Goal: Task Accomplishment & Management: Use online tool/utility

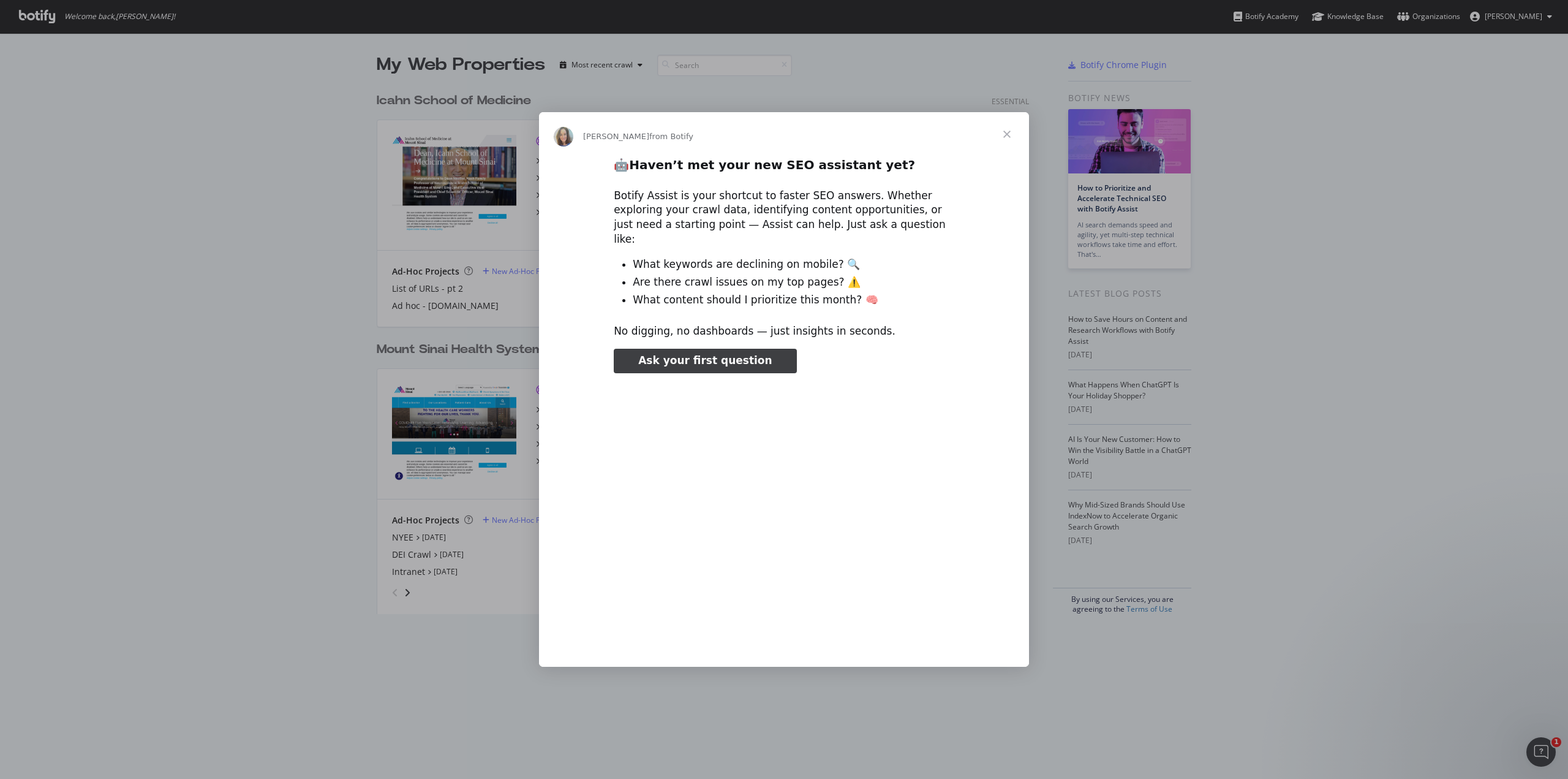
type input "448233"
click at [1012, 141] on span "Close" at bounding box center [1007, 134] width 44 height 44
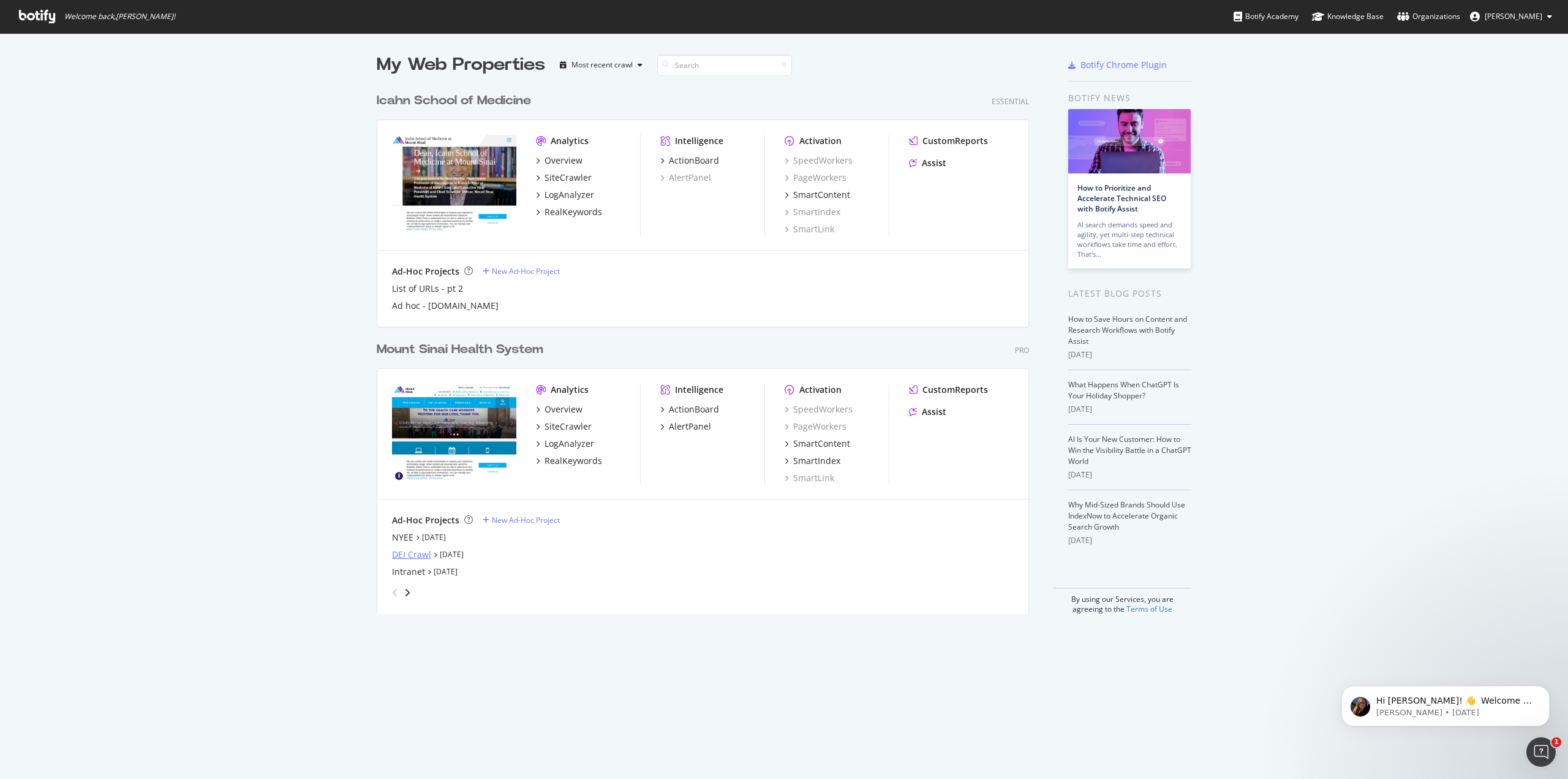
click at [415, 554] on div "DEI Crawl" at bounding box center [412, 554] width 39 height 12
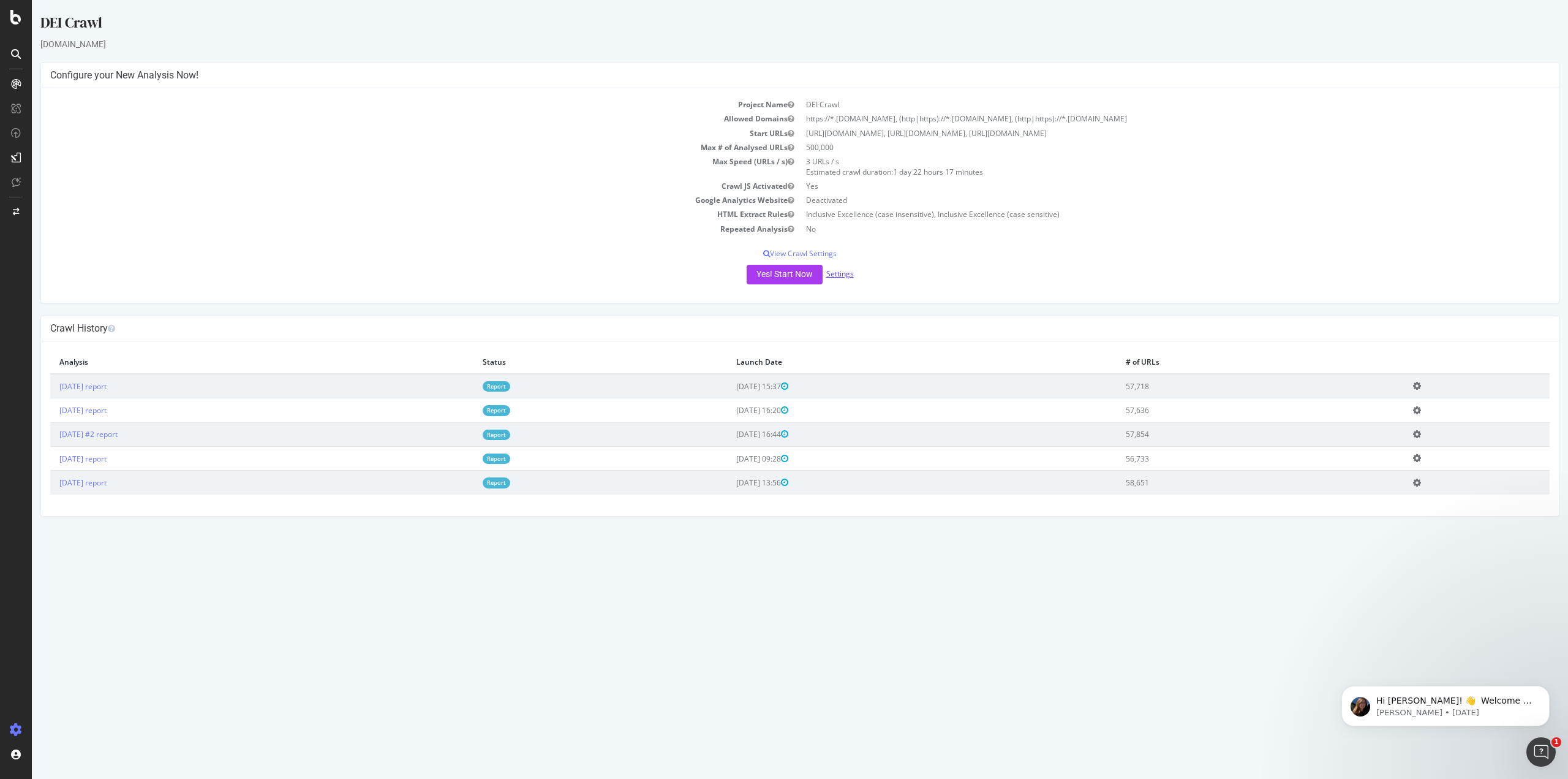
click at [840, 272] on link "Settings" at bounding box center [840, 274] width 28 height 10
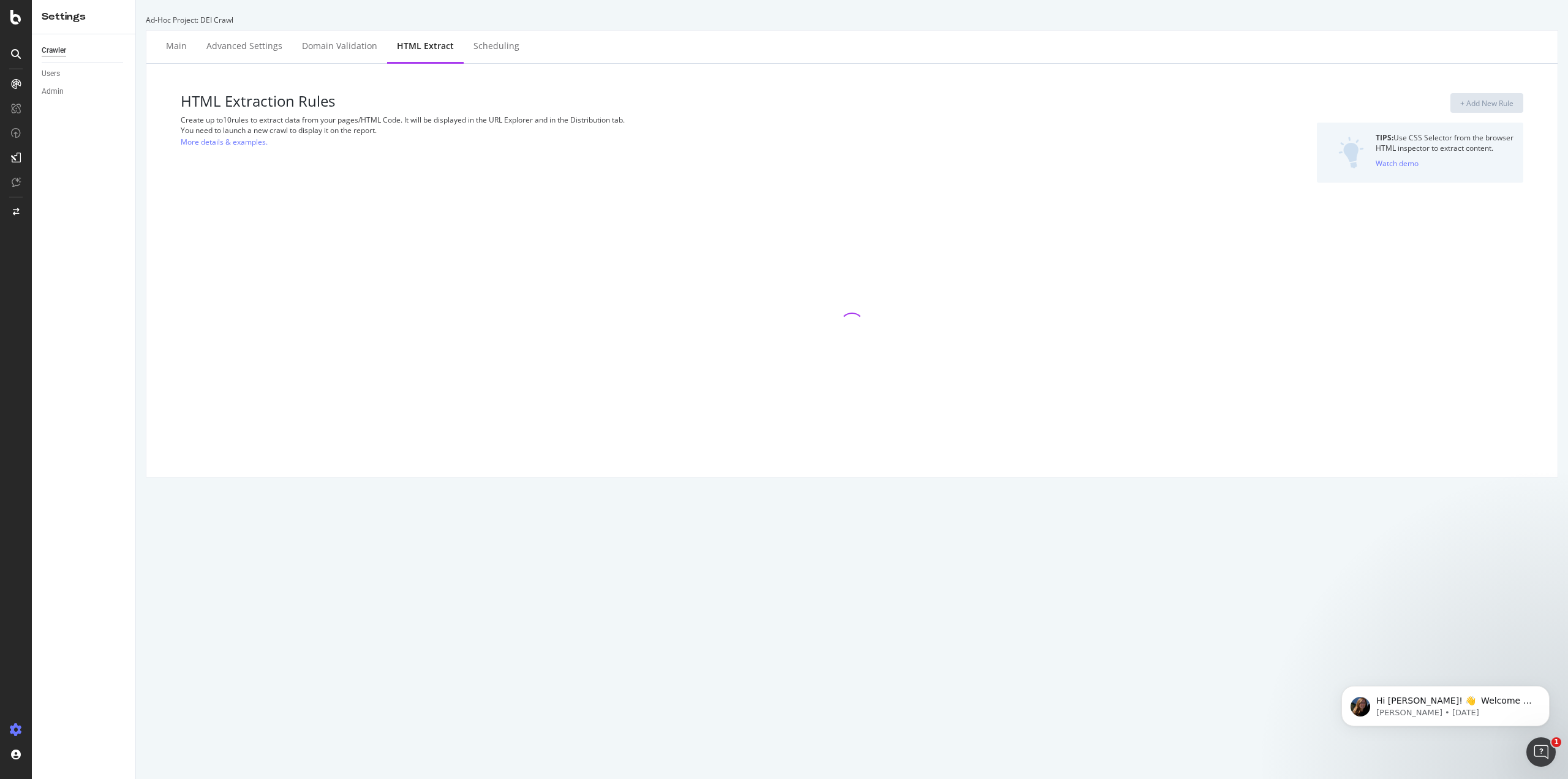
select select "count"
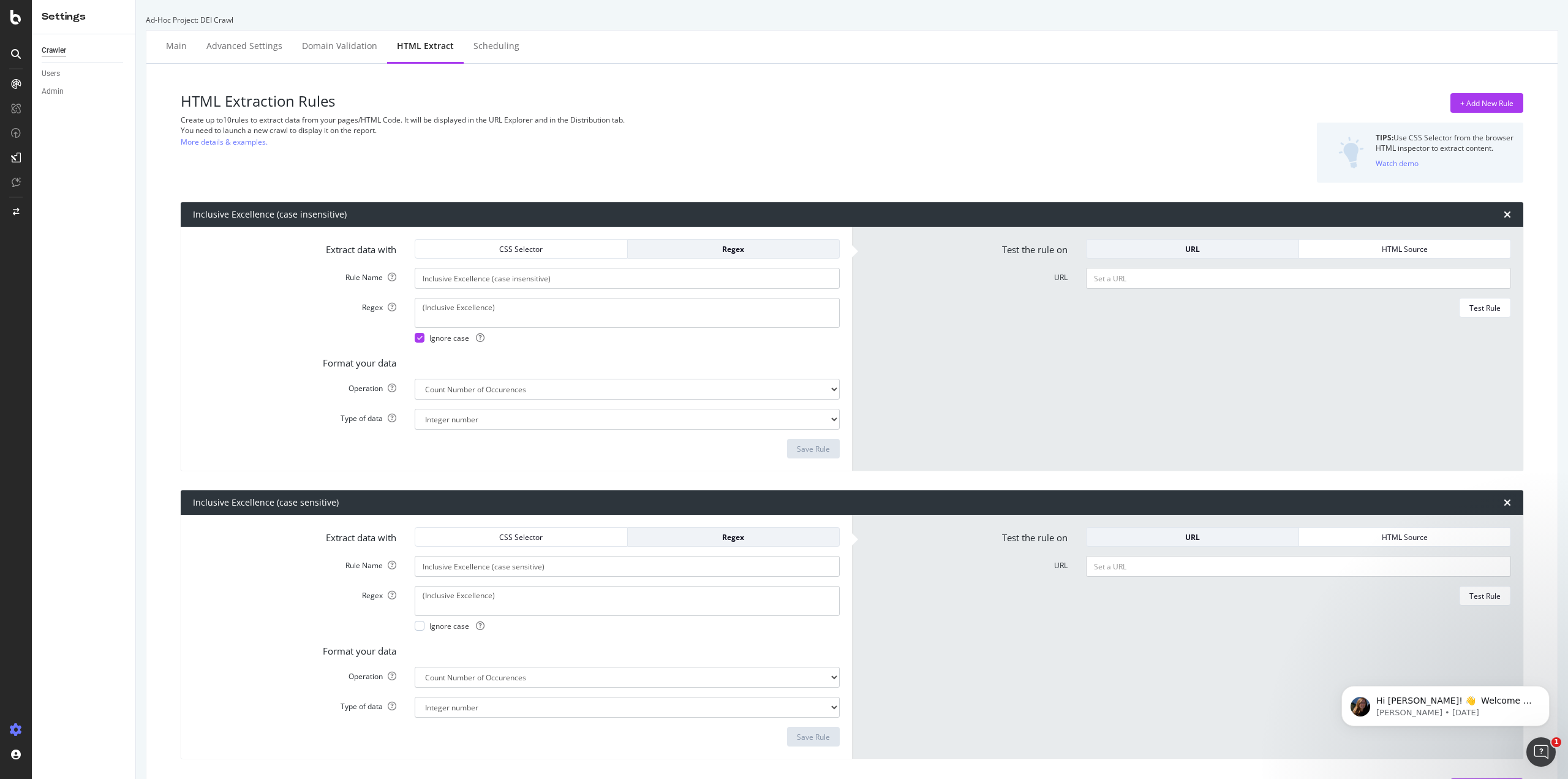
click at [1503, 212] on div "Inclusive Excellence (case insensitive)" at bounding box center [851, 214] width 1342 height 25
click at [1503, 217] on icon "times" at bounding box center [1507, 214] width 7 height 10
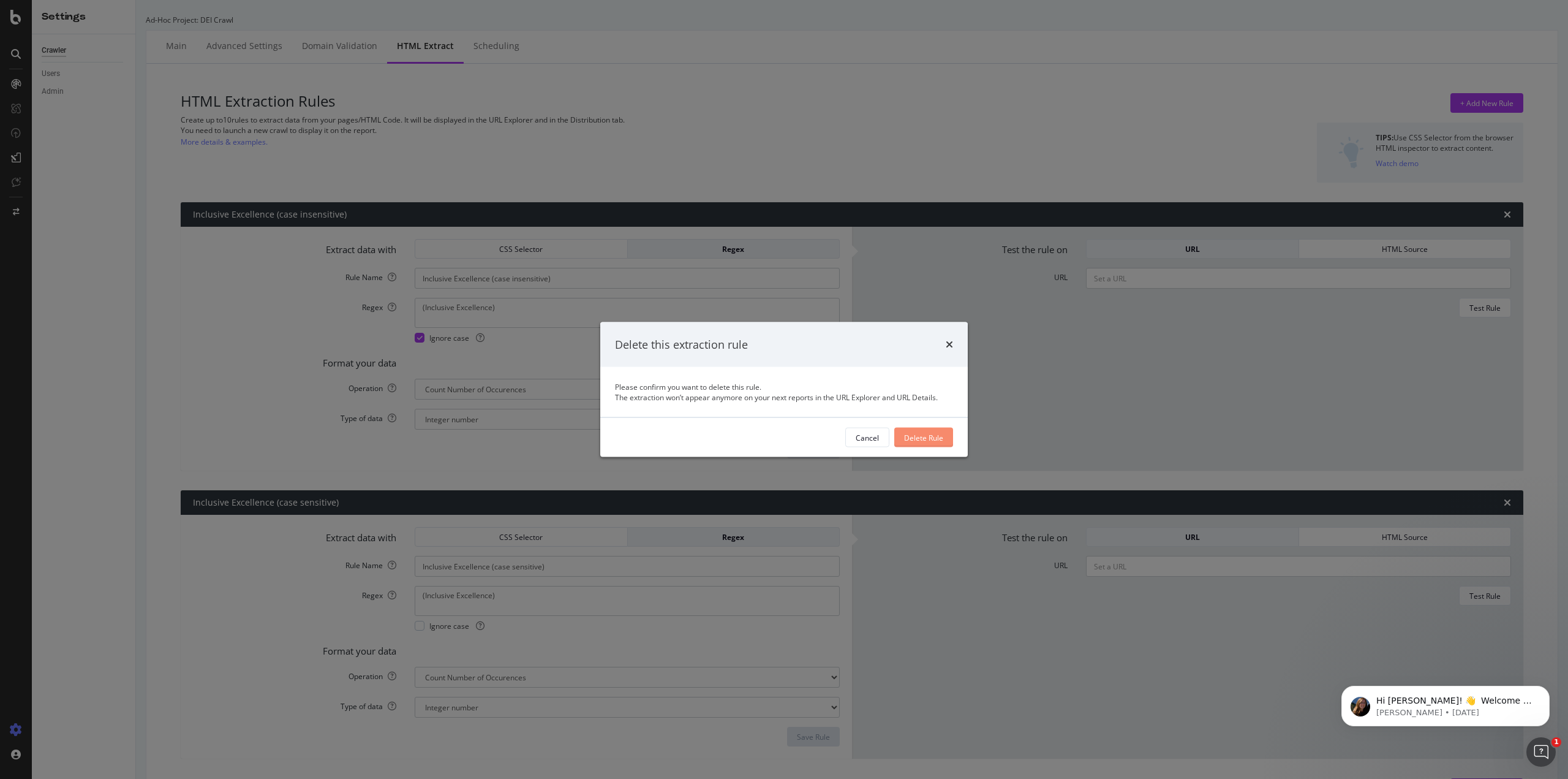
click at [917, 437] on div "Delete Rule" at bounding box center [924, 437] width 39 height 10
type input "Inclusive Excellence (case sensitive)"
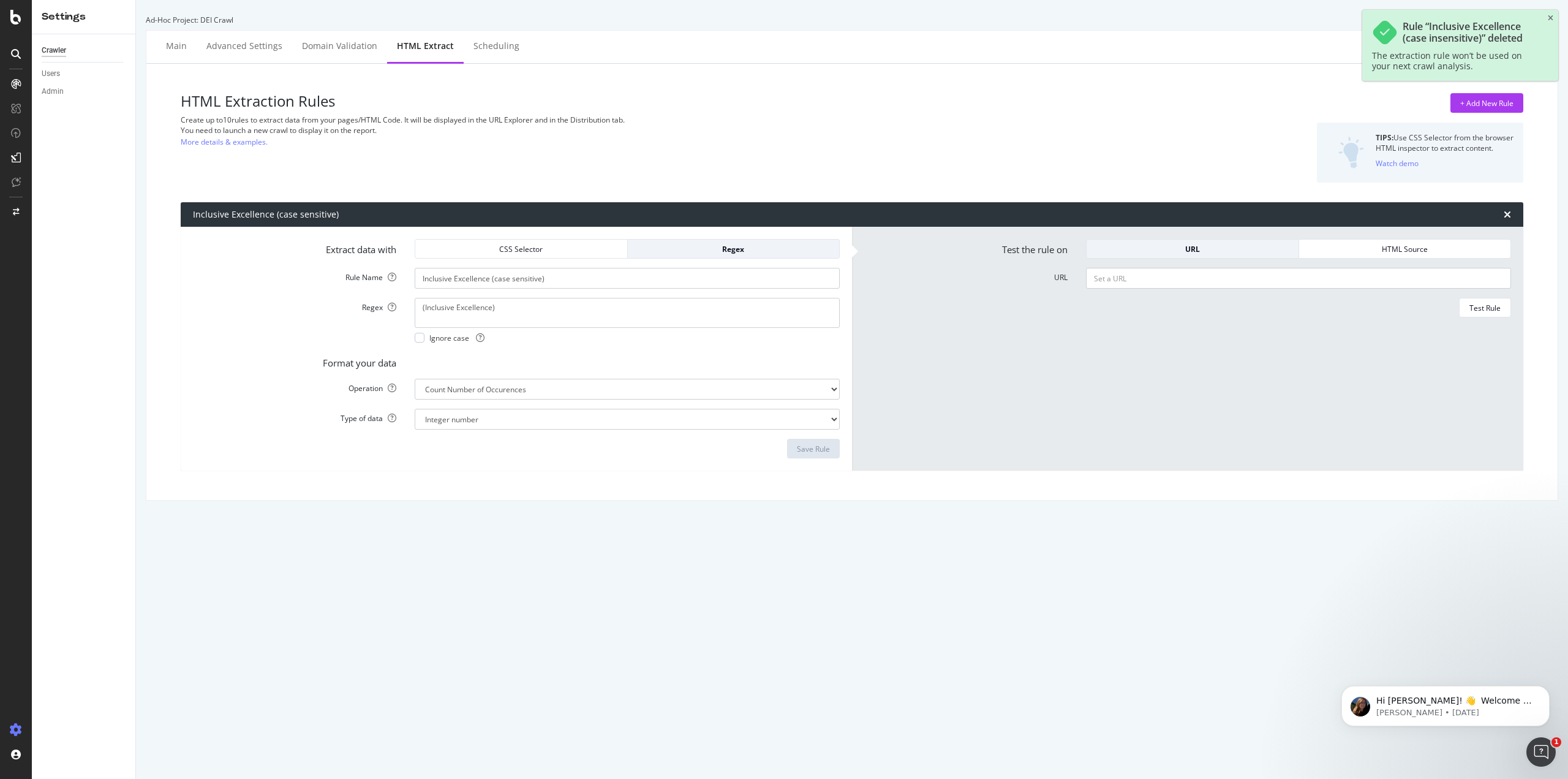
click at [1502, 212] on div "Inclusive Excellence (case sensitive)" at bounding box center [851, 214] width 1342 height 25
click at [1503, 212] on icon "times" at bounding box center [1507, 214] width 7 height 10
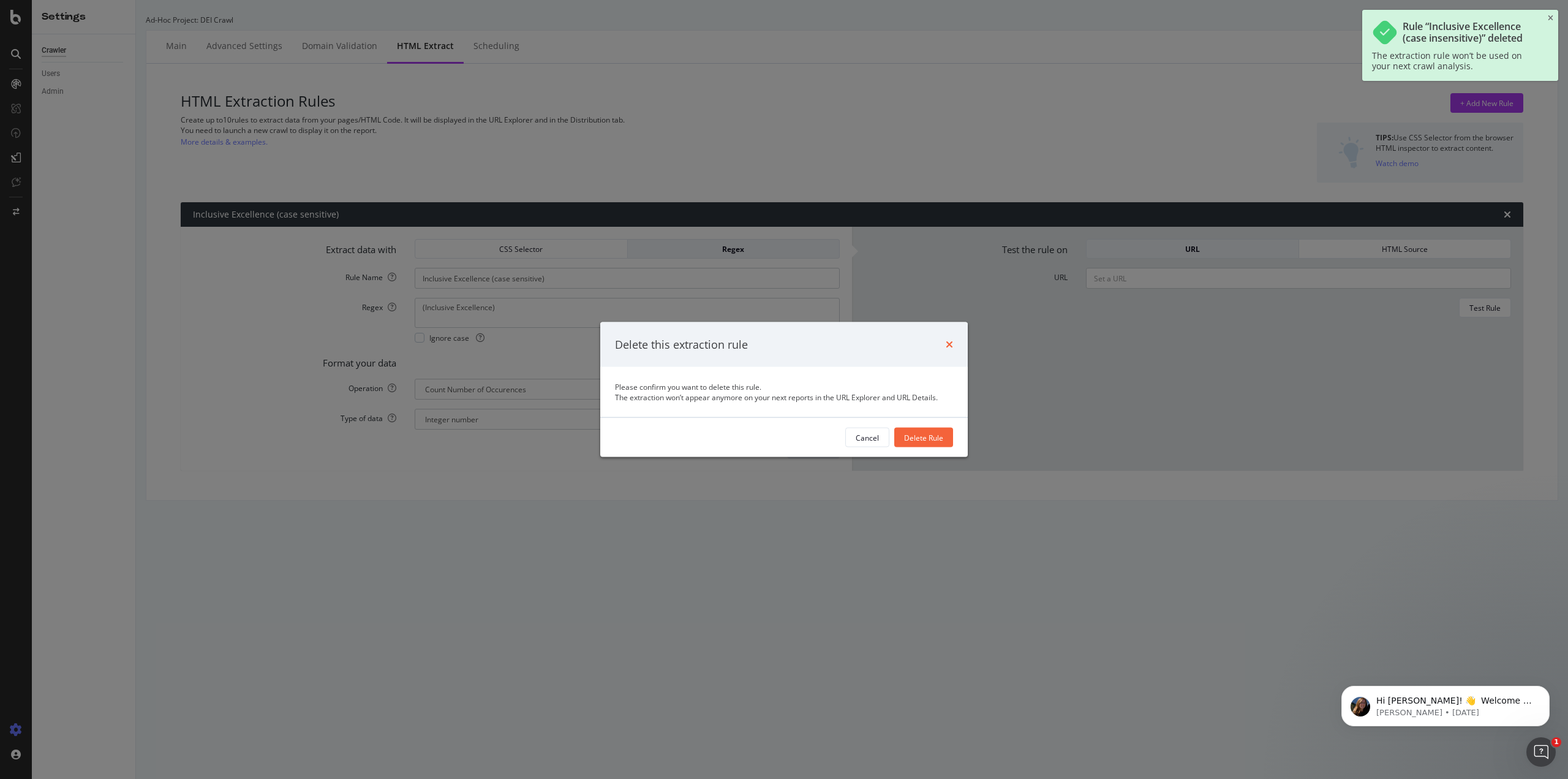
click at [953, 340] on icon "times" at bounding box center [949, 344] width 7 height 10
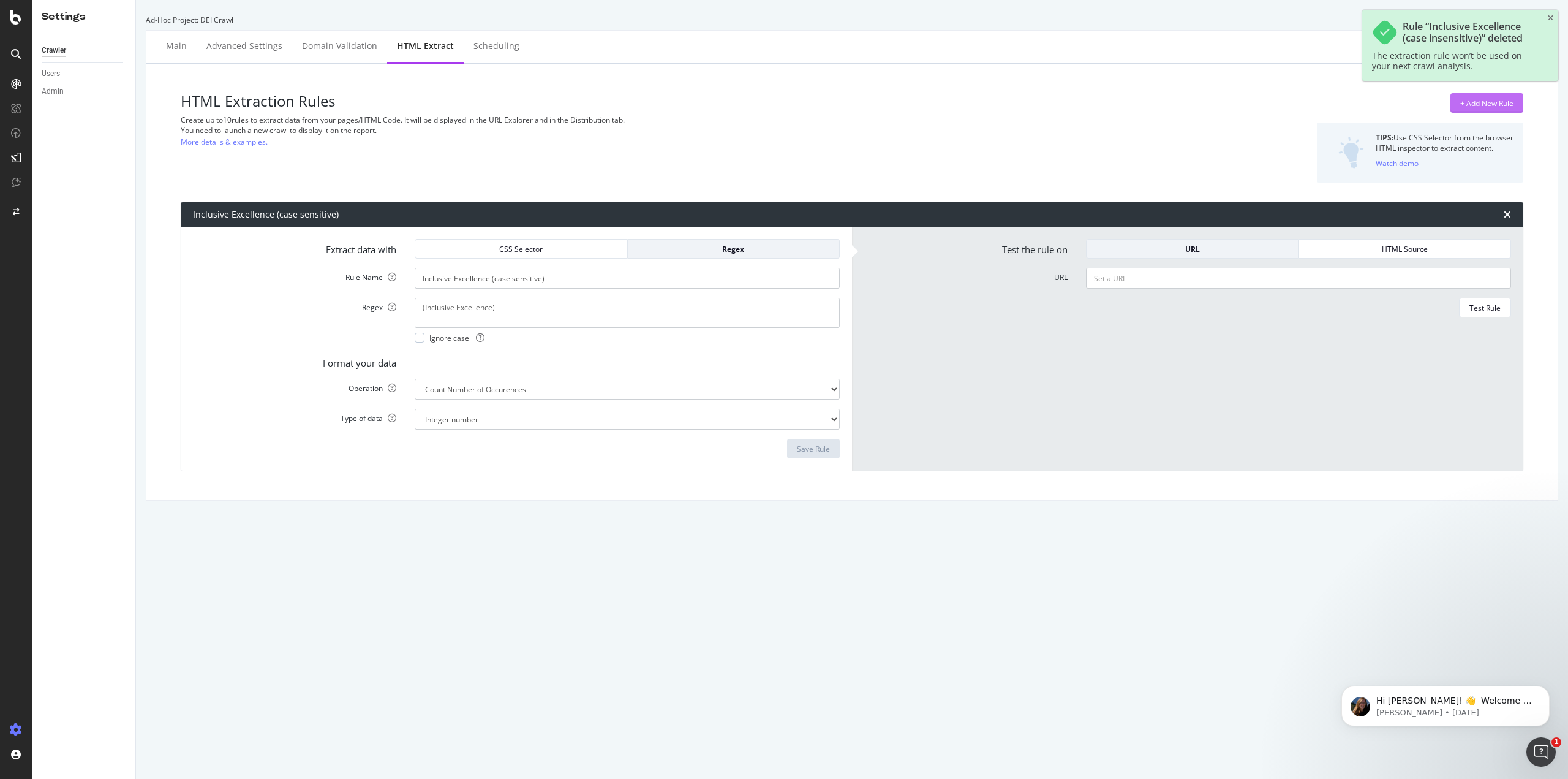
click at [1493, 104] on div "+ Add New Rule" at bounding box center [1487, 103] width 54 height 10
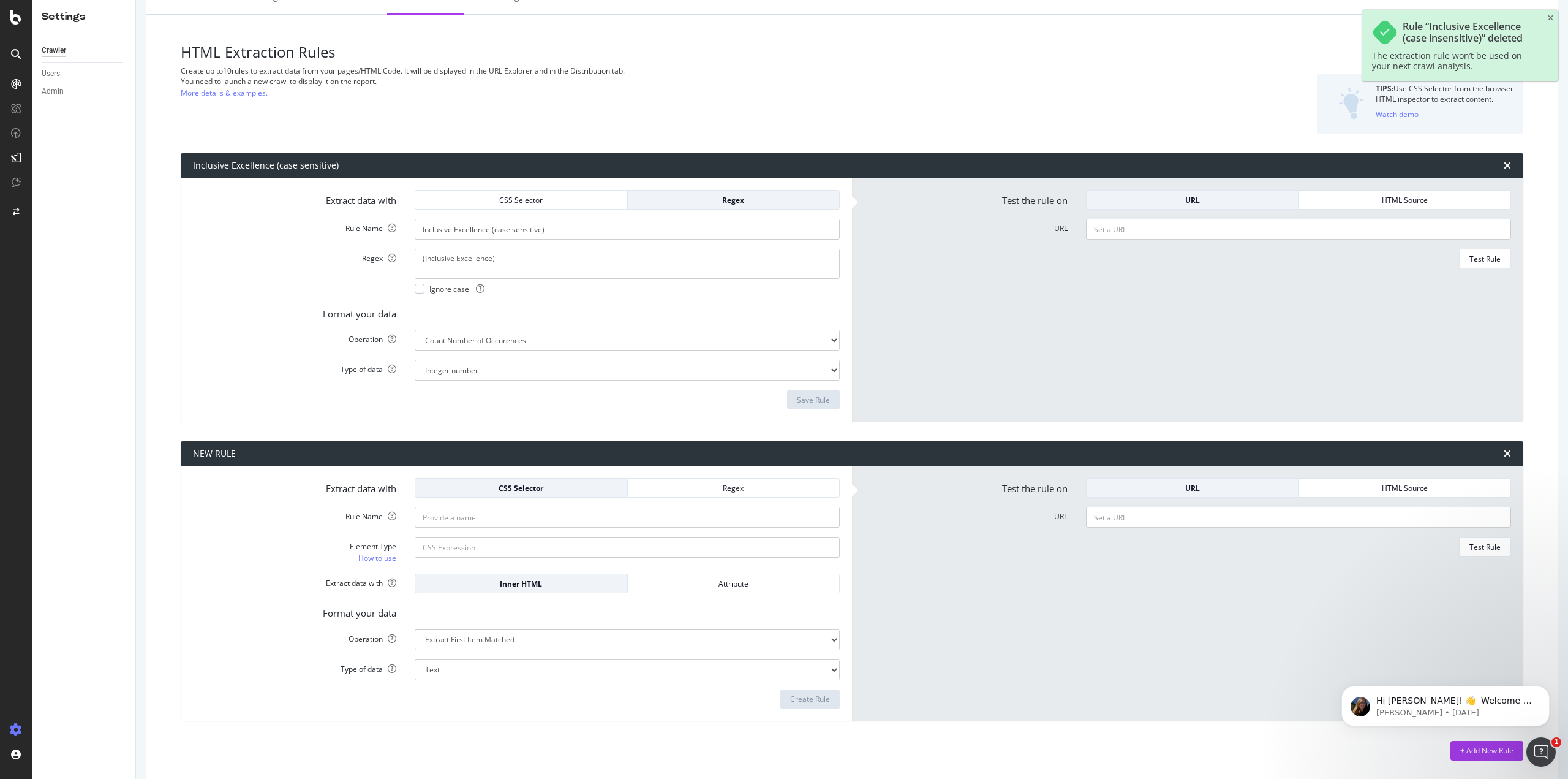
scroll to position [50, 0]
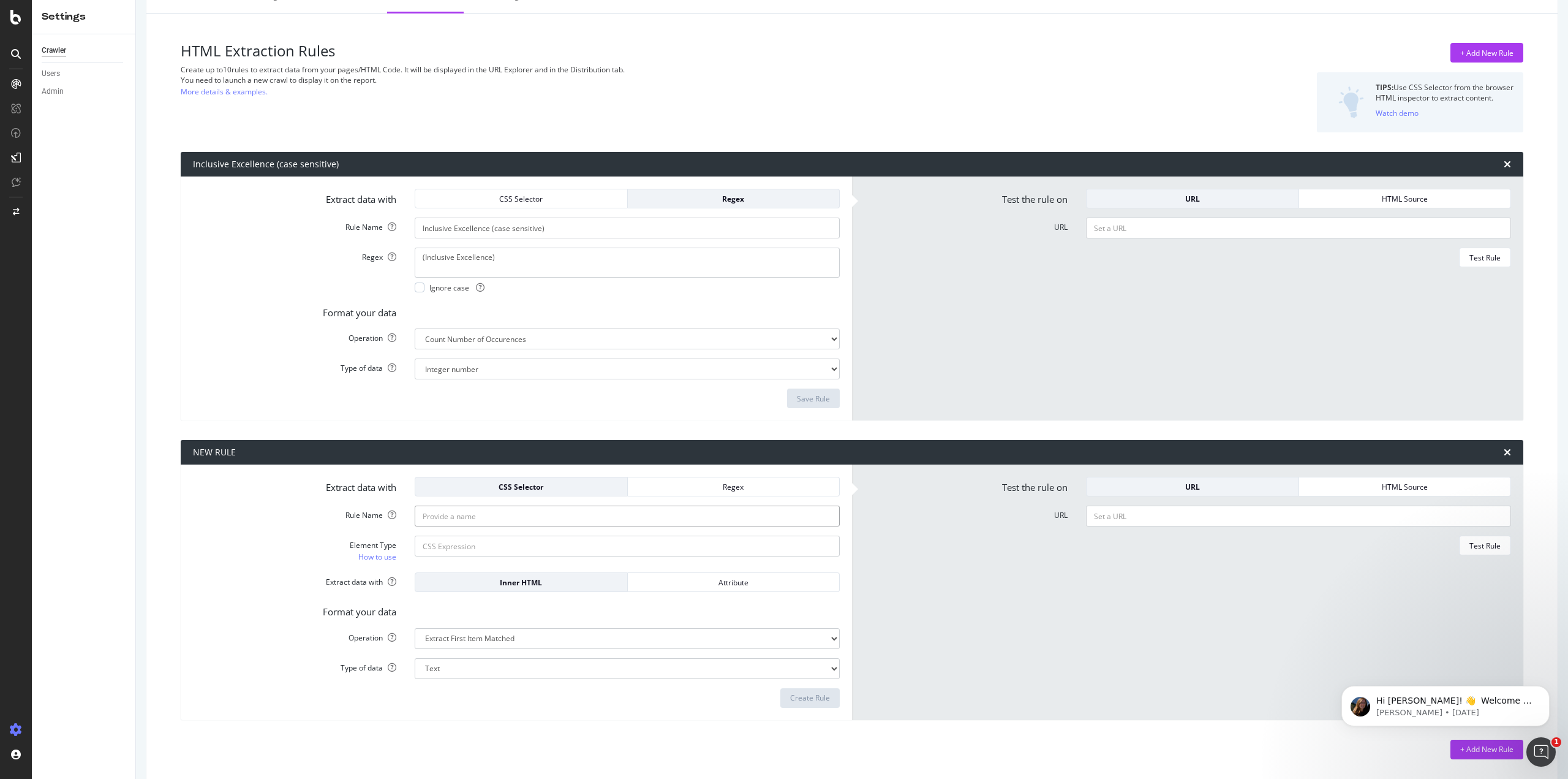
click at [452, 517] on input "Rule Name" at bounding box center [627, 516] width 425 height 21
paste input "Mouse Genetics"
type input "Mouse Genetics (case sensitive)"
click at [479, 545] on input "Element Type How to use" at bounding box center [627, 546] width 425 height 21
click at [719, 486] on div "Regex" at bounding box center [733, 487] width 192 height 10
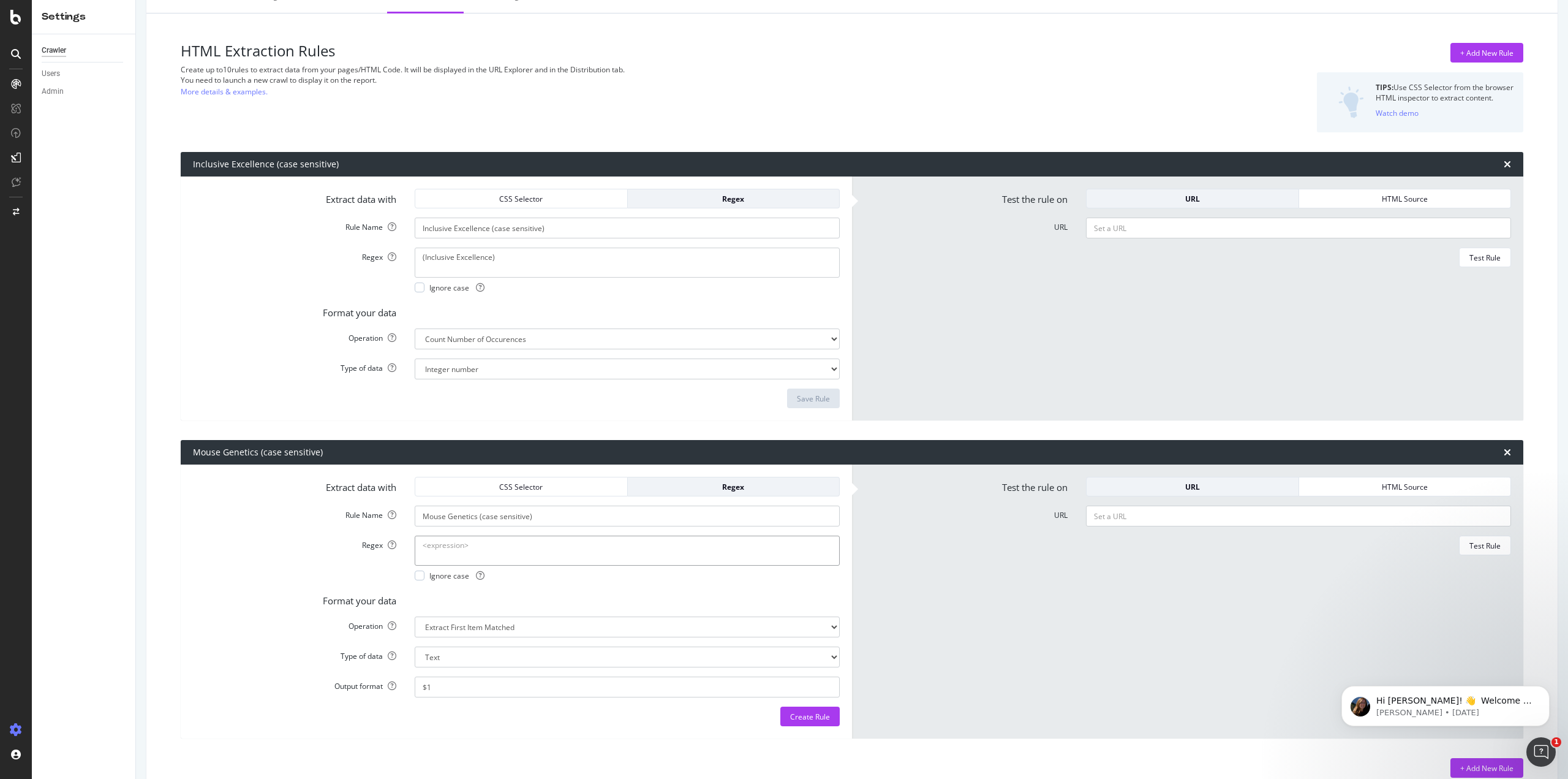
click at [464, 552] on textarea "Regex" at bounding box center [627, 551] width 425 height 30
type textarea "(Mouse Genetics)"
click at [557, 574] on div "Ignore case" at bounding box center [627, 576] width 425 height 10
click at [546, 620] on select "Extract First Item Matched Extract First 3 Items Matched Count Number of Occure…" at bounding box center [627, 627] width 425 height 21
select select "count"
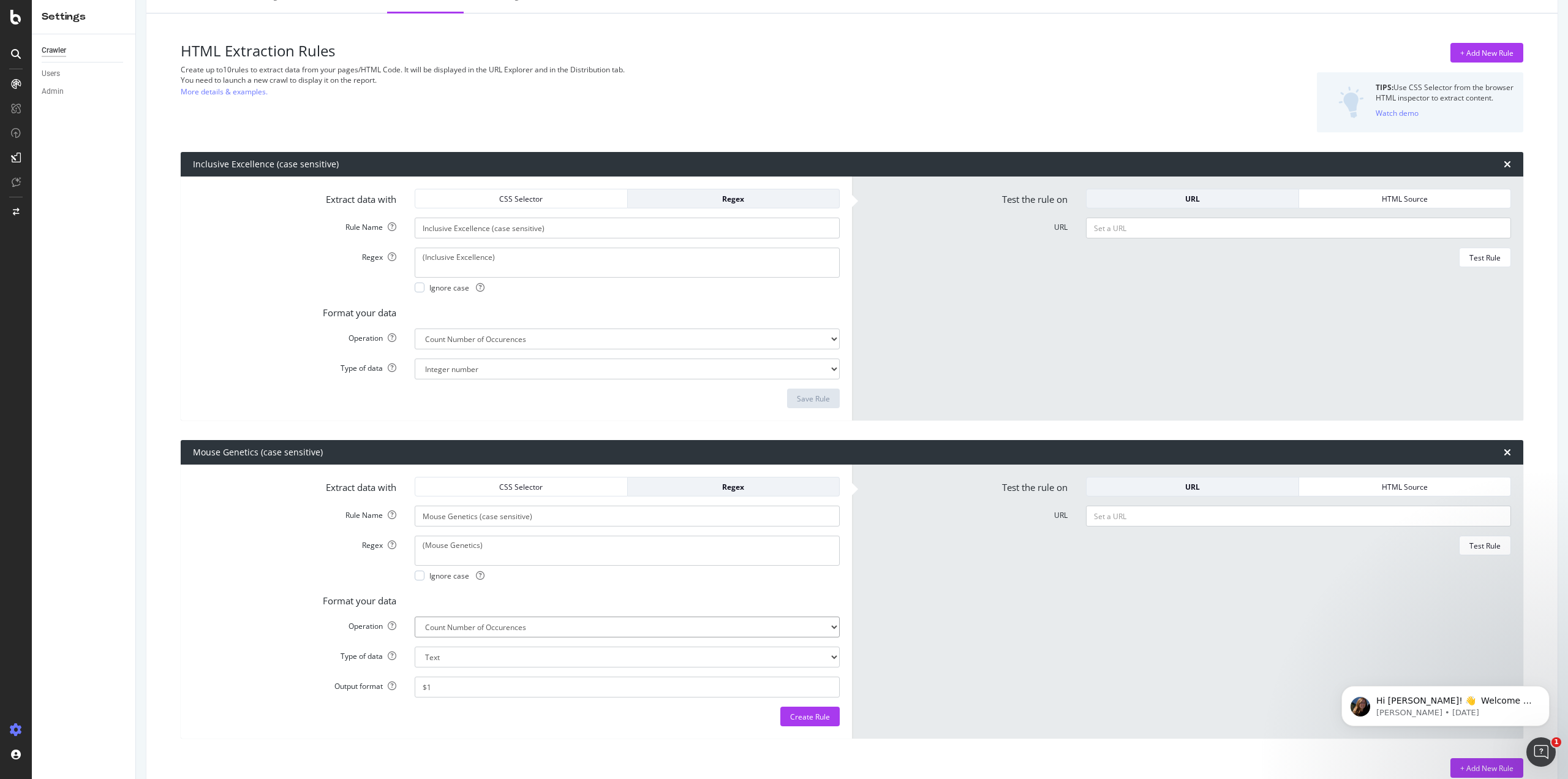
click at [415, 616] on select "Extract First Item Matched Extract First 3 Items Matched Count Number of Occure…" at bounding box center [627, 627] width 425 height 21
select select "i"
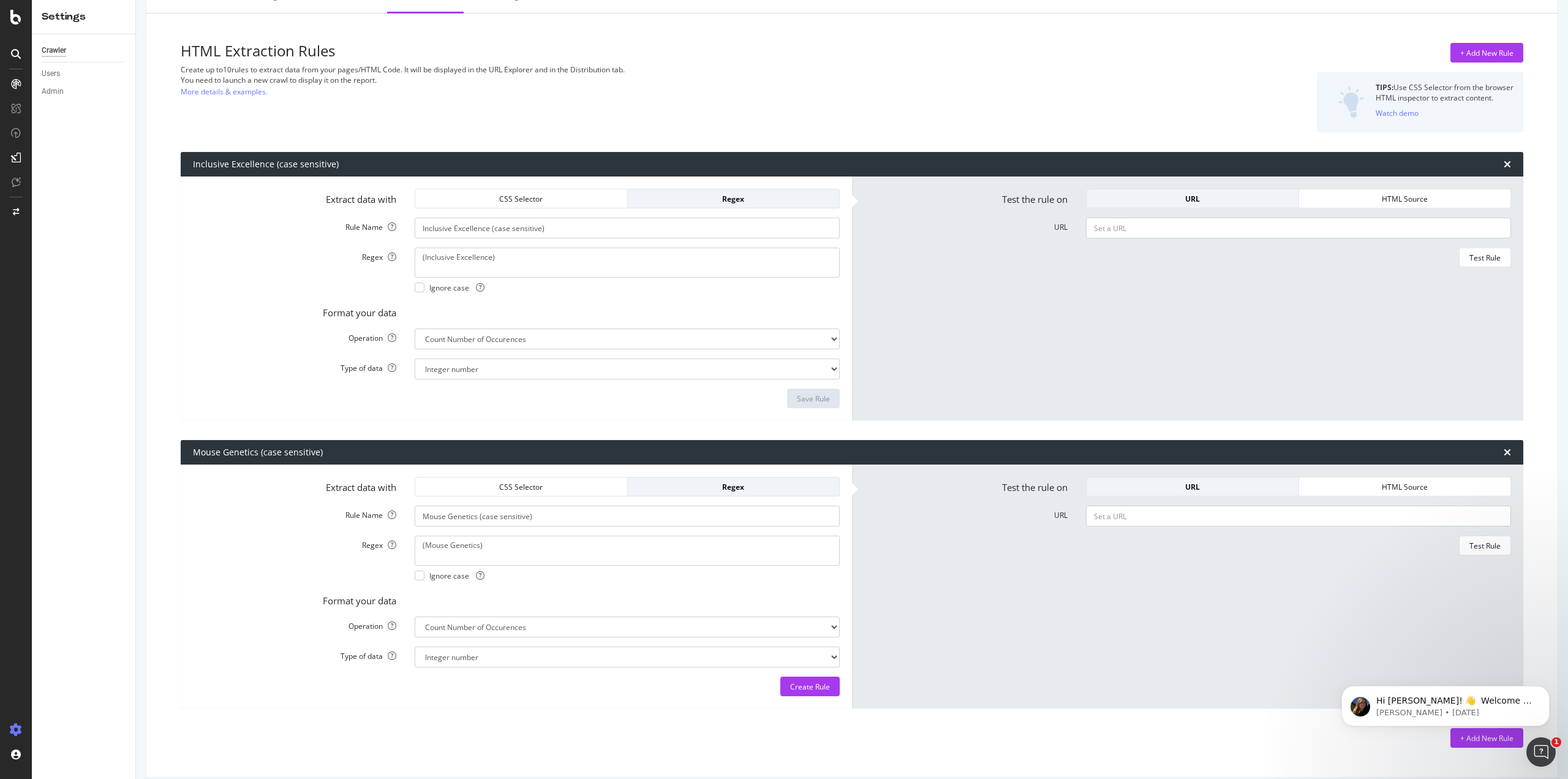
click at [540, 711] on div "HTML Extraction Rules Create up to 10 rules to extract data from your pages/HTM…" at bounding box center [851, 395] width 1391 height 744
click at [811, 688] on div "Create Rule" at bounding box center [810, 687] width 40 height 10
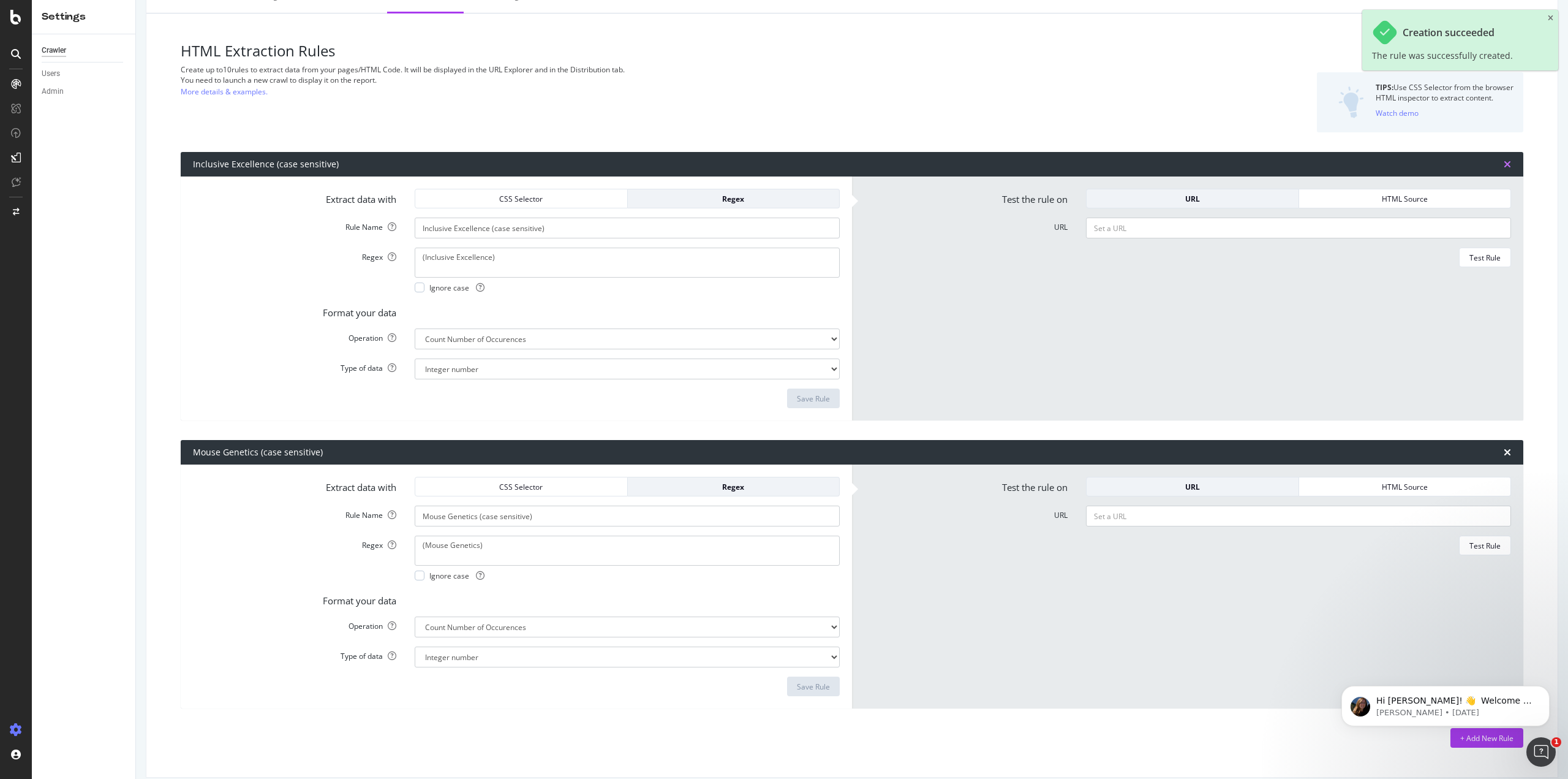
click at [1503, 160] on icon "times" at bounding box center [1507, 164] width 7 height 10
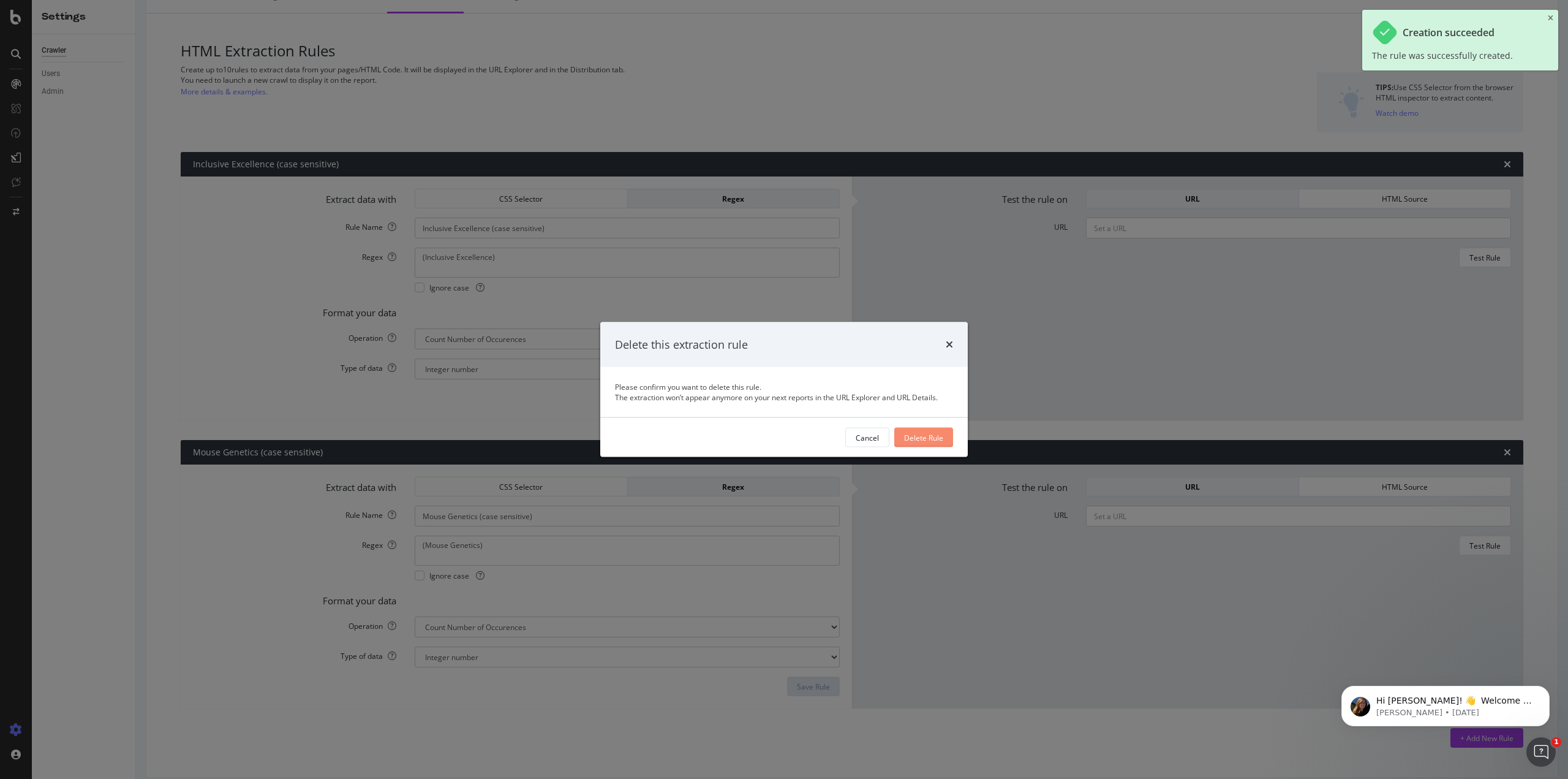
click at [912, 438] on div "Delete Rule" at bounding box center [924, 437] width 39 height 10
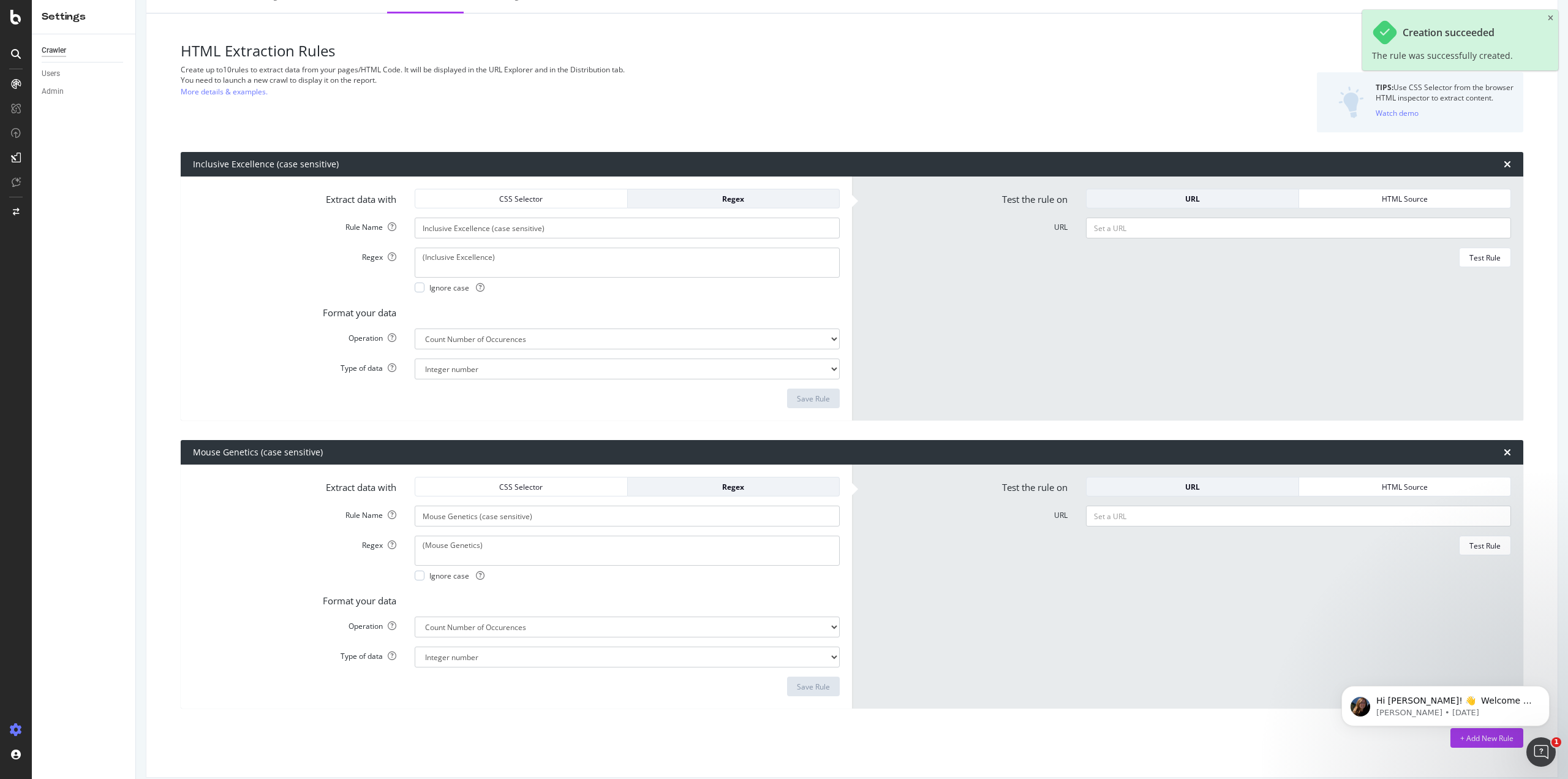
type input "Mouse Genetics (case sensitive)"
type textarea "(Mouse Genetics)"
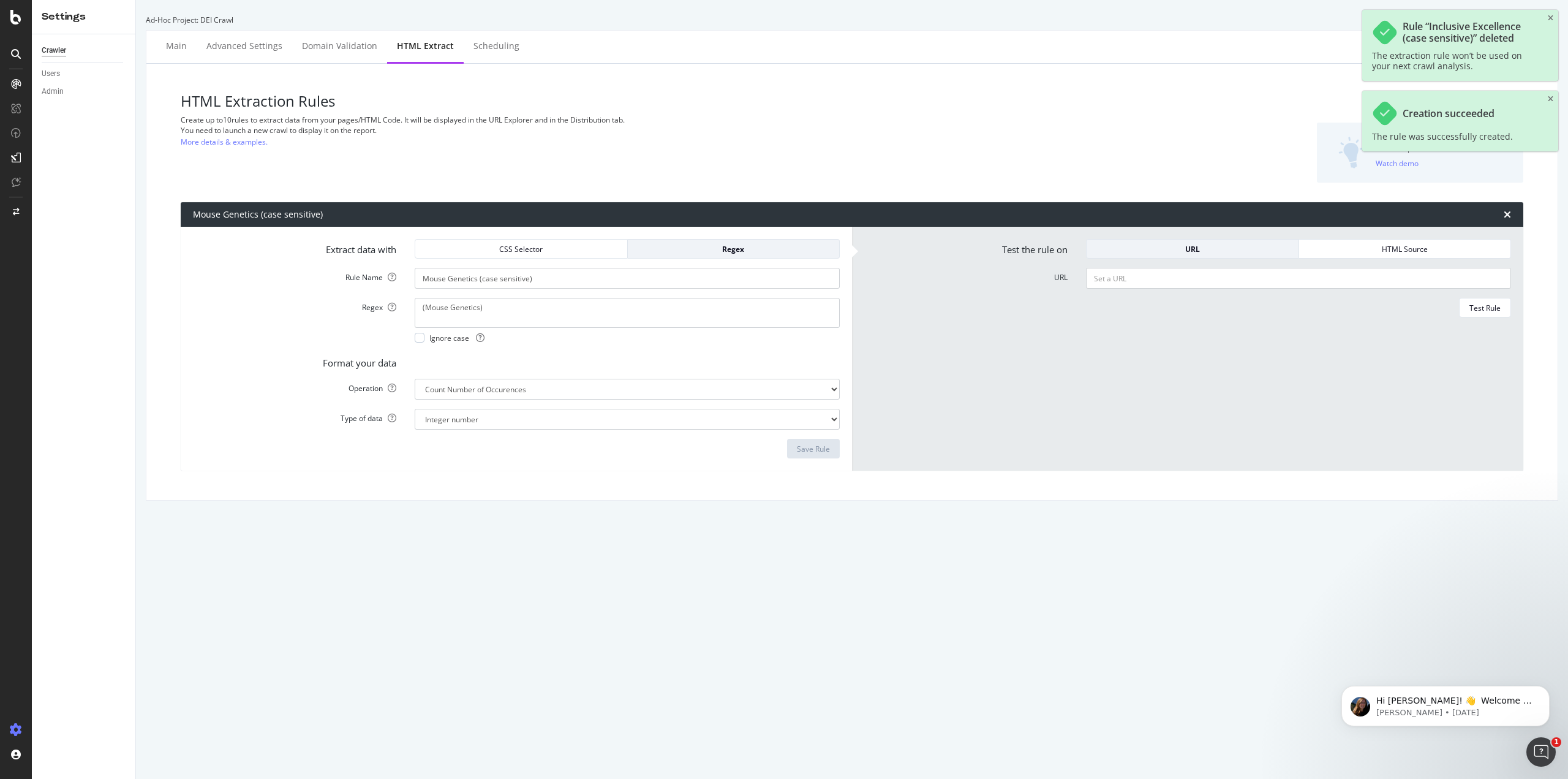
click at [1551, 14] on div "Rule “Inclusive Excellence (case sensitive)” deleted The extraction rule won’t …" at bounding box center [1460, 45] width 196 height 71
click at [1548, 21] on icon "close toast" at bounding box center [1550, 18] width 6 height 7
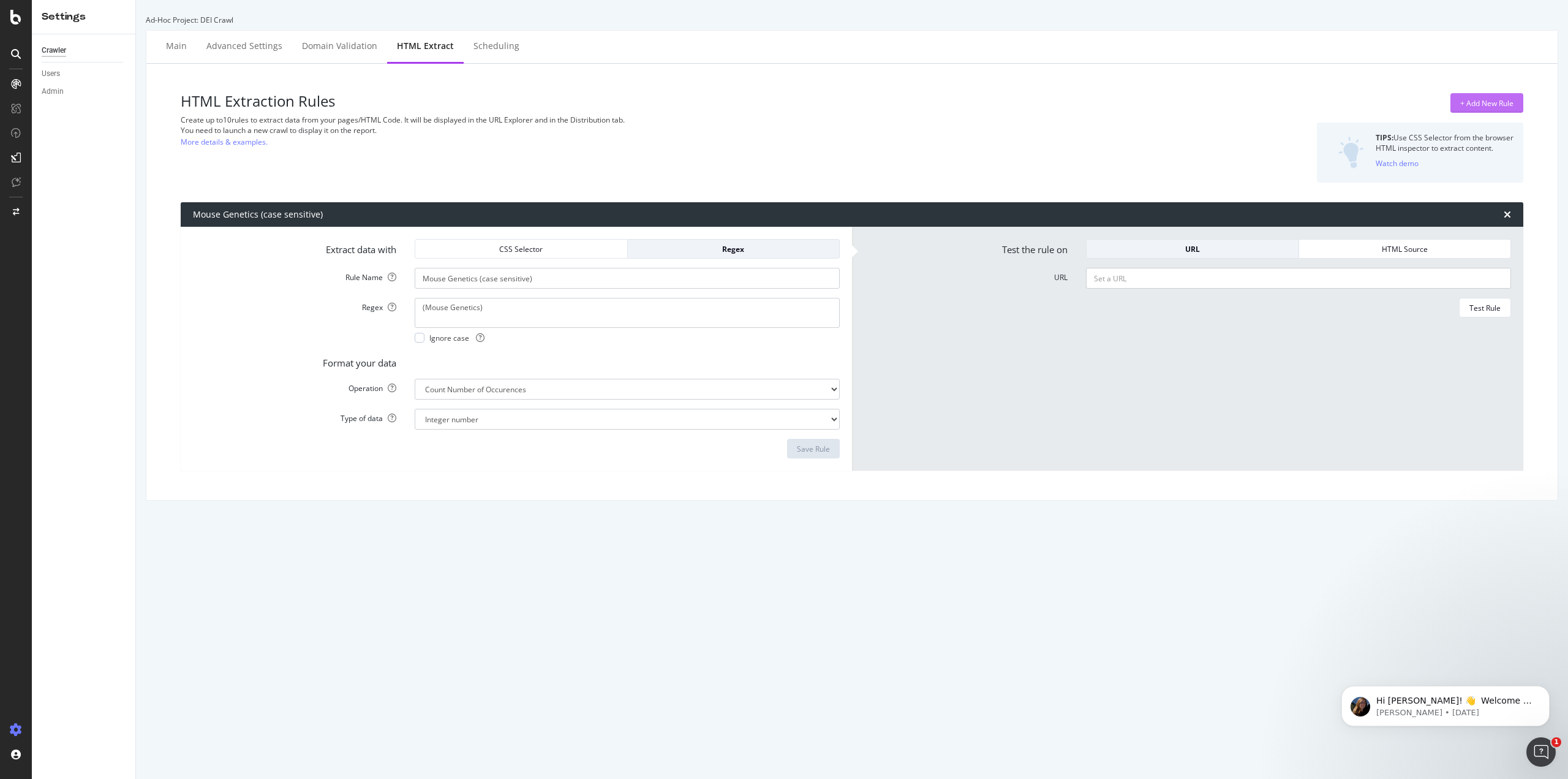
click at [1476, 104] on div "+ Add New Rule" at bounding box center [1487, 103] width 54 height 10
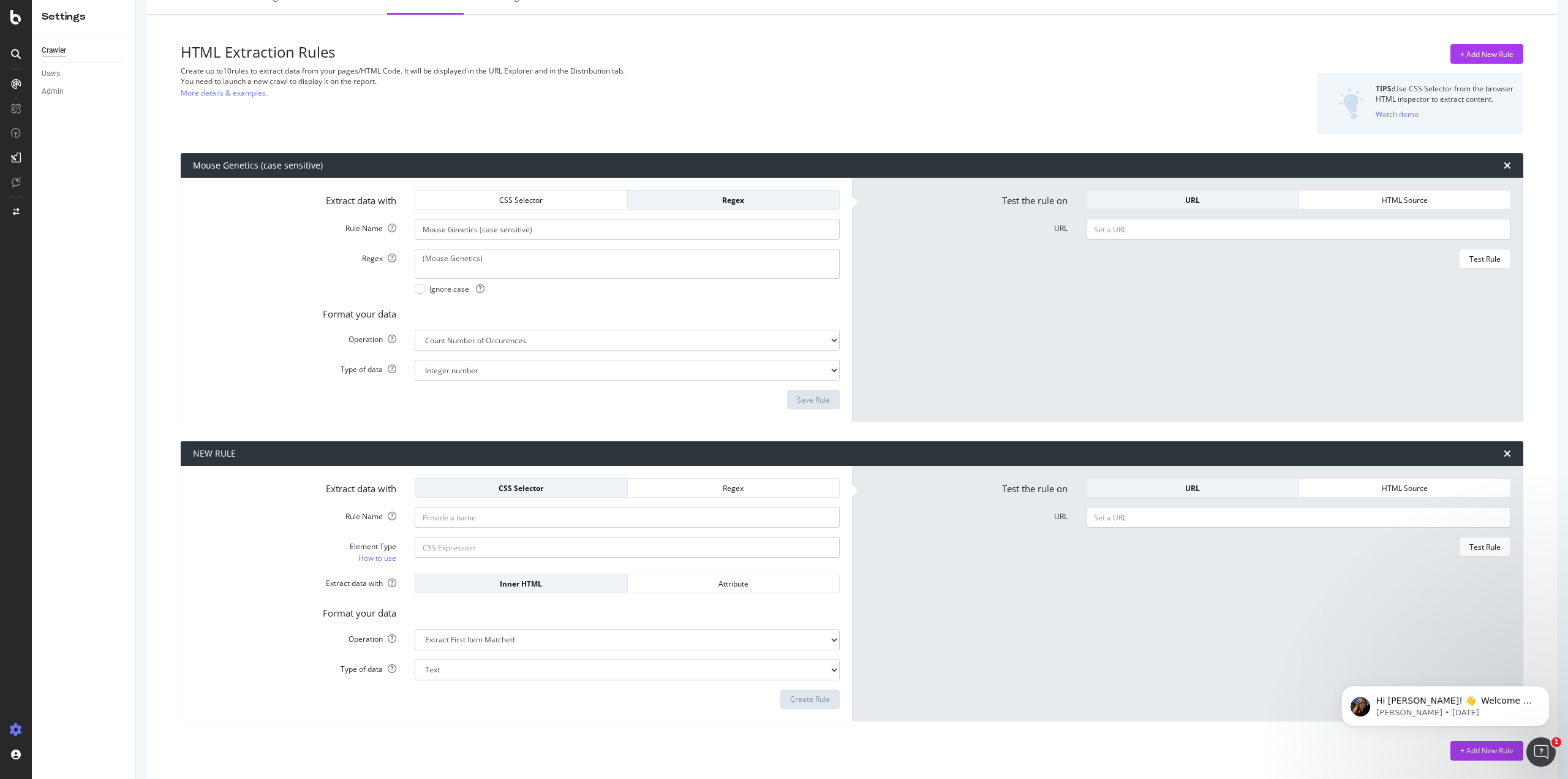
scroll to position [50, 0]
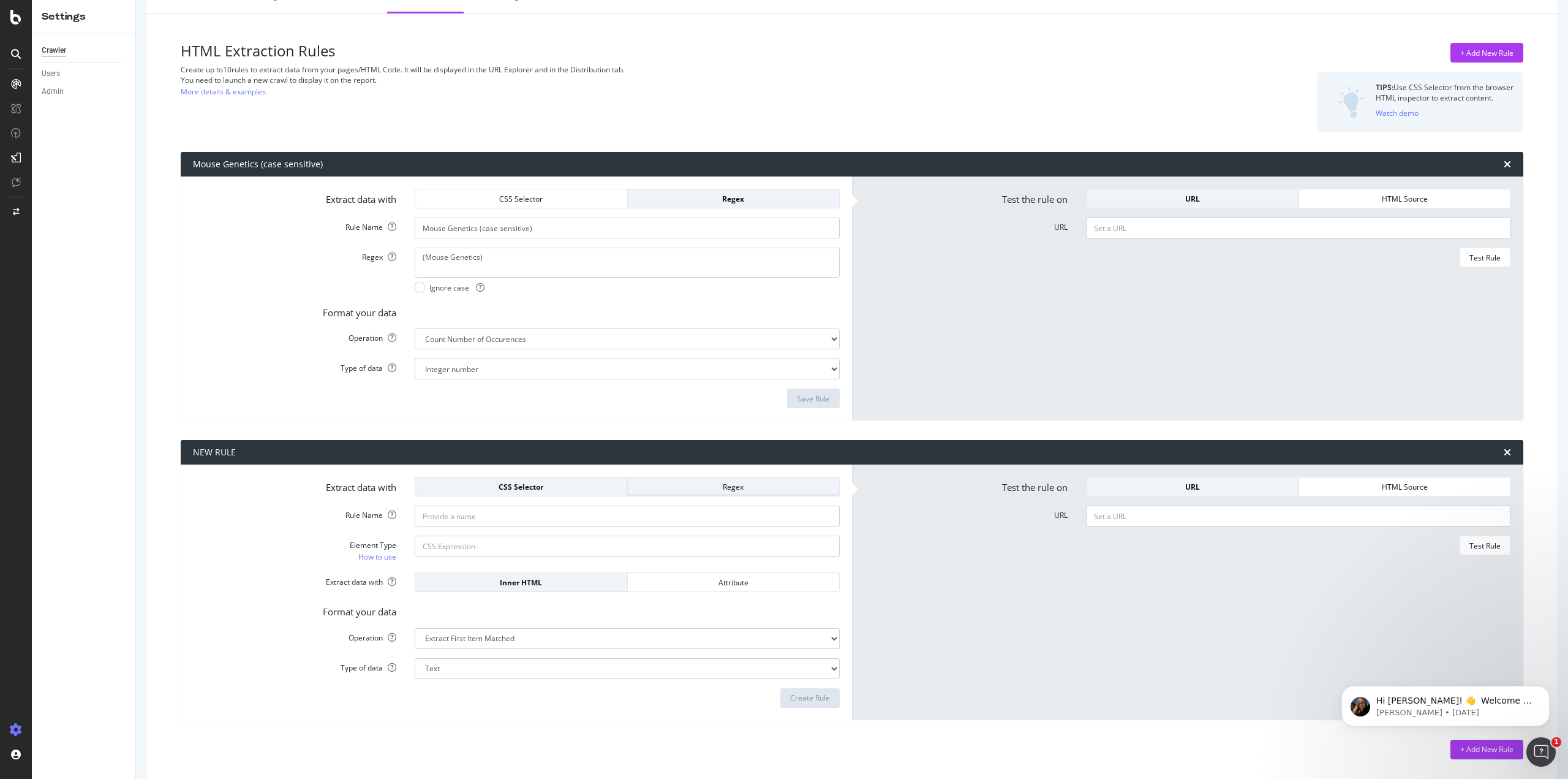
click at [716, 478] on button "Regex" at bounding box center [733, 487] width 212 height 19
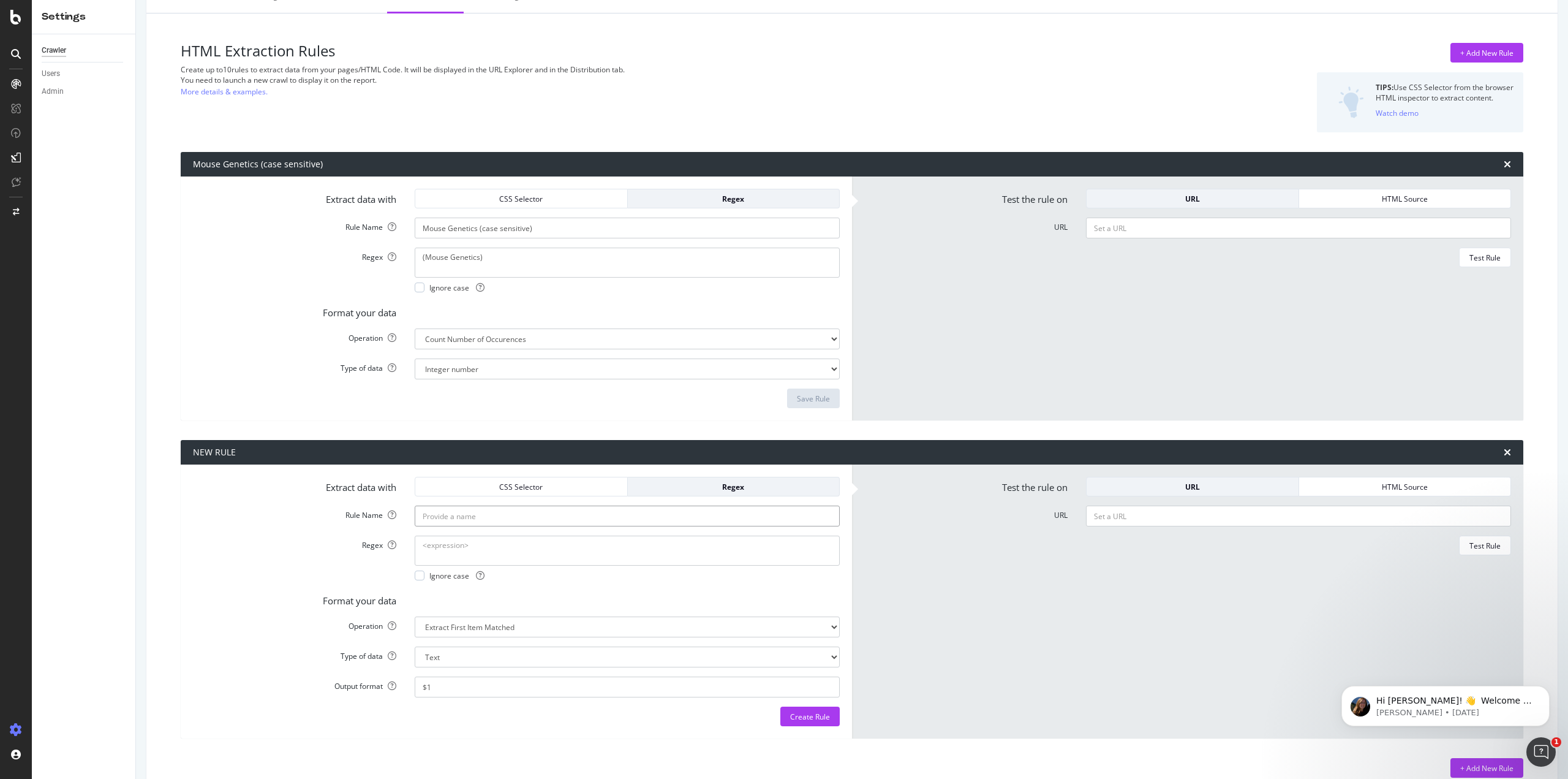
click at [609, 522] on input "Rule Name" at bounding box center [627, 516] width 425 height 21
paste input "Mouse Genetics"
type input "Mouse Genetics (case insensitive)"
click at [497, 552] on textarea "Regex" at bounding box center [627, 551] width 425 height 30
drag, startPoint x: 524, startPoint y: 259, endPoint x: 311, endPoint y: 236, distance: 214.2
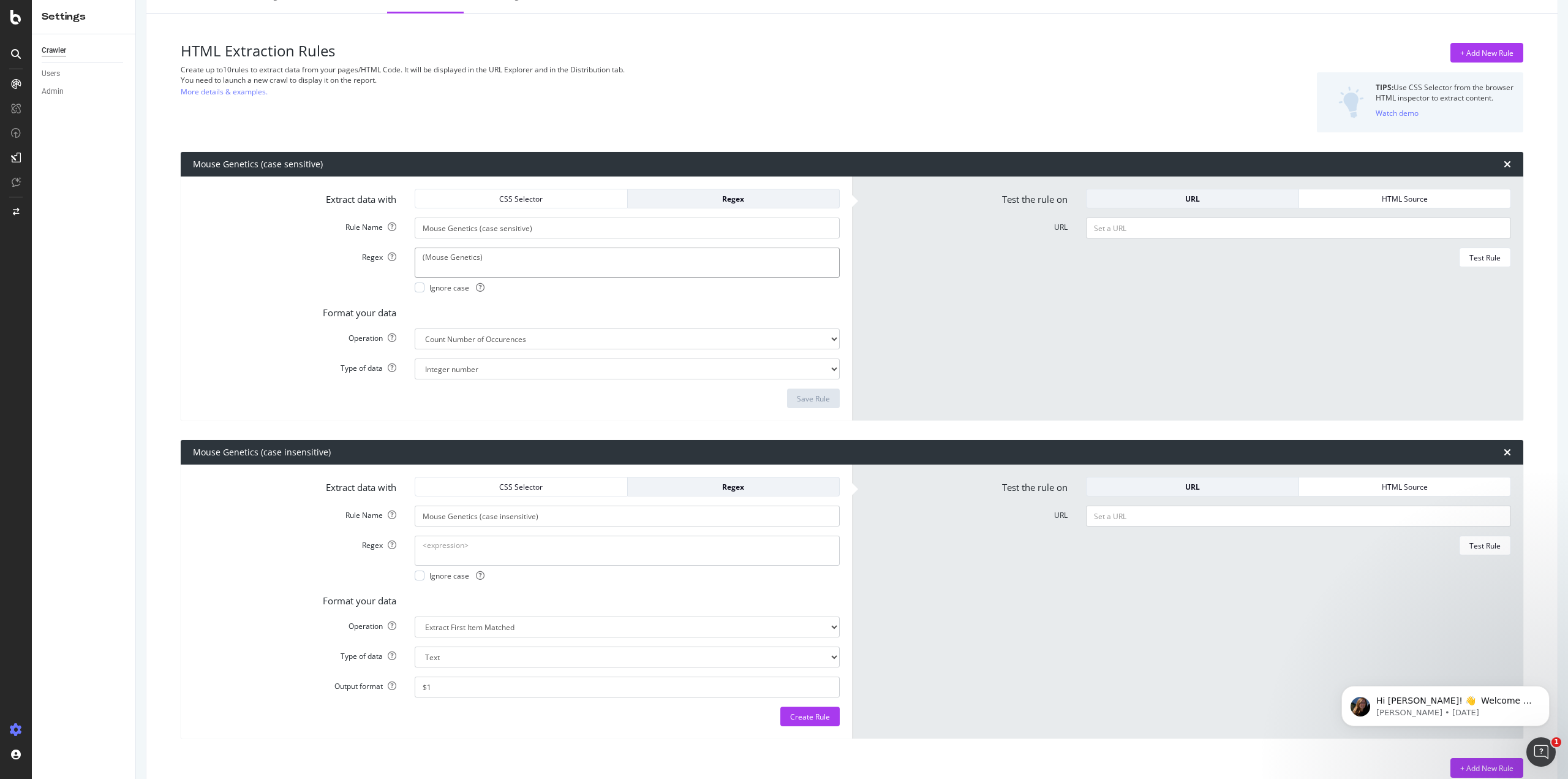
click at [311, 236] on form "Extract data with CSS Selector Regex Rule Name Mouse Genetics (case sensitive) …" at bounding box center [516, 298] width 647 height 219
click at [462, 551] on textarea "Regex" at bounding box center [627, 551] width 425 height 30
paste textarea "(Mouse Genetics)"
type textarea "(Mouse Genetics)"
click at [422, 577] on div at bounding box center [419, 575] width 10 height 10
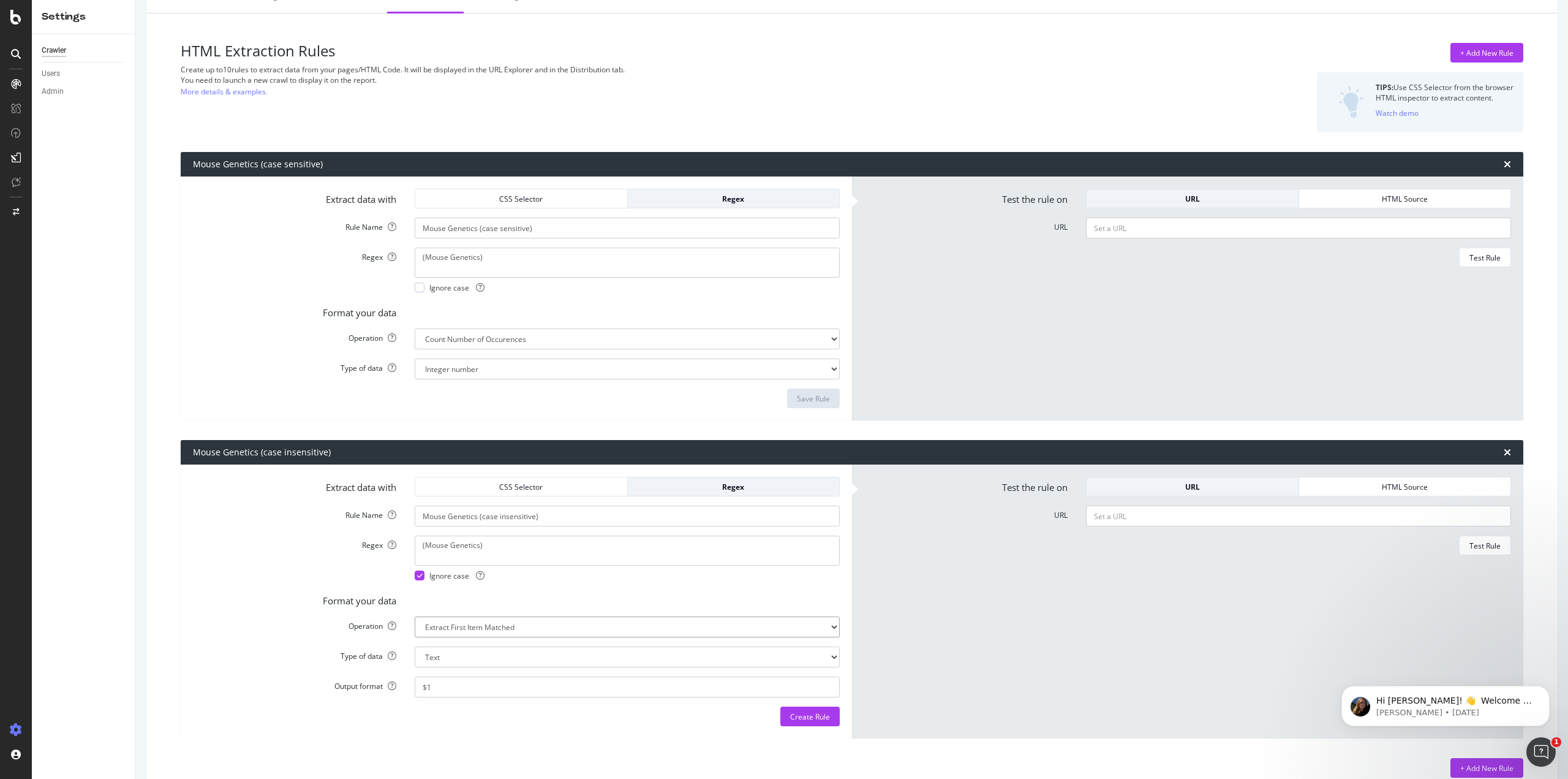
drag, startPoint x: 528, startPoint y: 625, endPoint x: 524, endPoint y: 637, distance: 12.6
click at [528, 625] on select "Extract First Item Matched Extract First 3 Items Matched Count Number of Occure…" at bounding box center [627, 627] width 425 height 21
select select "count"
click at [415, 616] on select "Extract First Item Matched Extract First 3 Items Matched Count Number of Occure…" at bounding box center [627, 627] width 425 height 21
select select "i"
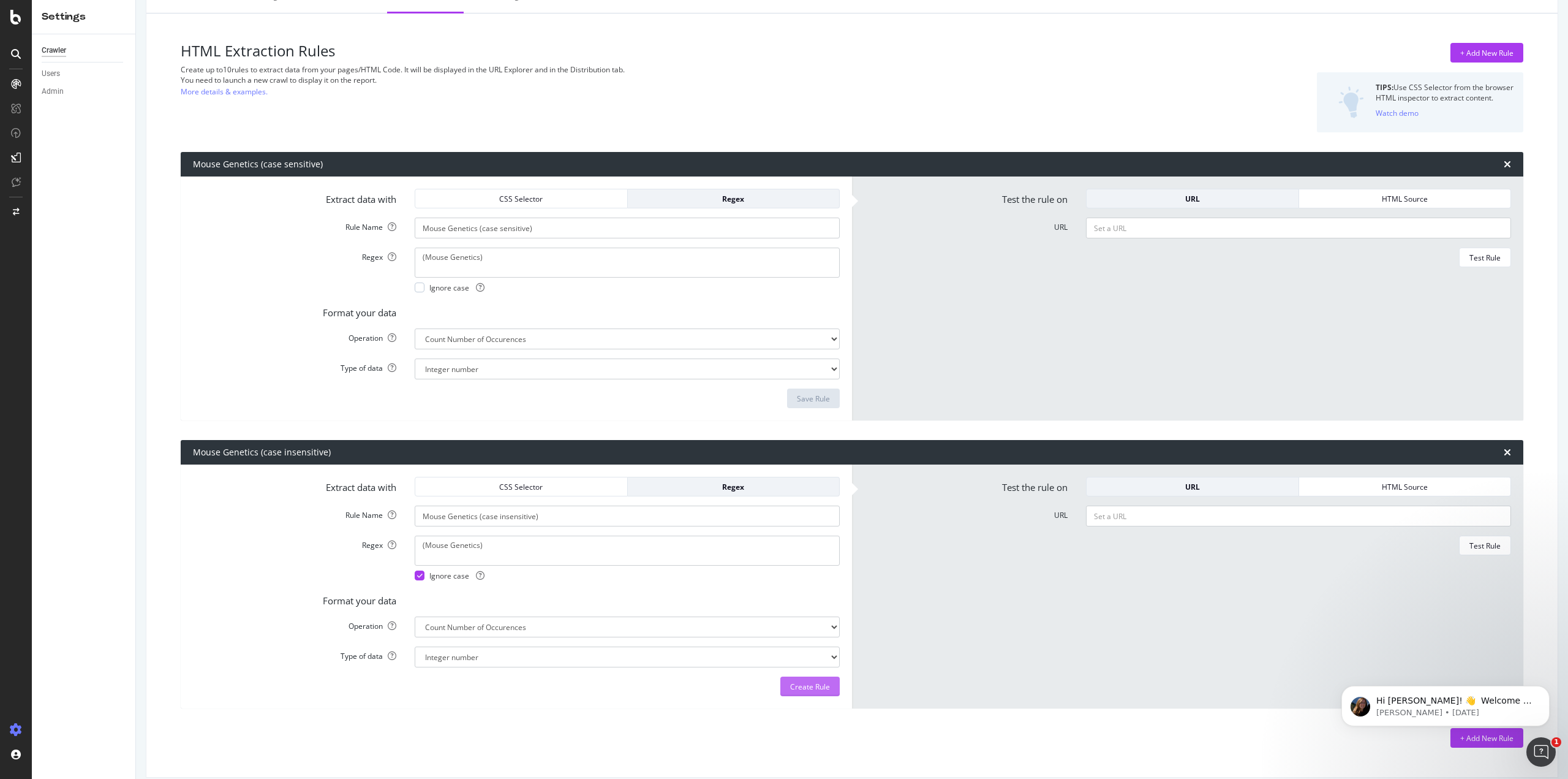
click at [807, 686] on div "Create Rule" at bounding box center [810, 687] width 40 height 10
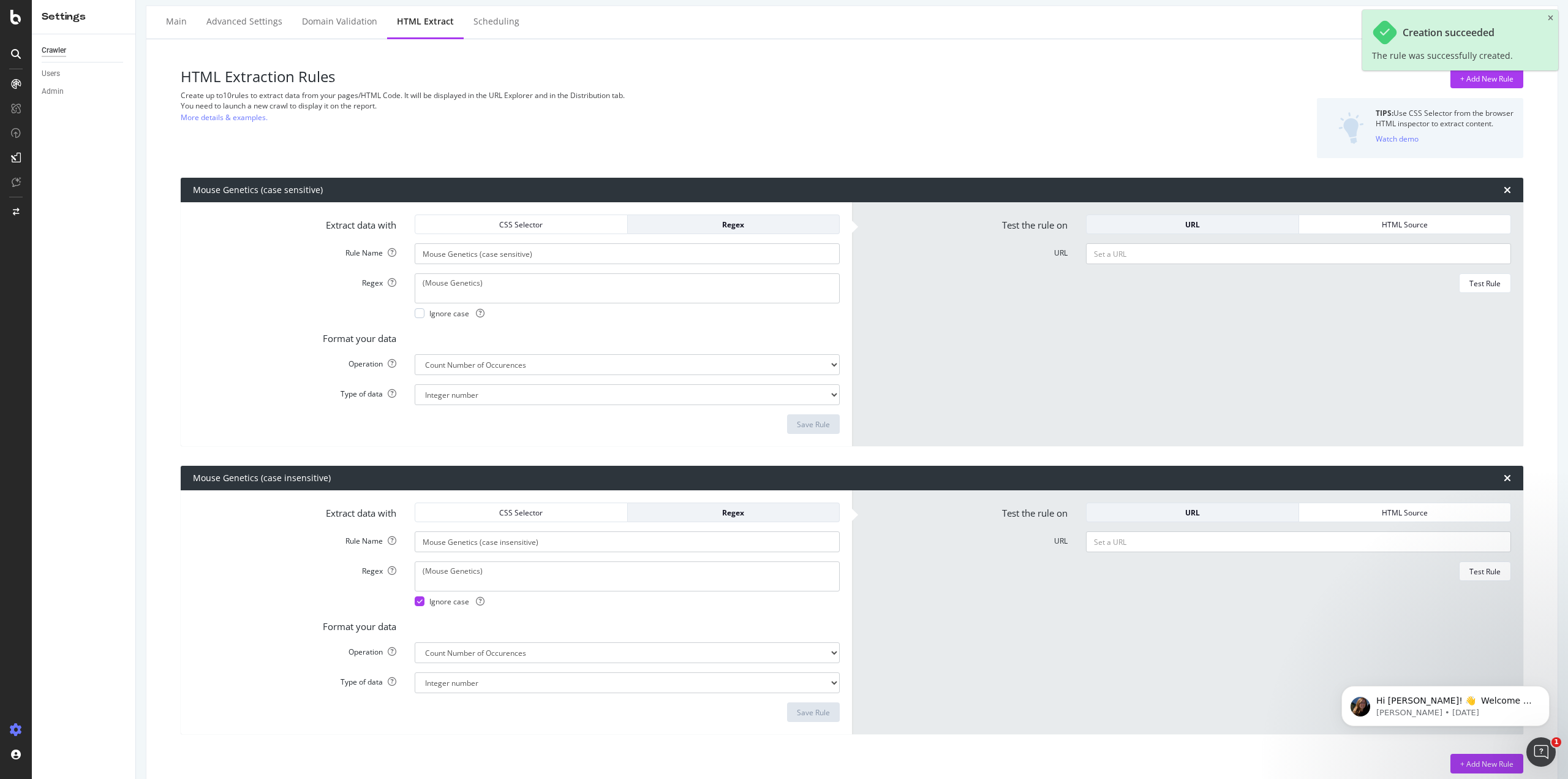
scroll to position [0, 0]
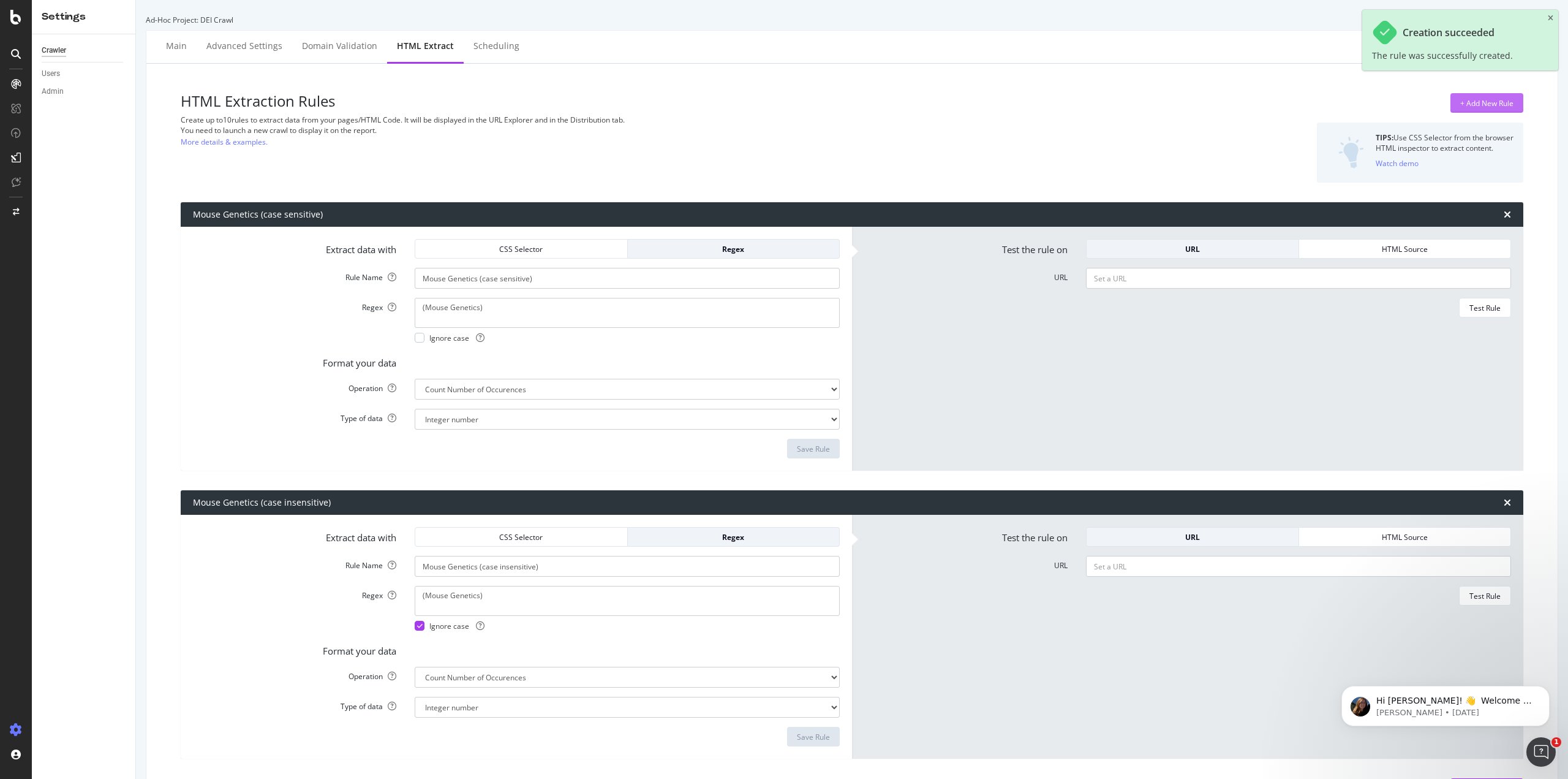
click at [1477, 104] on div "+ Add New Rule" at bounding box center [1487, 103] width 54 height 10
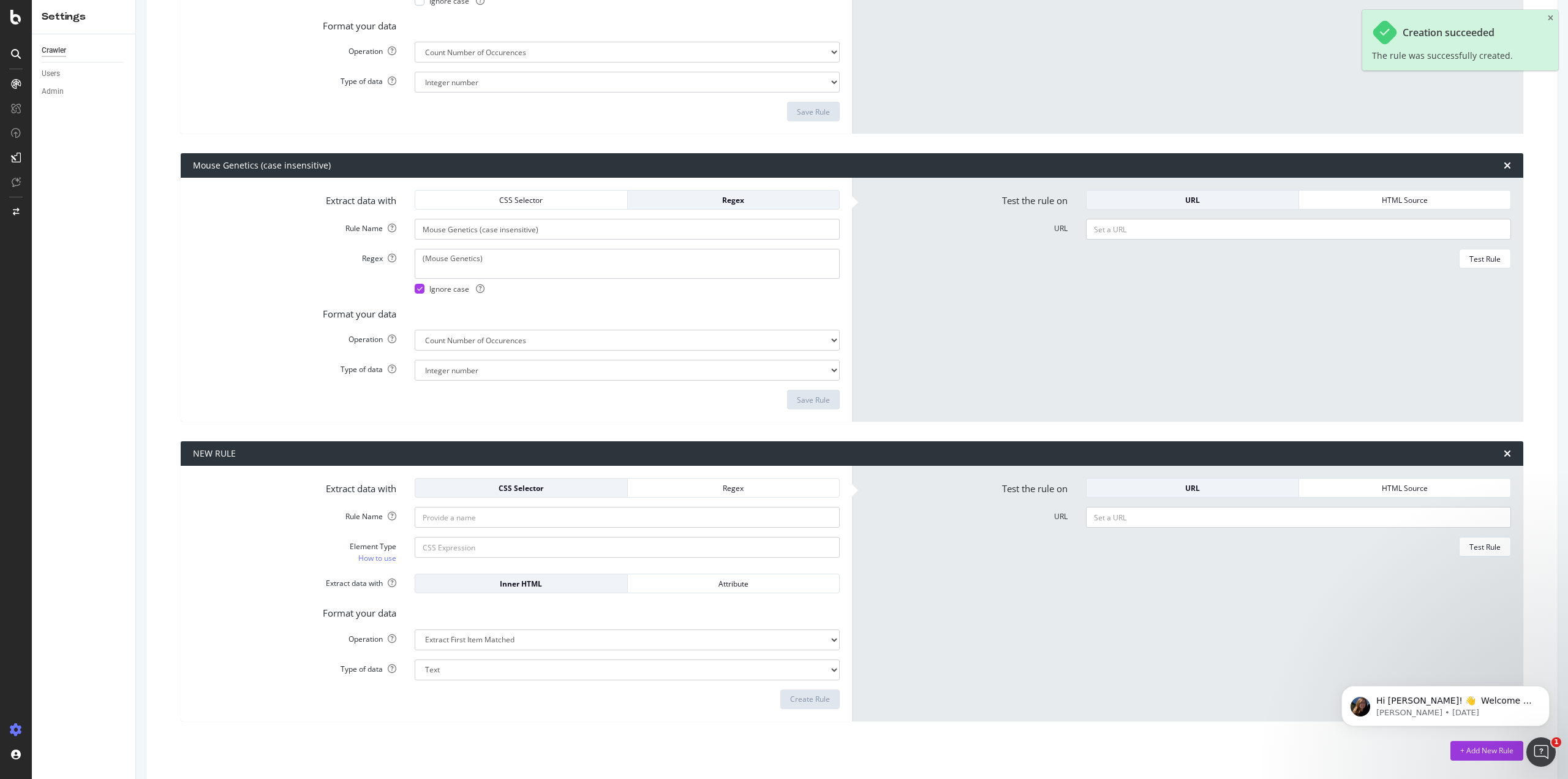
scroll to position [338, 0]
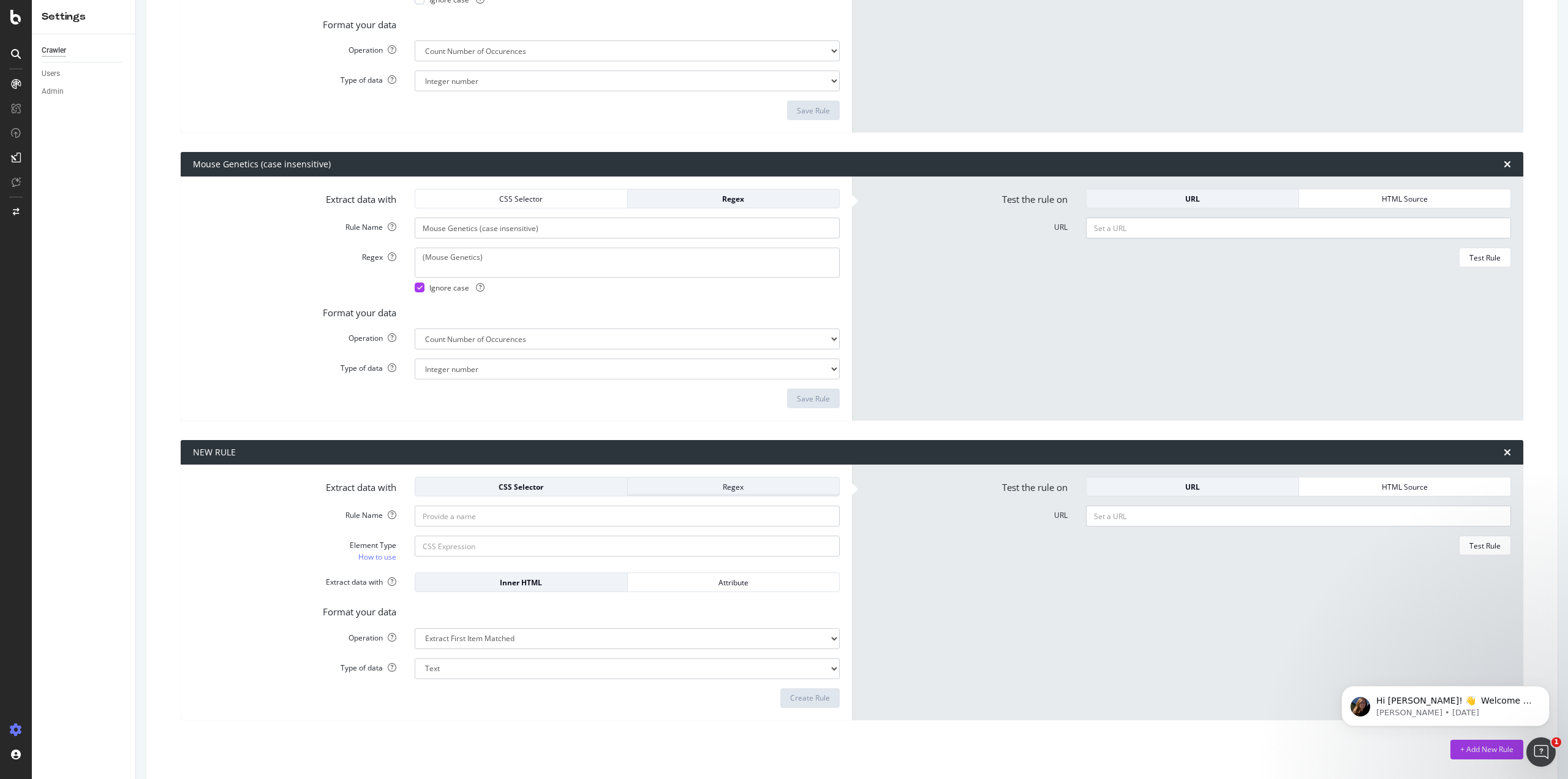
click at [664, 485] on div "Regex" at bounding box center [733, 487] width 192 height 10
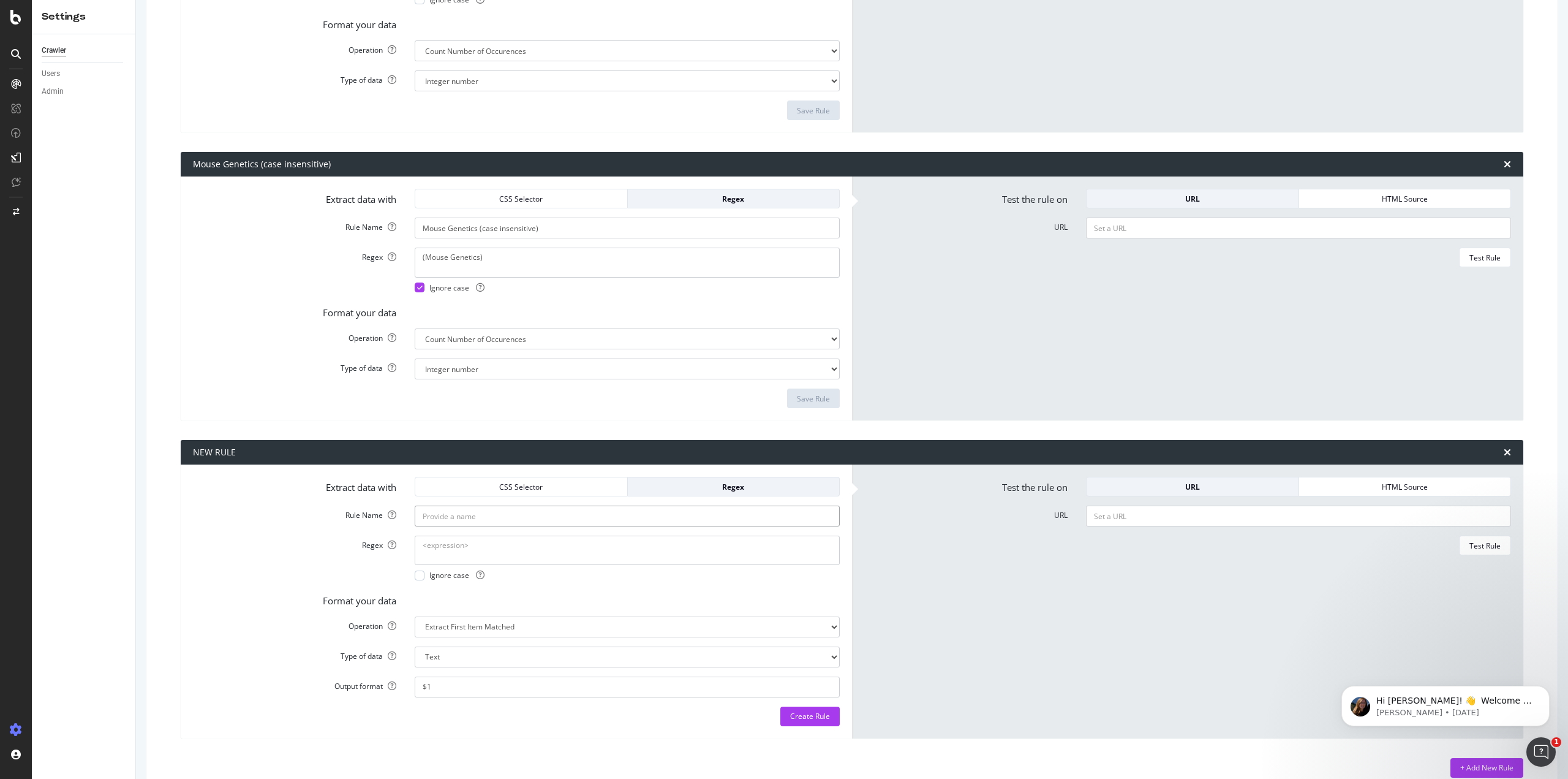
click at [538, 515] on input "Rule Name" at bounding box center [627, 516] width 425 height 21
paste input "Gene Editing CoRE"
type input "Gene Editing CoRE (case sensitive)"
click at [478, 545] on textarea "Regex" at bounding box center [627, 551] width 425 height 30
paste textarea "Gene Editing CoRE"
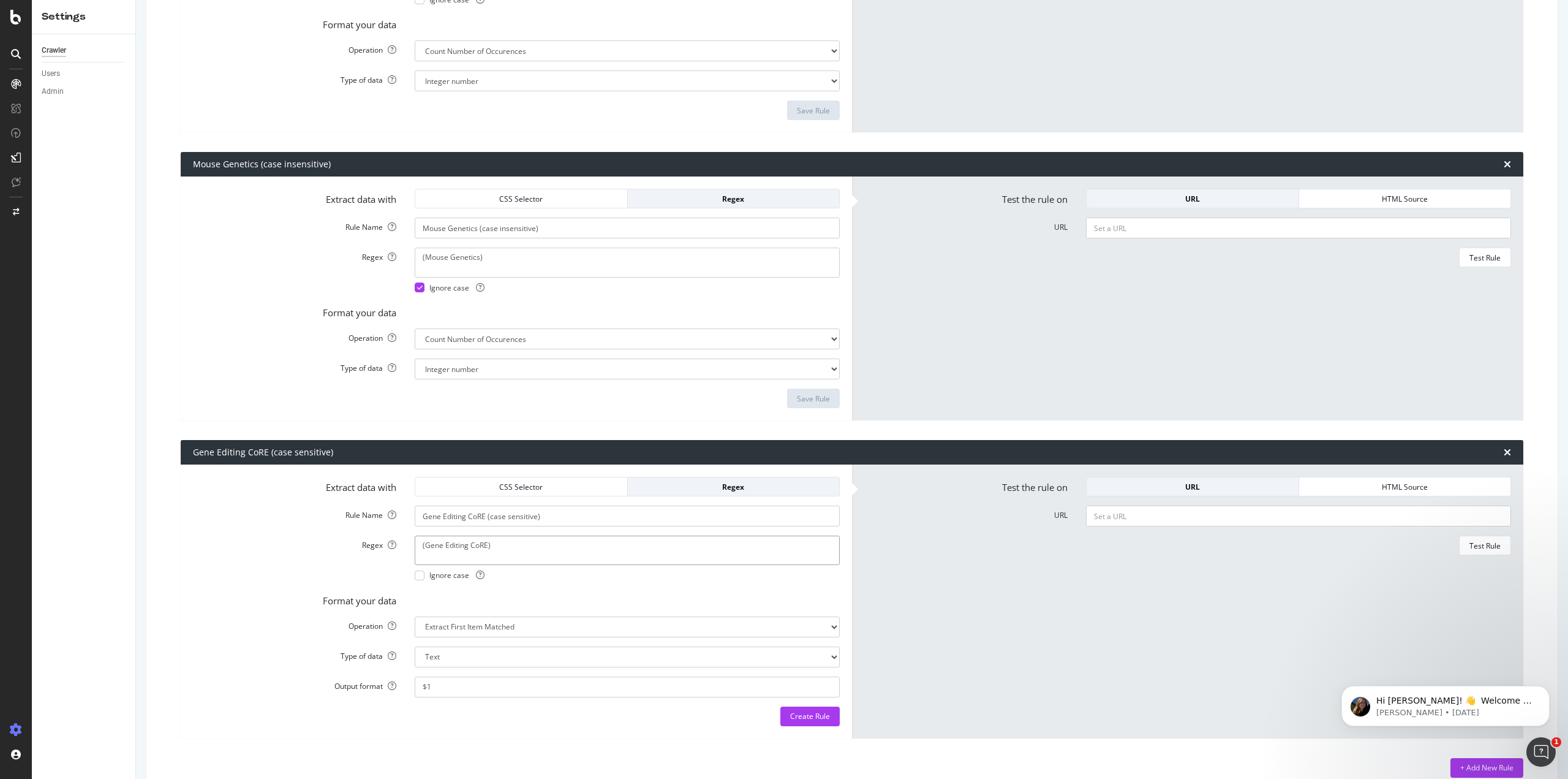
type textarea "(Gene Editing CoRE)"
click at [550, 632] on select "Extract First Item Matched Extract First 3 Items Matched Count Number of Occure…" at bounding box center [627, 627] width 425 height 21
select select "count"
click at [415, 616] on select "Extract First Item Matched Extract First 3 Items Matched Count Number of Occure…" at bounding box center [627, 627] width 425 height 21
select select "i"
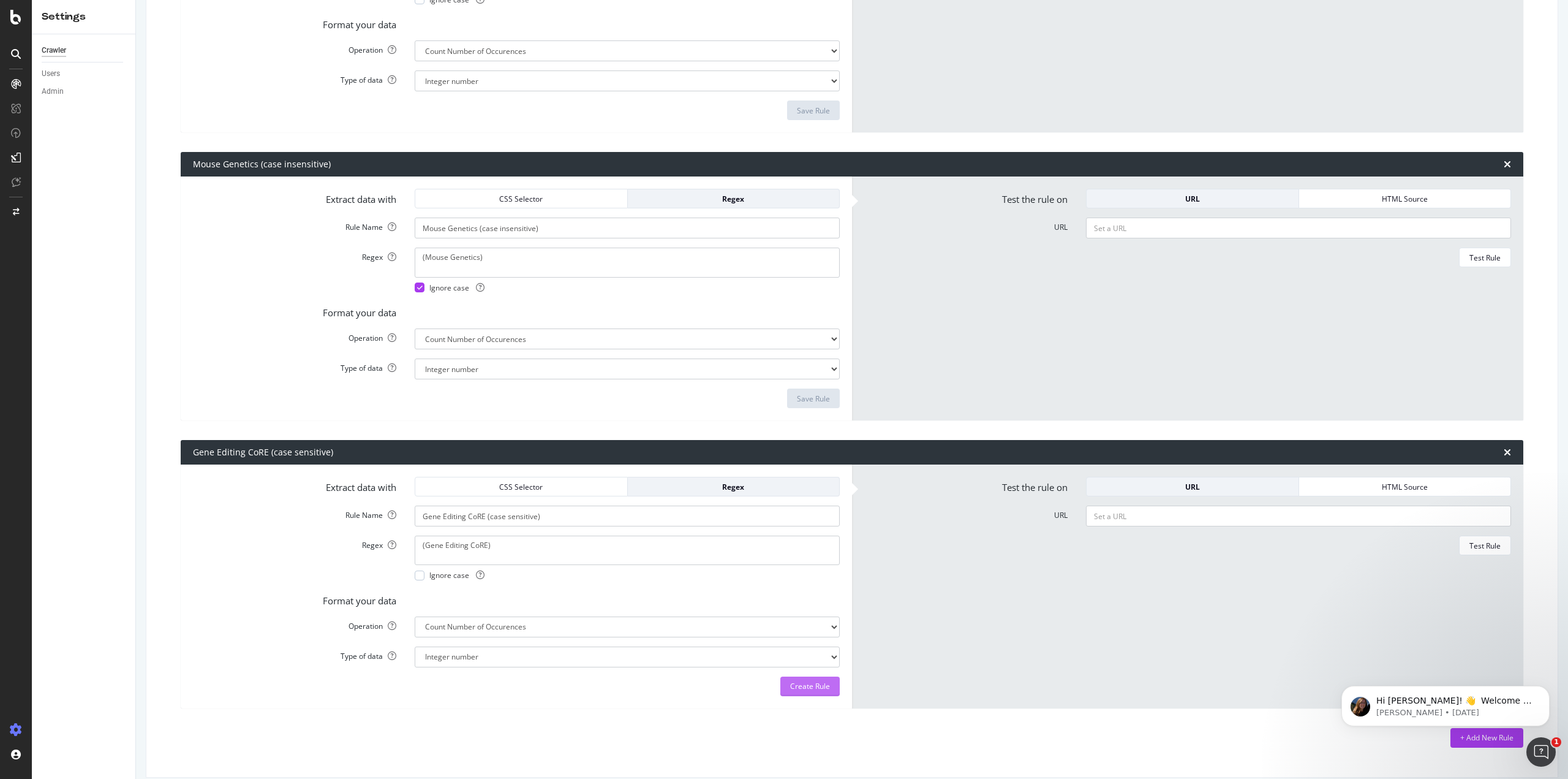
click at [790, 683] on div "Create Rule" at bounding box center [810, 686] width 40 height 10
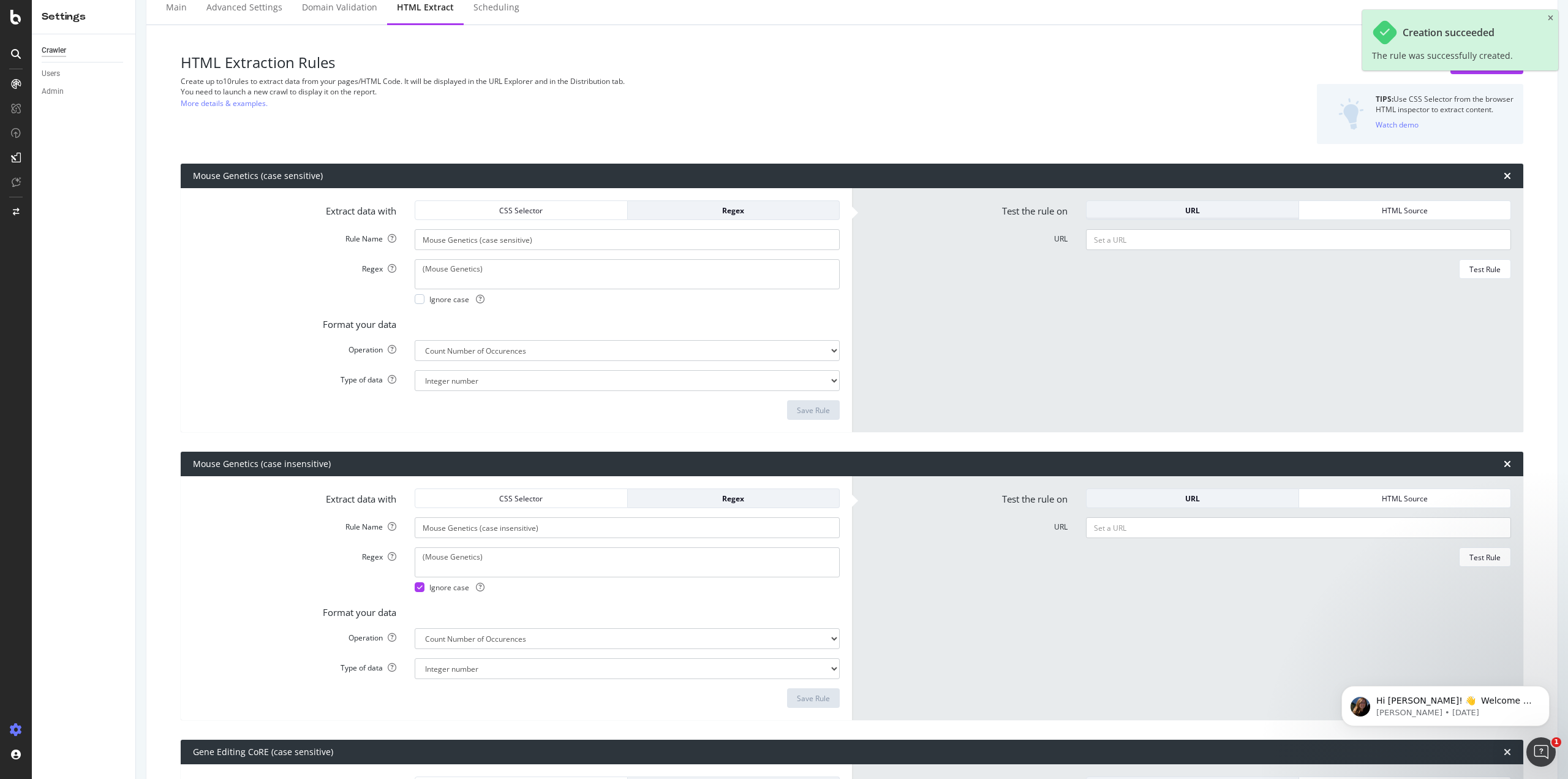
scroll to position [32, 0]
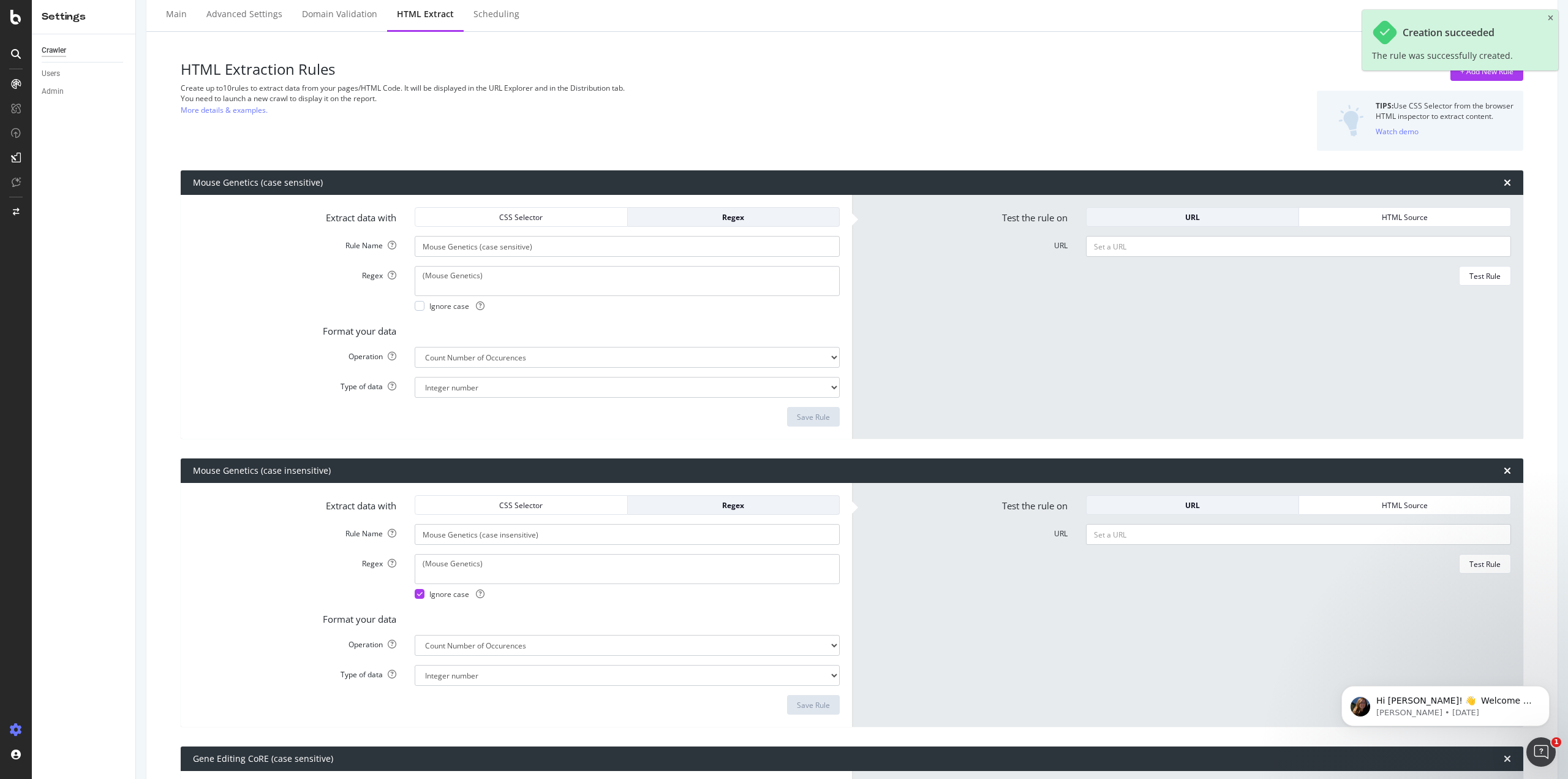
click at [1464, 72] on div "Creation succeeded The rule was successfully created." at bounding box center [1460, 45] width 196 height 70
click at [1547, 19] on div "Creation succeeded The rule was successfully created." at bounding box center [1460, 40] width 196 height 61
click at [1549, 17] on icon "close toast" at bounding box center [1550, 18] width 6 height 7
click at [1474, 72] on div "+ Add New Rule" at bounding box center [1487, 72] width 54 height 10
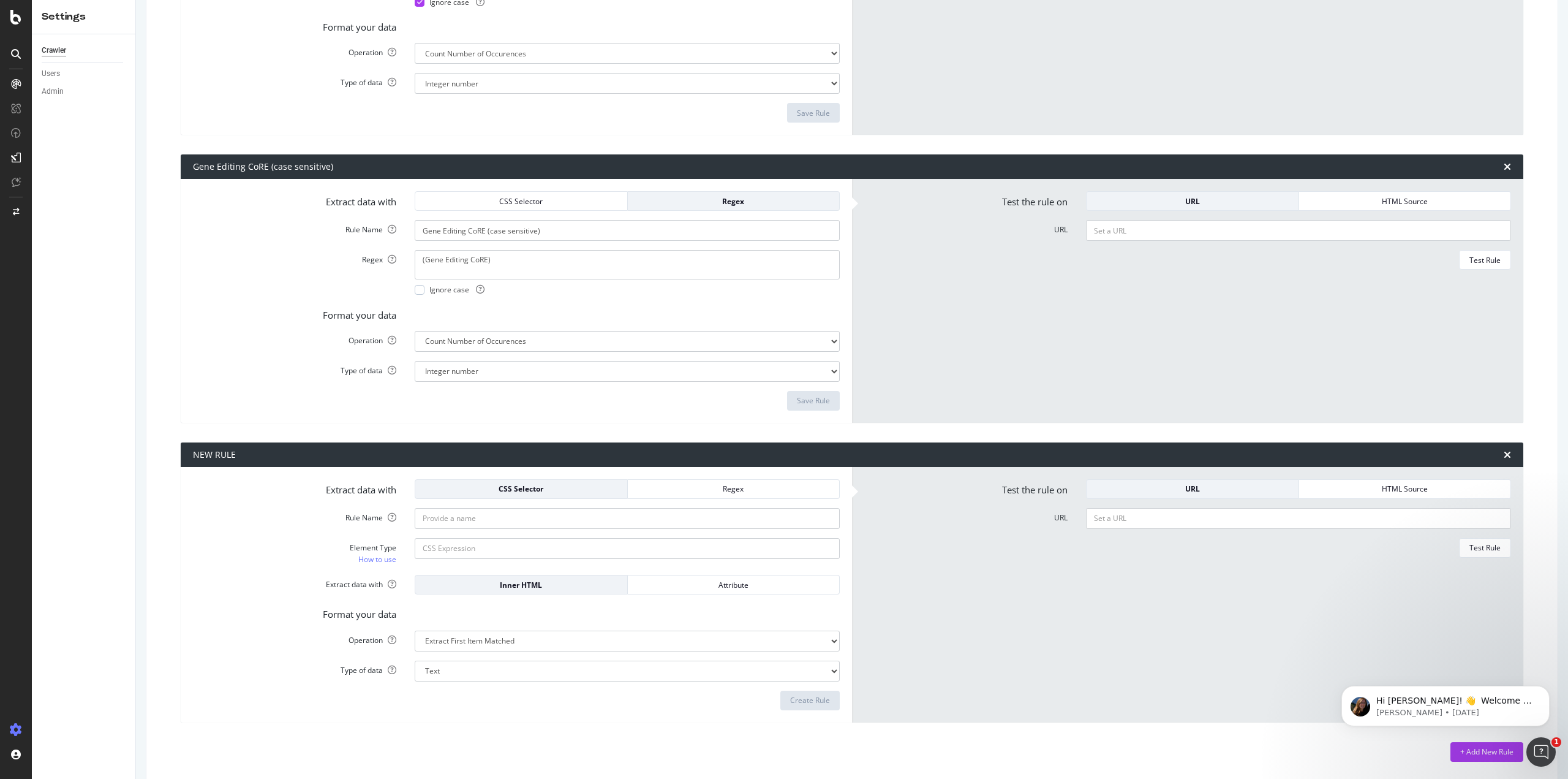
scroll to position [626, 0]
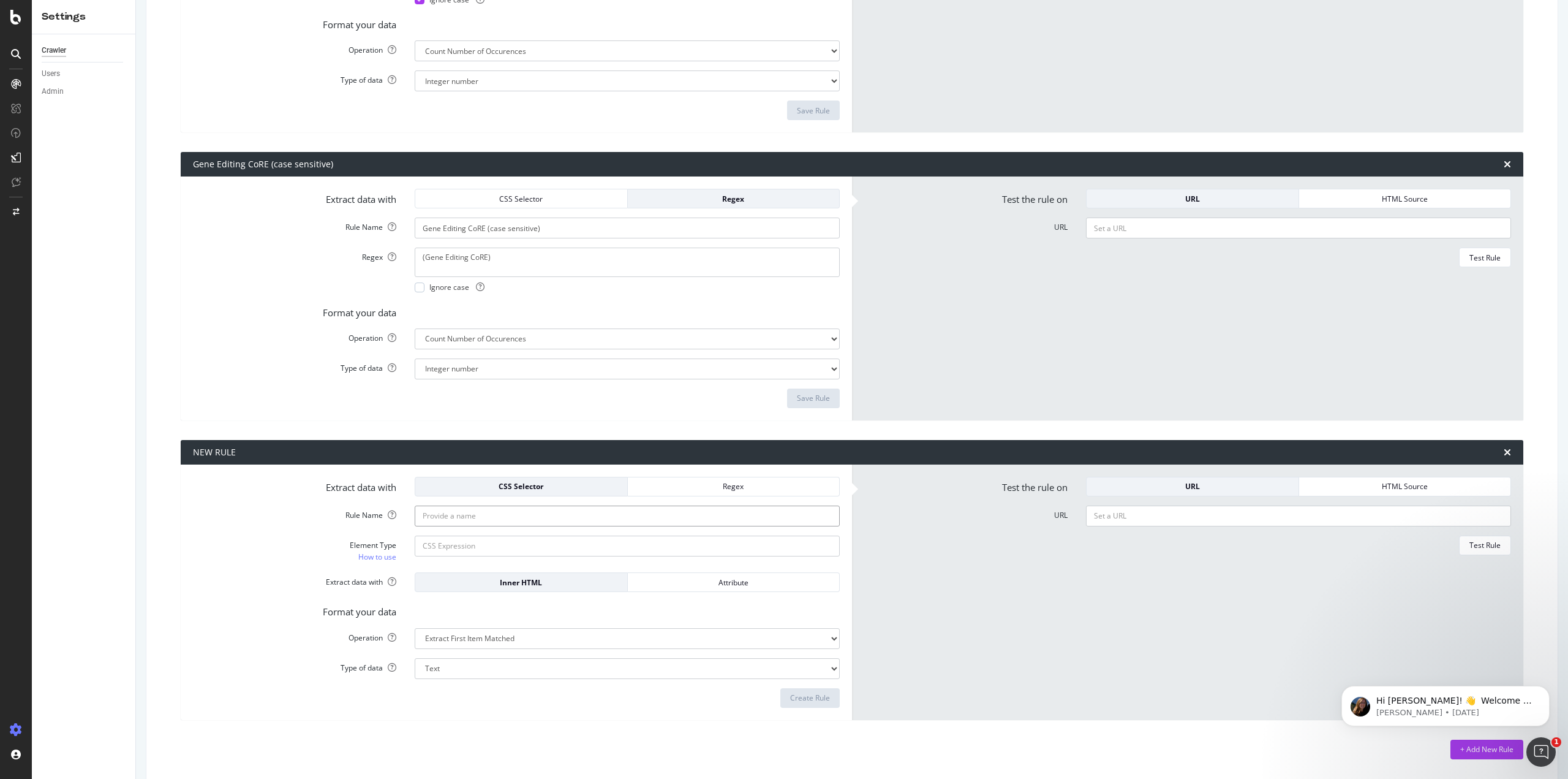
click at [482, 514] on input "Rule Name" at bounding box center [627, 516] width 425 height 21
drag, startPoint x: 677, startPoint y: 474, endPoint x: 659, endPoint y: 488, distance: 22.8
click at [677, 473] on div "Extract data with CSS Selector Regex Rule Name Element Type How to use Extract …" at bounding box center [516, 592] width 671 height 256
click at [653, 489] on div "Regex" at bounding box center [733, 486] width 192 height 10
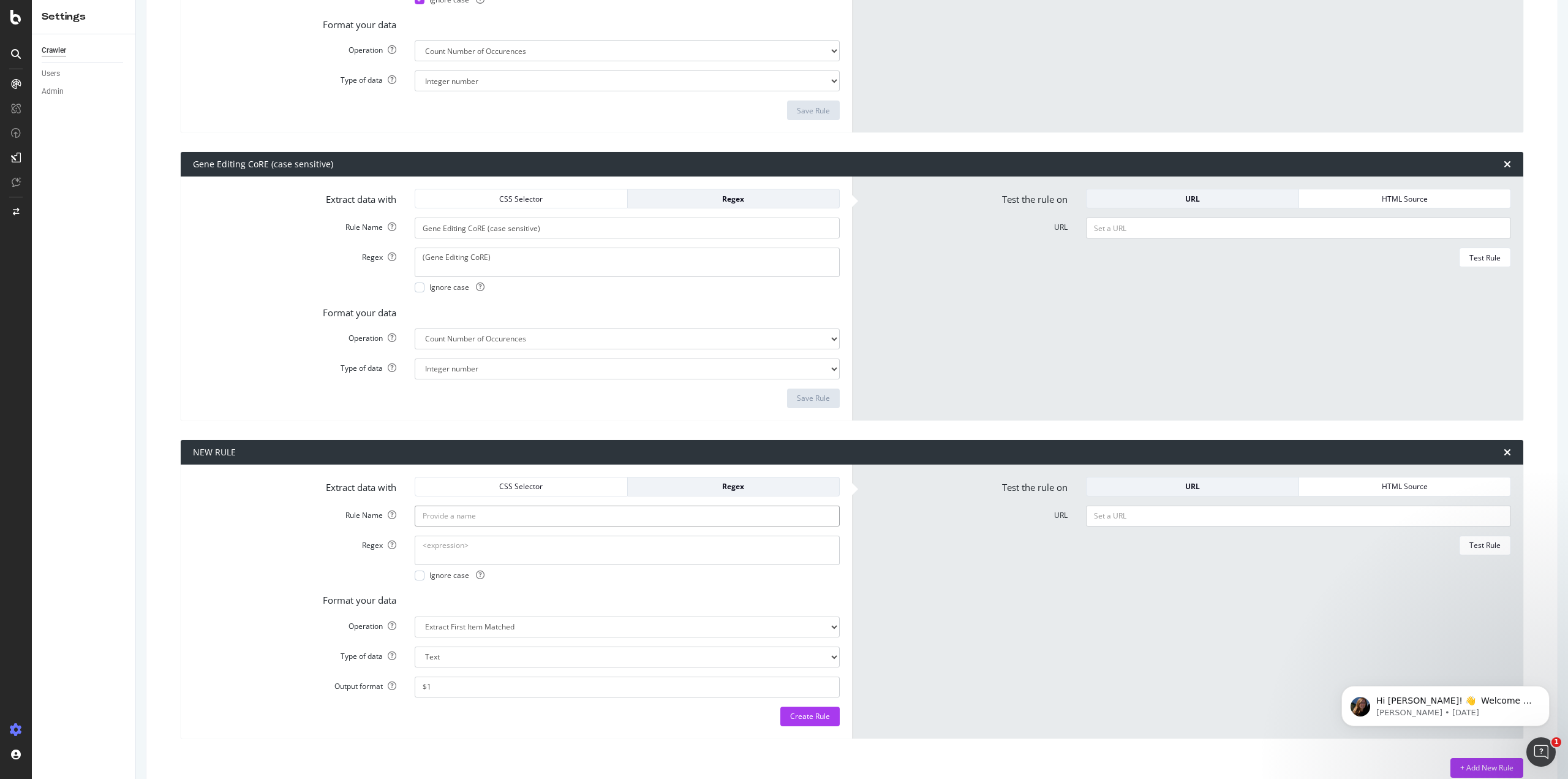
click at [486, 515] on input "Rule Name" at bounding box center [627, 516] width 425 height 21
paste input "Gene Editing CoRE"
click at [432, 553] on textarea "Regex" at bounding box center [627, 551] width 425 height 30
click at [505, 513] on input "Gene Editing CoRE" at bounding box center [627, 516] width 425 height 21
type input "Gene Editing CoRE (case insensitive)"
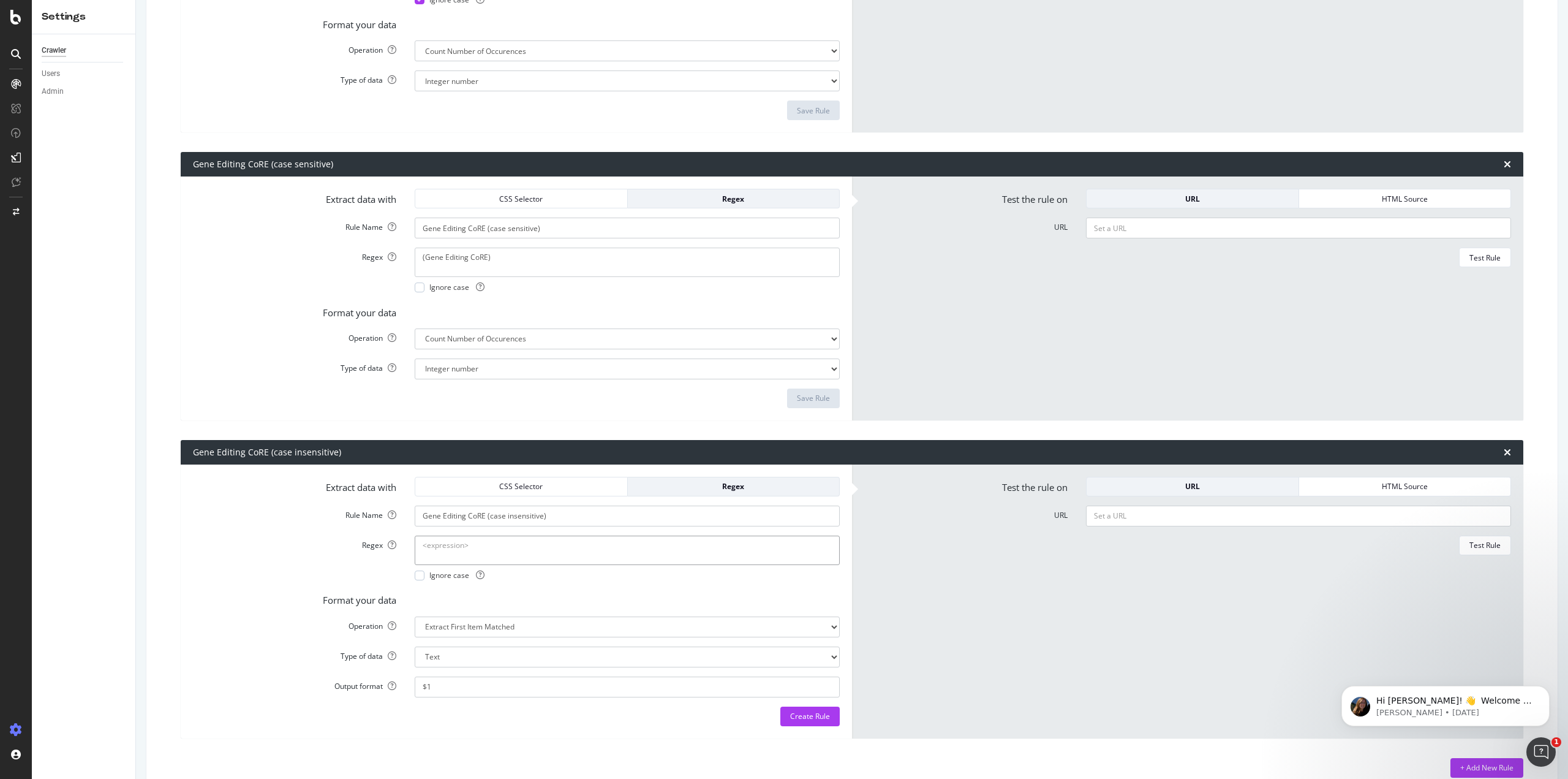
click at [605, 552] on textarea "Regex" at bounding box center [627, 551] width 425 height 30
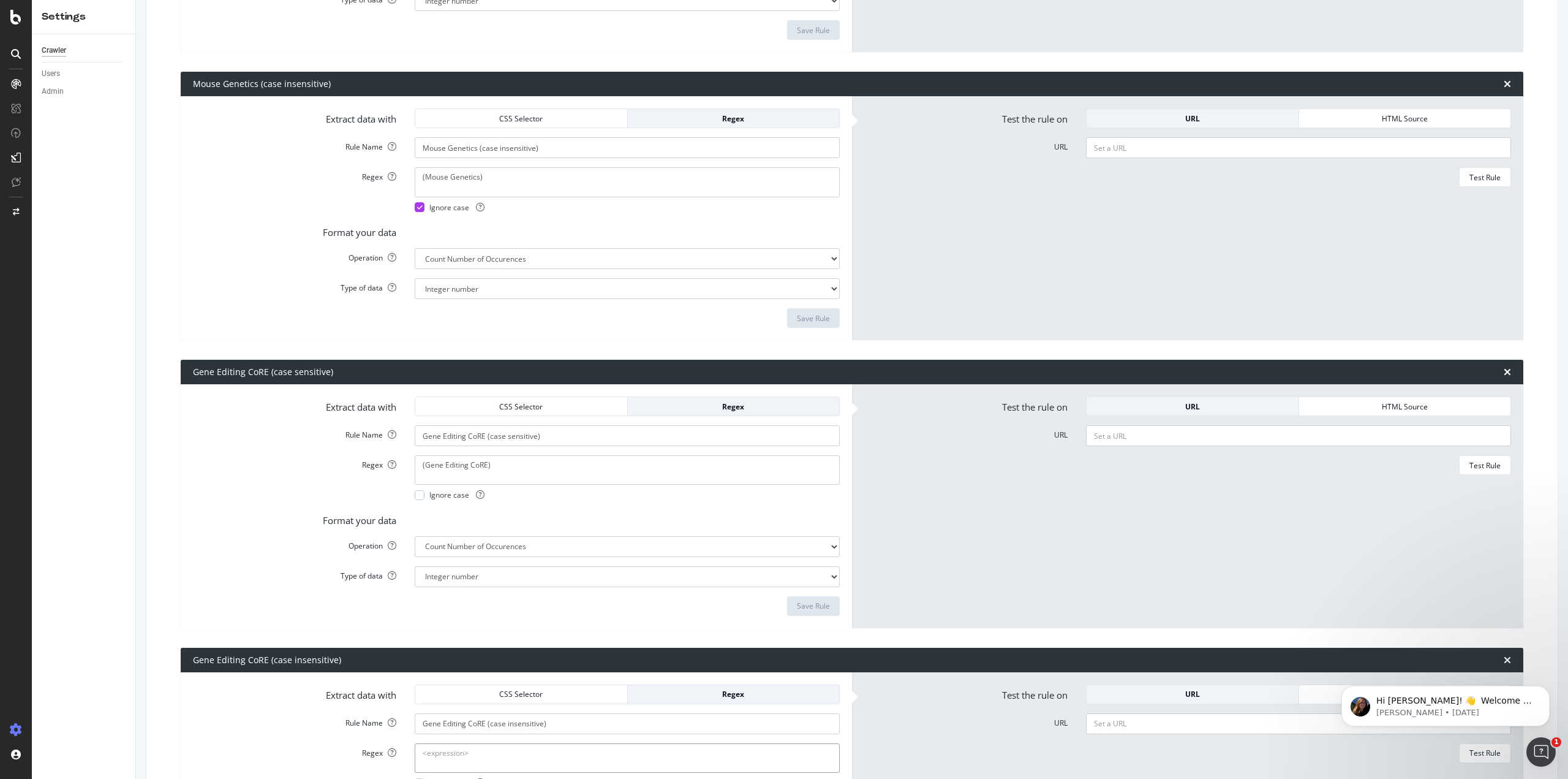
scroll to position [552, 0]
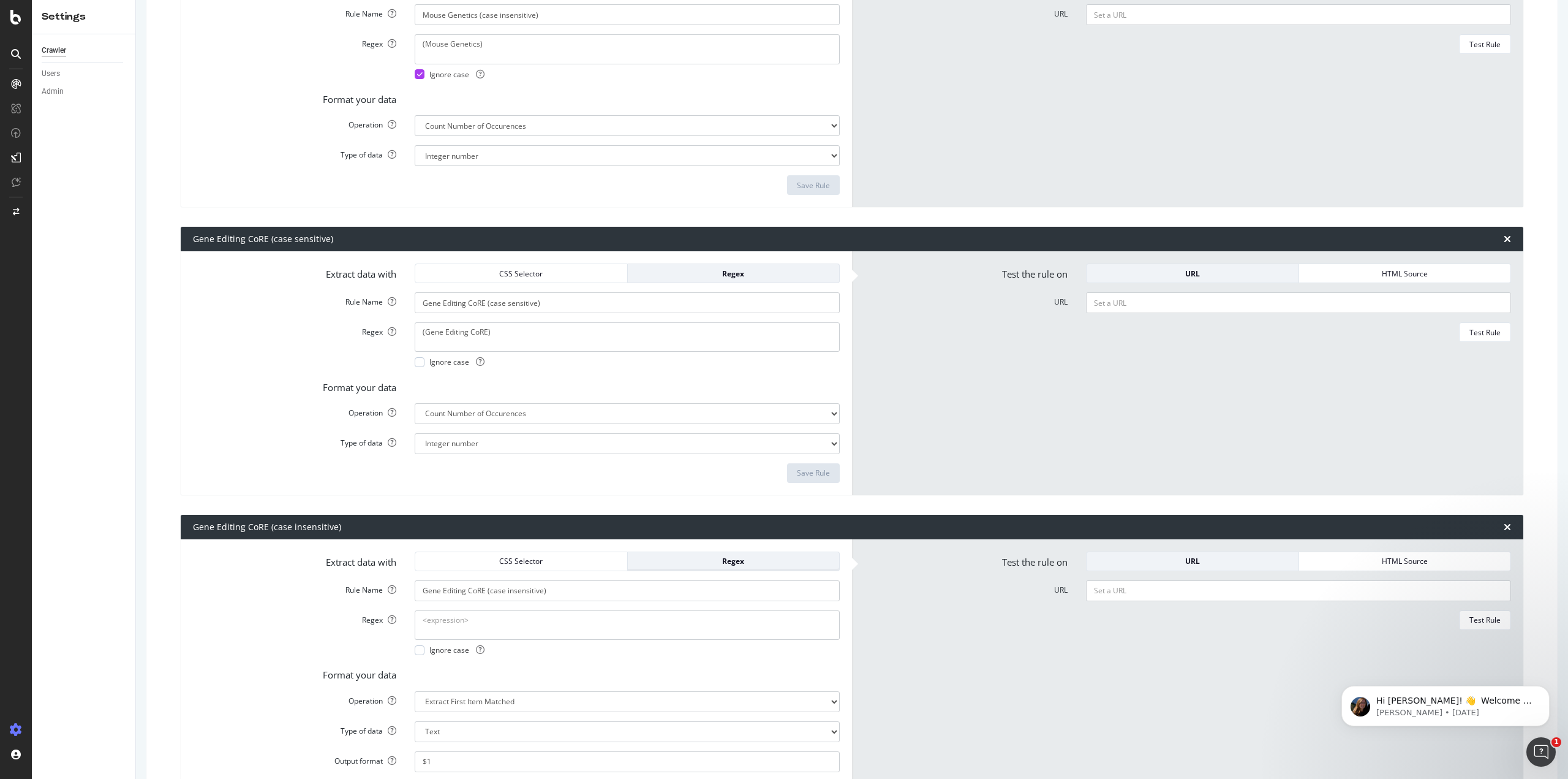
click at [651, 560] on div "Regex" at bounding box center [733, 561] width 192 height 10
click at [415, 645] on div "Ignore case" at bounding box center [450, 650] width 70 height 10
click at [446, 627] on textarea "Regex" at bounding box center [627, 625] width 425 height 30
paste textarea "Gene Editing CoRE"
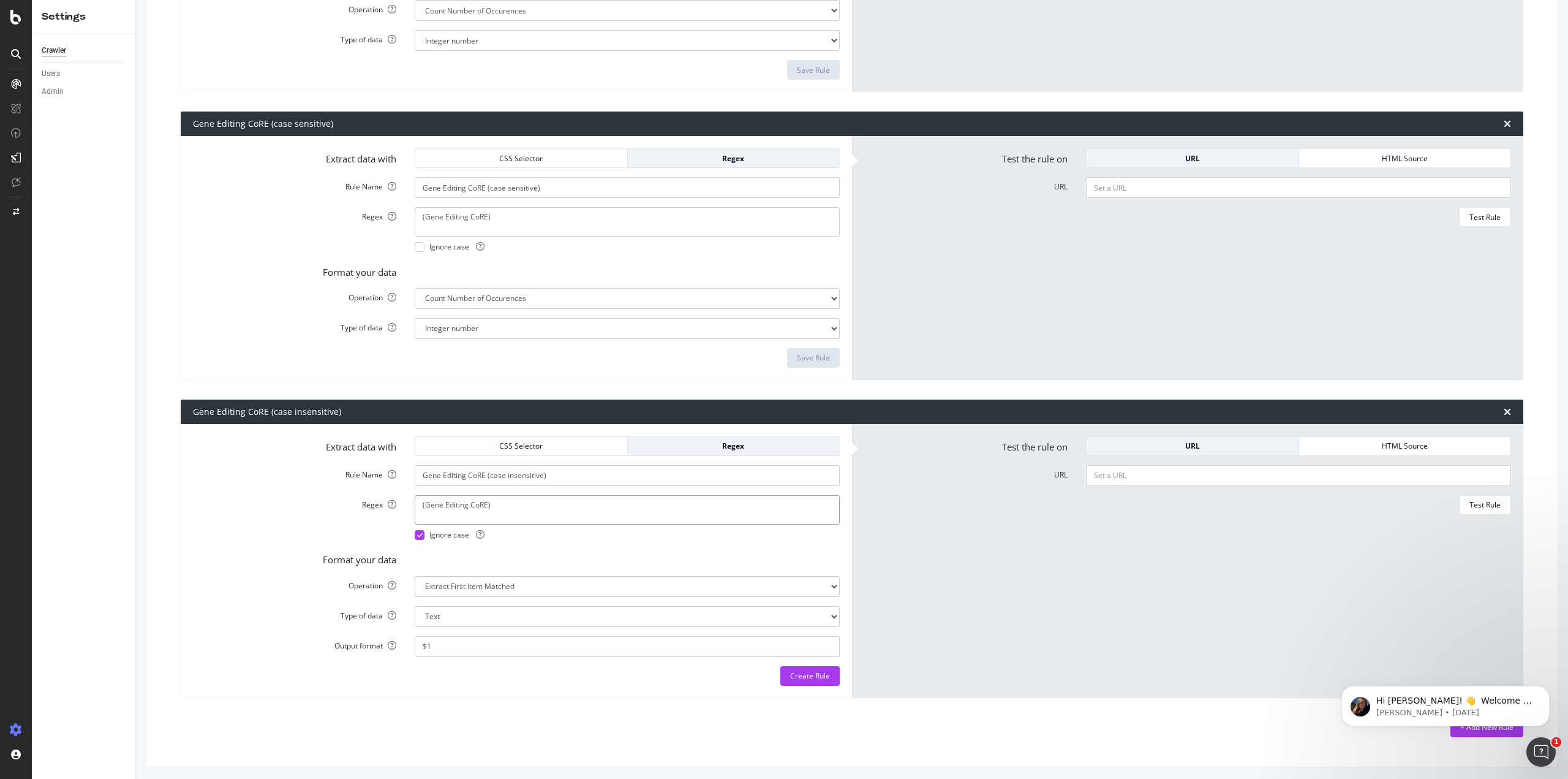
scroll to position [670, 0]
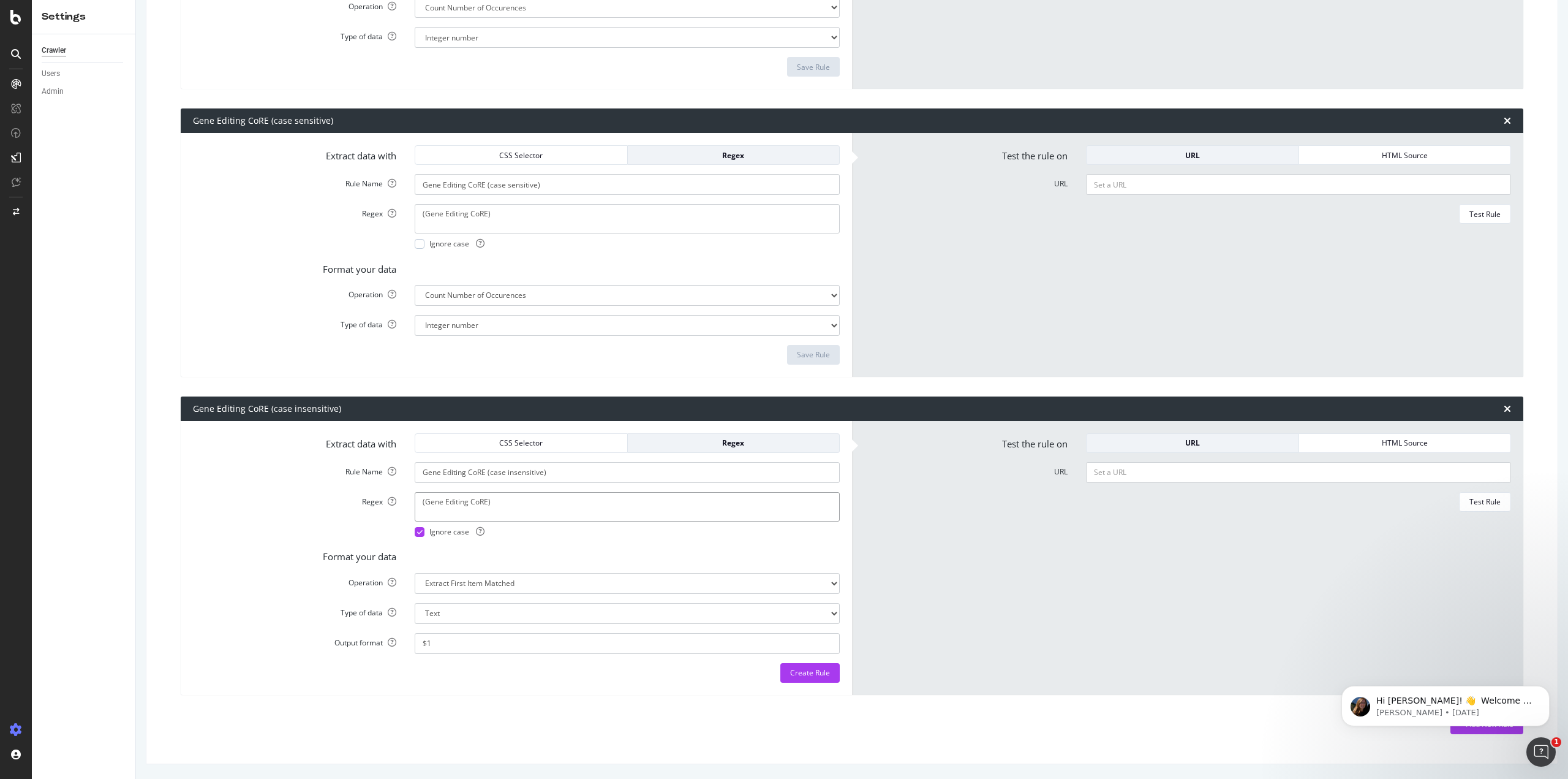
type textarea "(Gene Editing CoRE)"
click at [534, 585] on select "Extract First Item Matched Extract First 3 Items Matched Count Number of Occure…" at bounding box center [627, 583] width 425 height 21
select select "count"
click at [415, 594] on select "Extract First Item Matched Extract First 3 Items Matched Count Number of Occure…" at bounding box center [627, 583] width 425 height 21
select select "i"
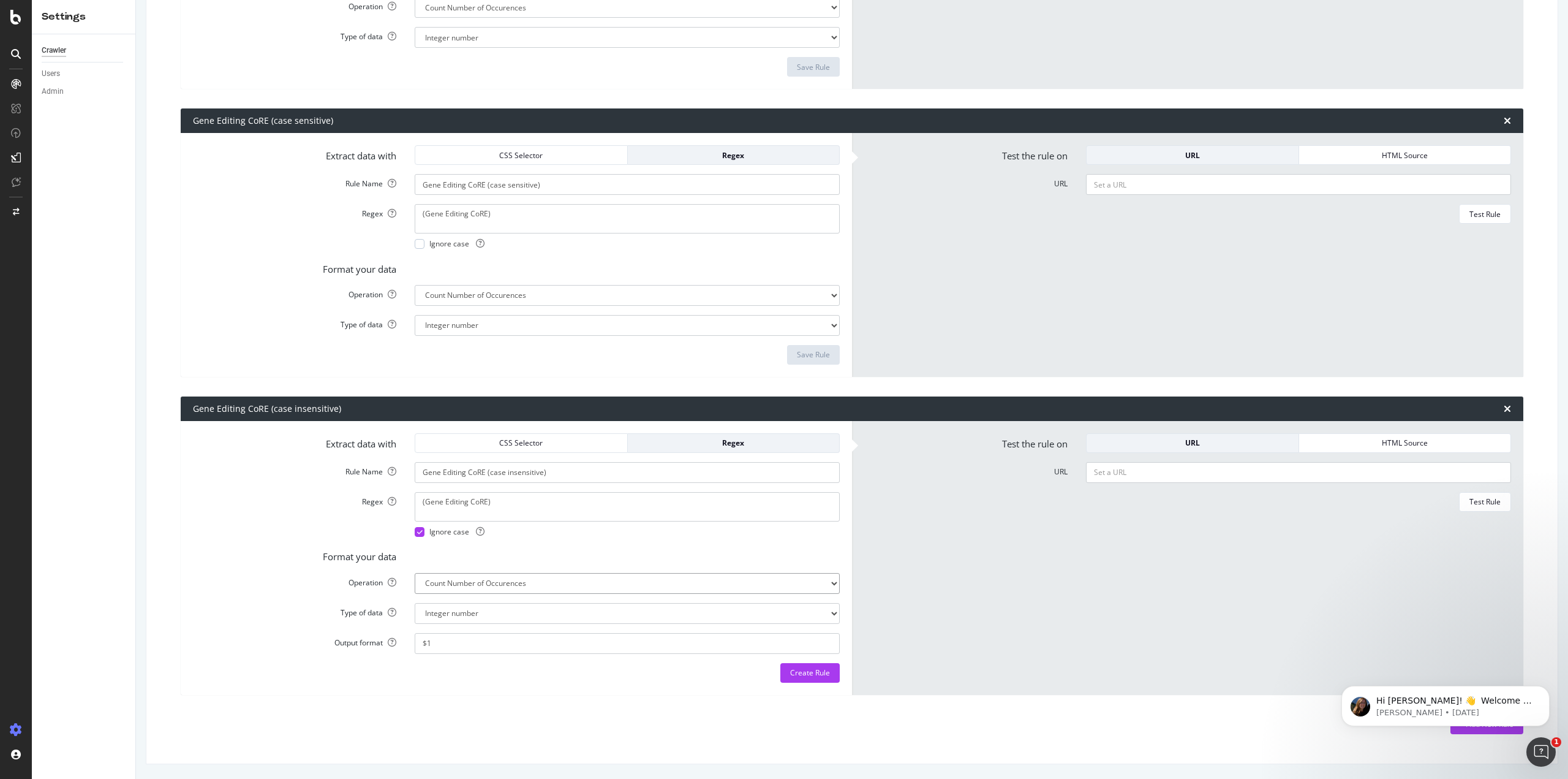
scroll to position [640, 0]
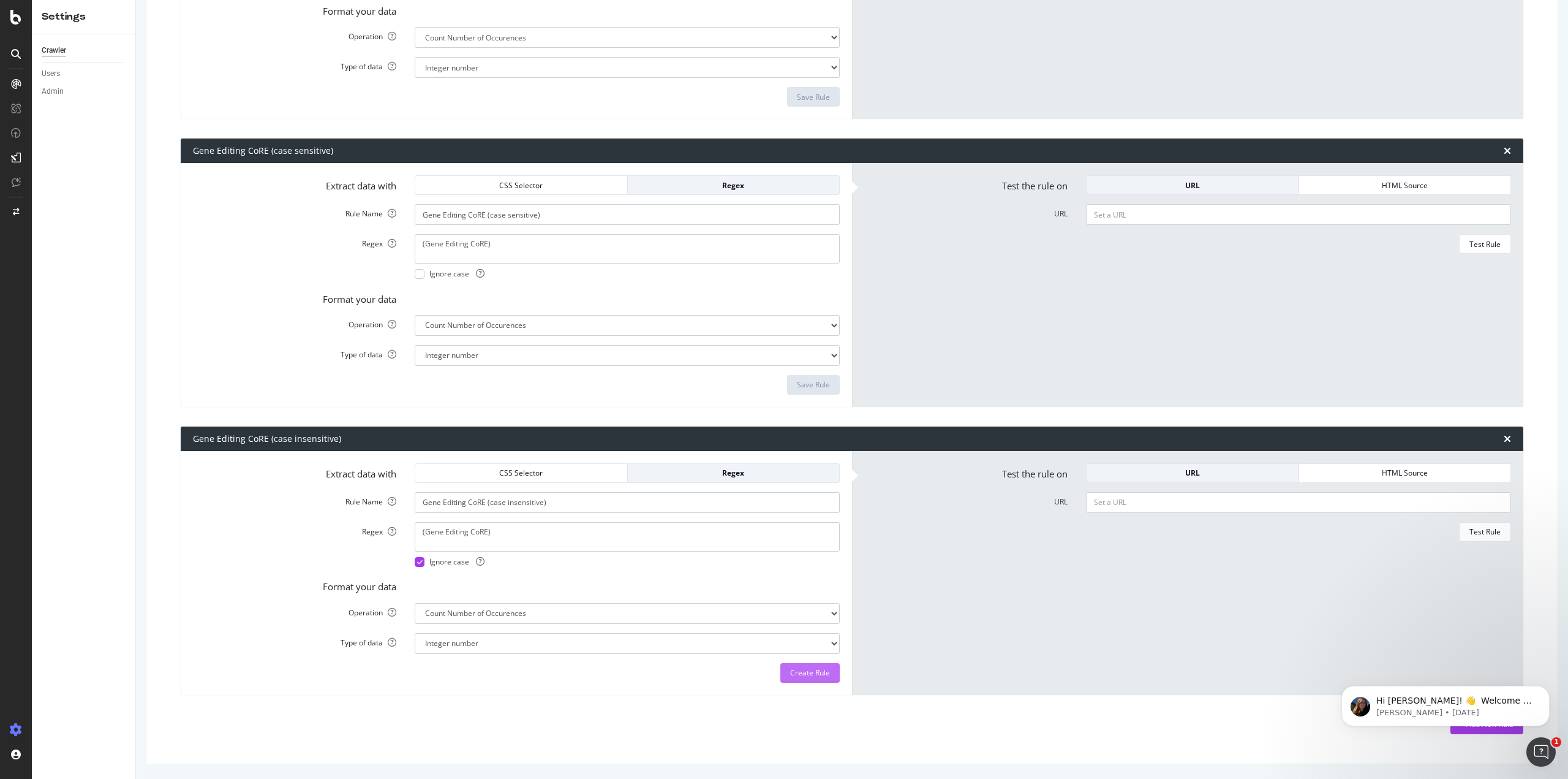
click at [806, 678] on div "Create Rule" at bounding box center [810, 673] width 40 height 18
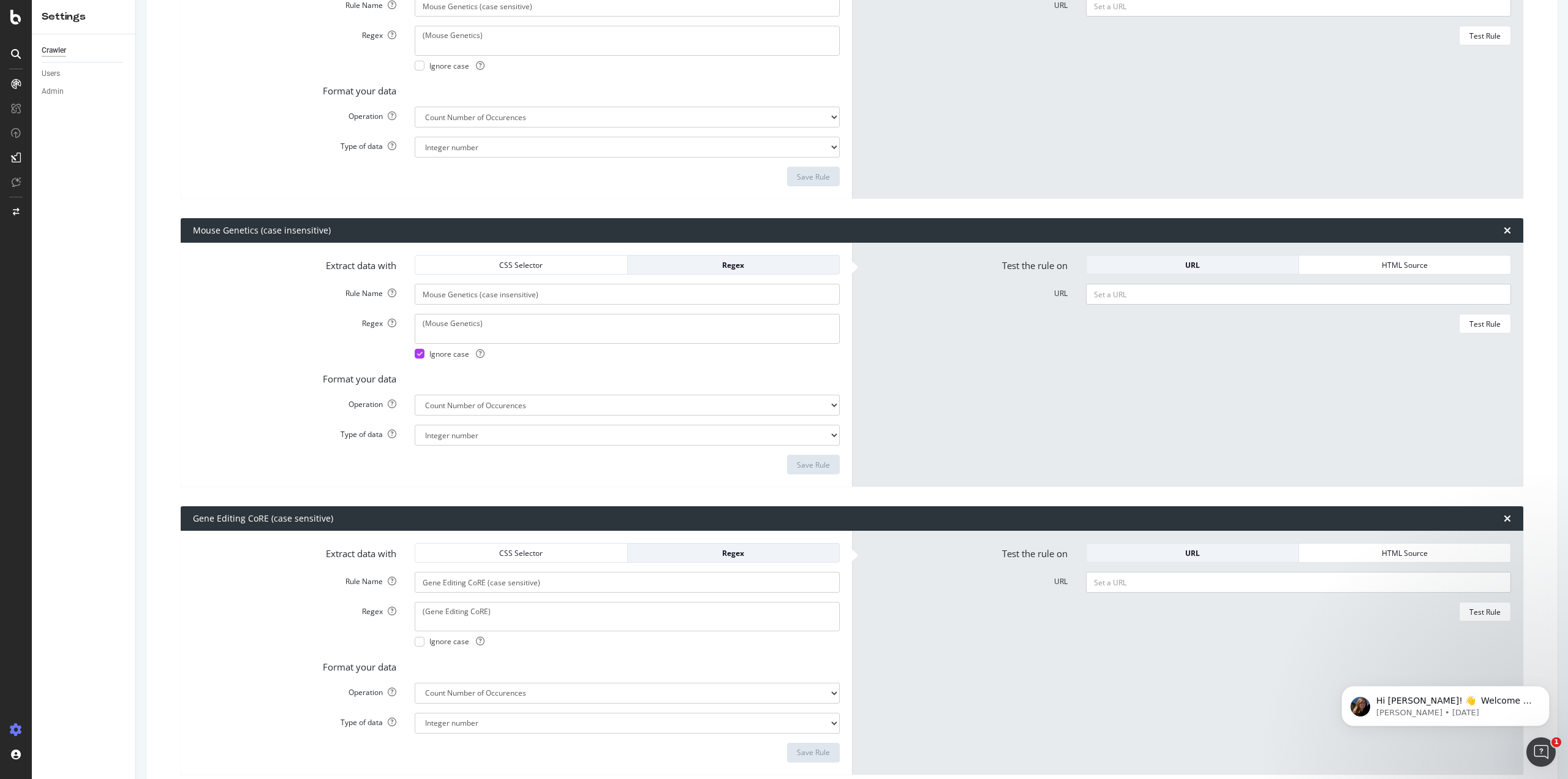
scroll to position [0, 0]
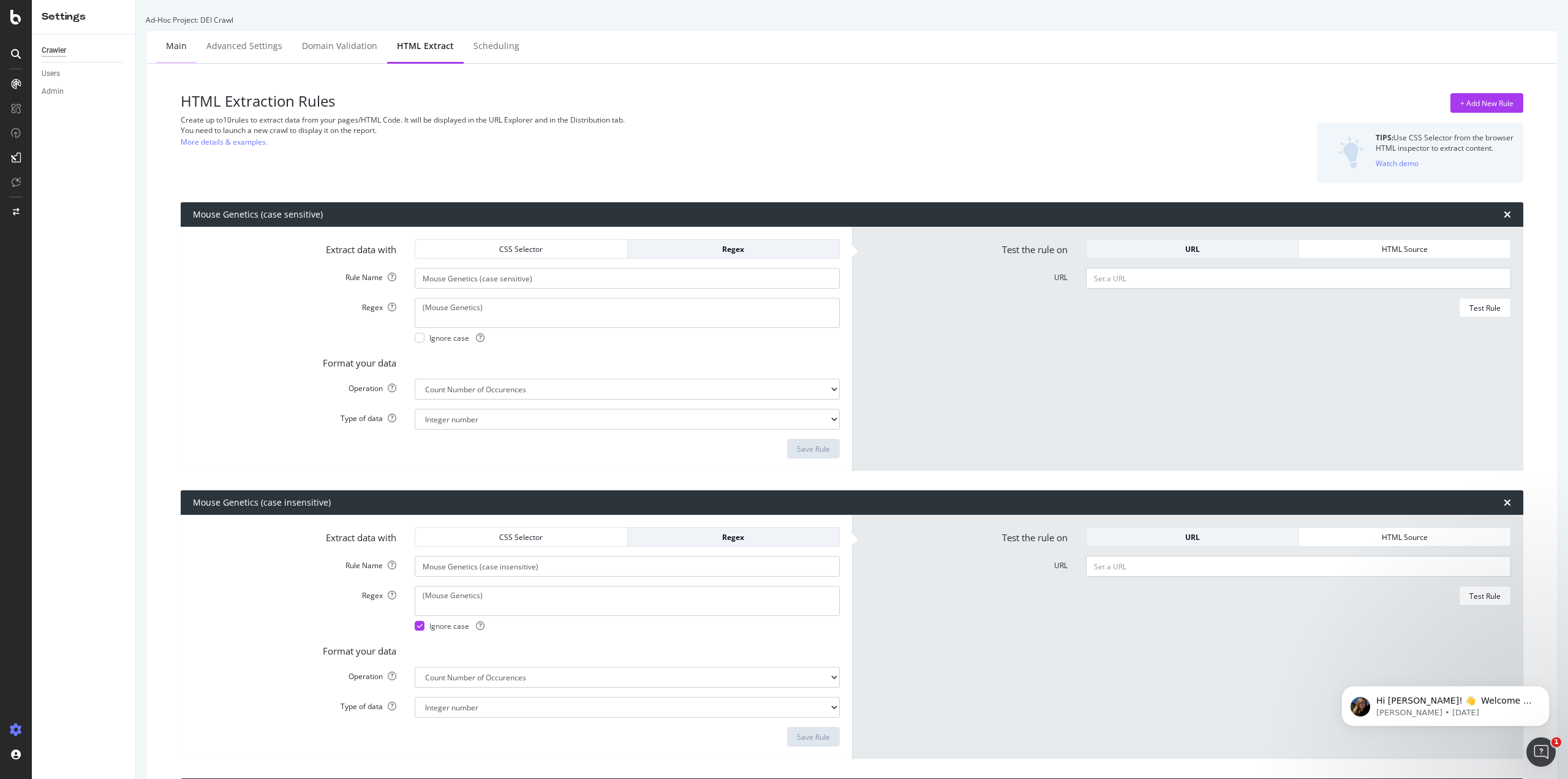
click at [174, 46] on div "Main" at bounding box center [176, 46] width 21 height 12
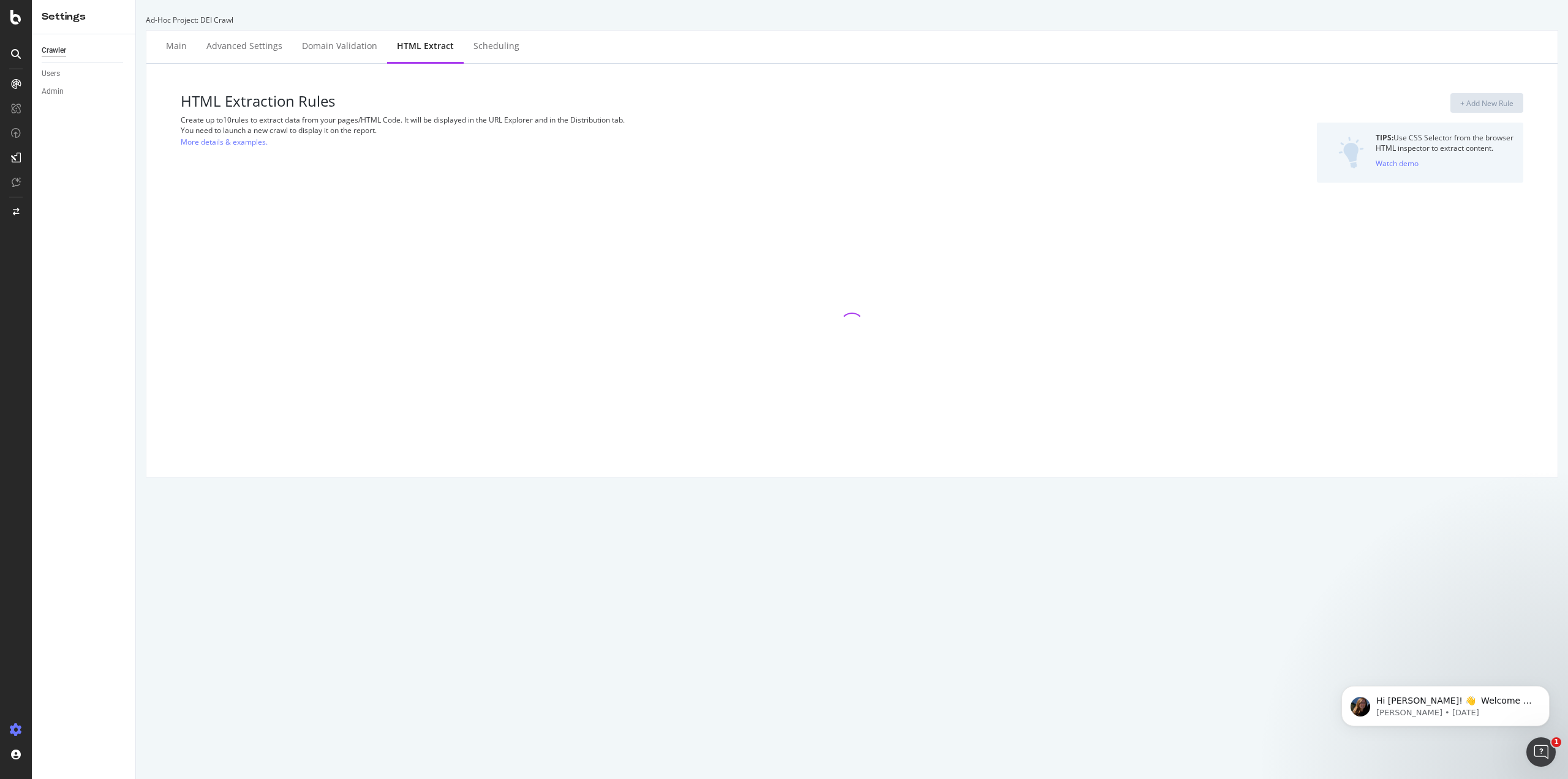
select select "count"
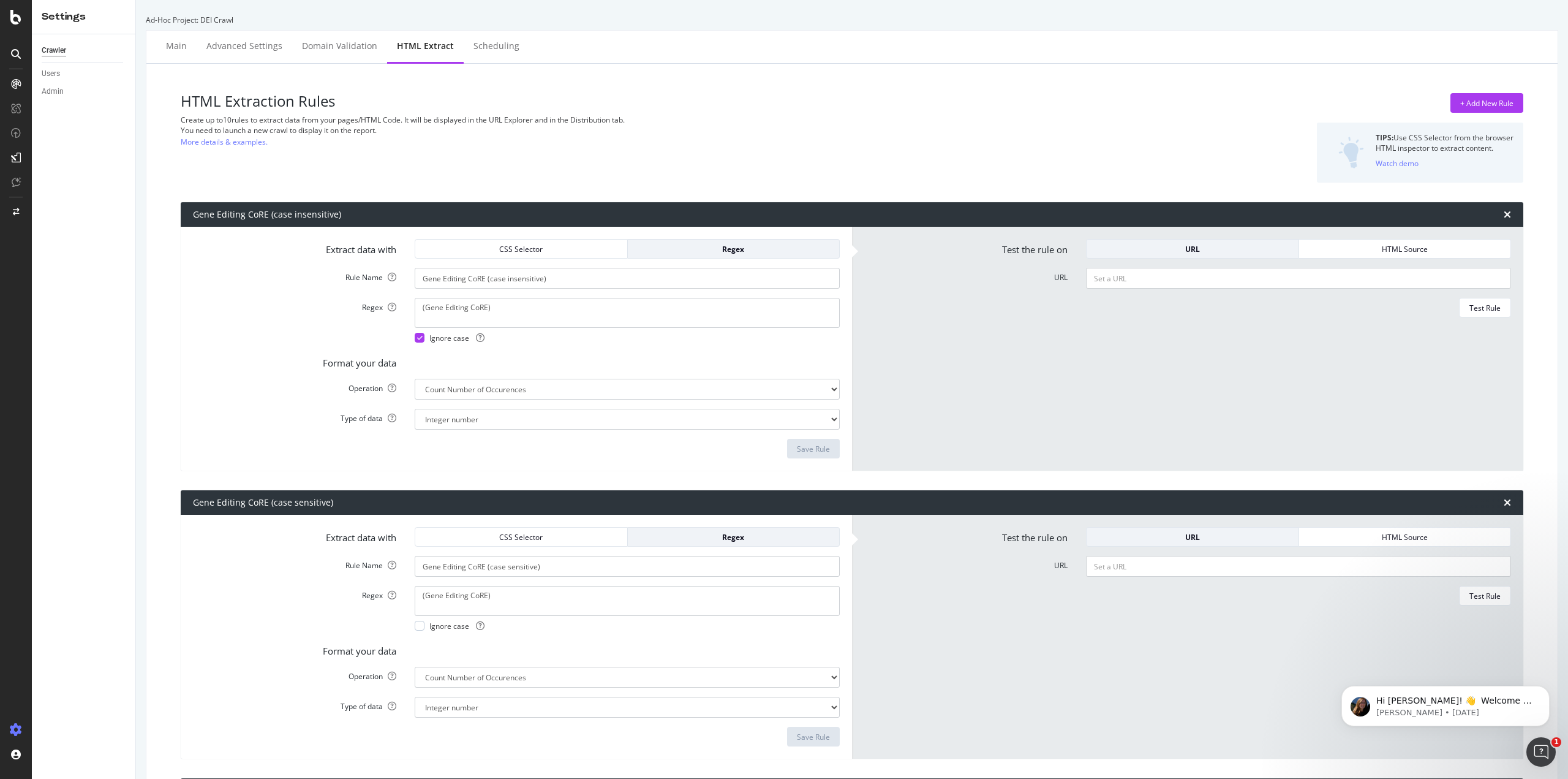
click at [61, 46] on div "Crawler" at bounding box center [54, 50] width 25 height 13
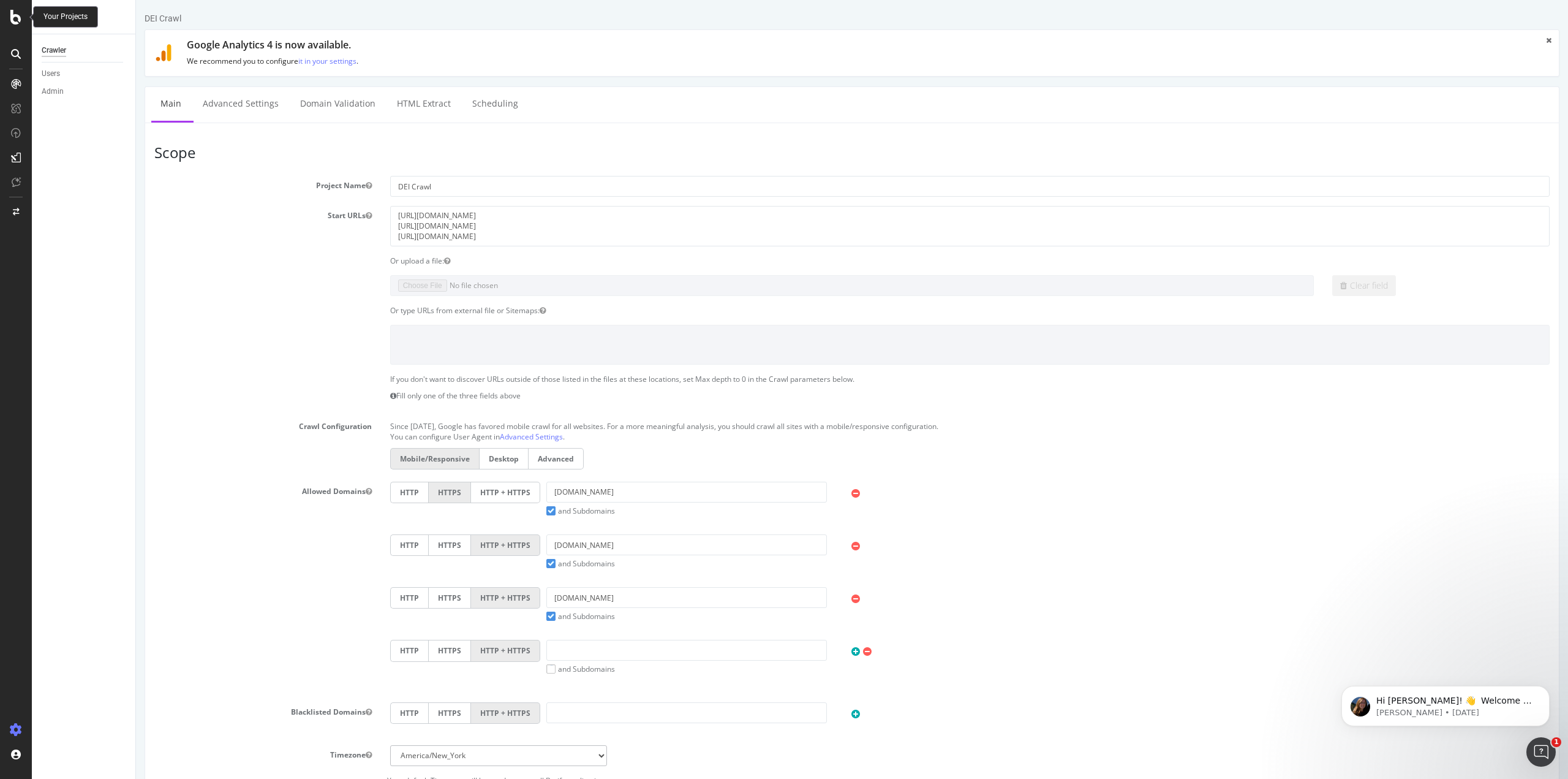
click at [14, 18] on icon at bounding box center [15, 17] width 11 height 15
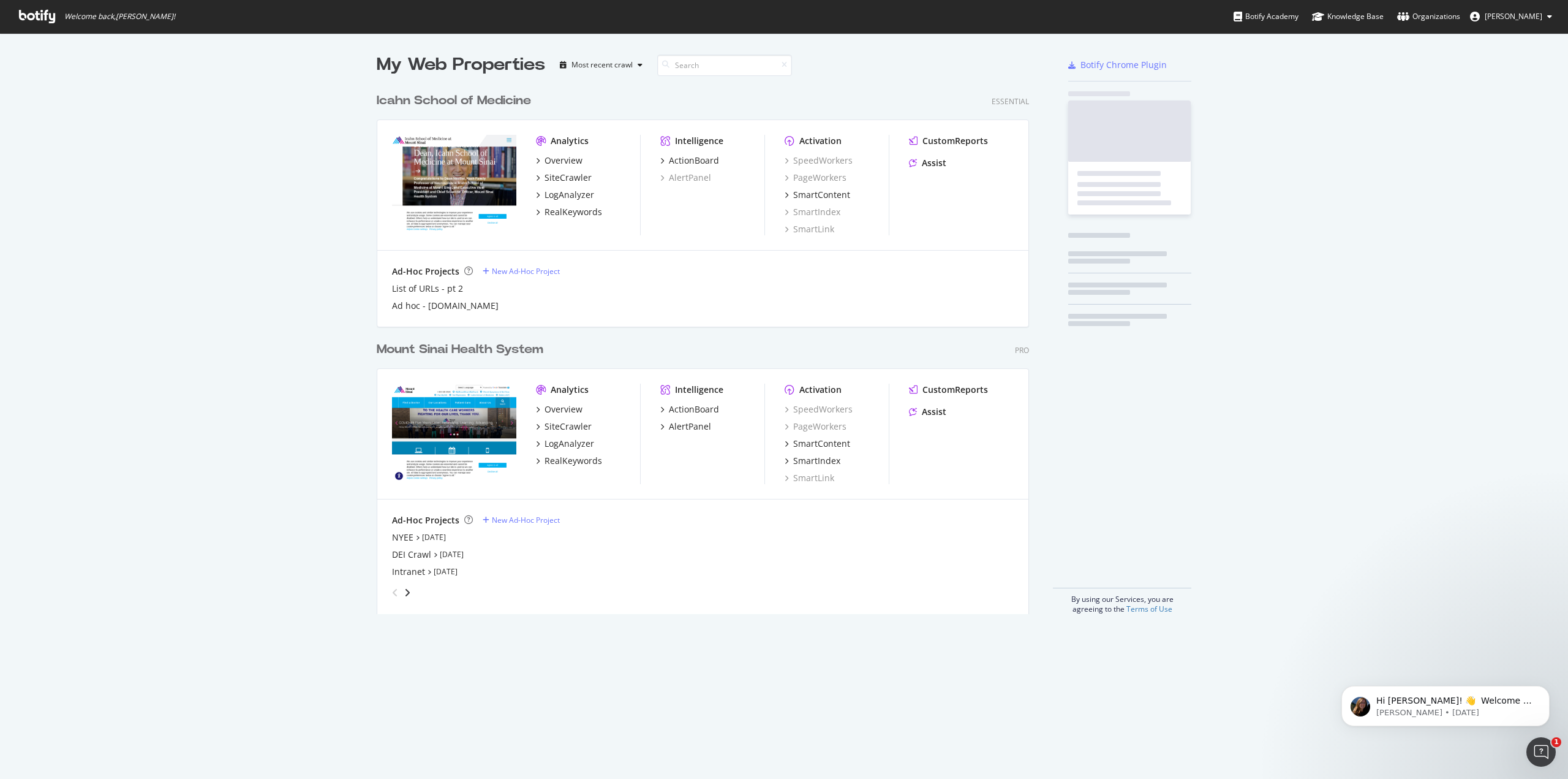
scroll to position [770, 1549]
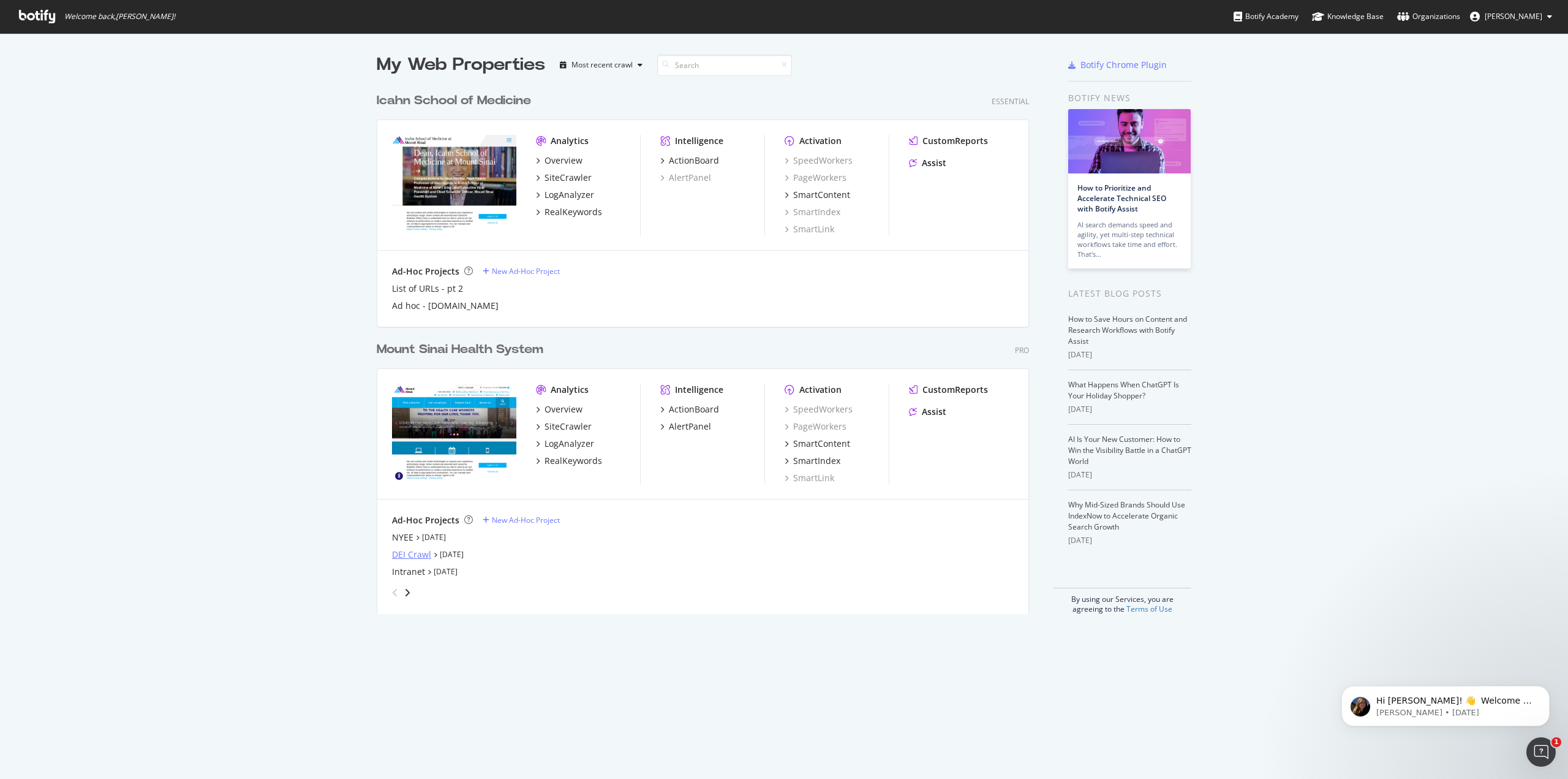
click at [406, 557] on div "DEI Crawl" at bounding box center [412, 554] width 39 height 12
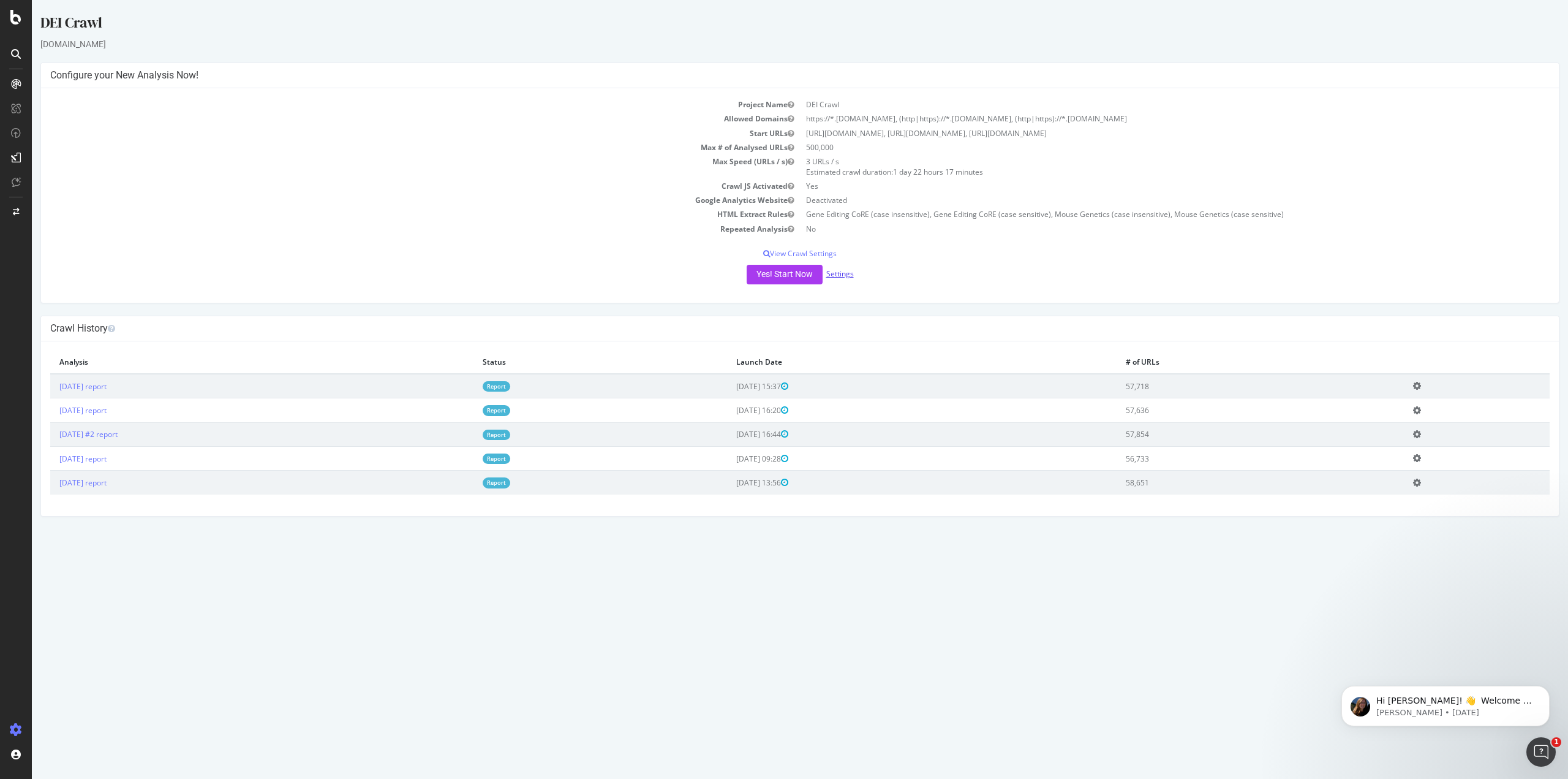
click at [837, 270] on link "Settings" at bounding box center [840, 274] width 28 height 10
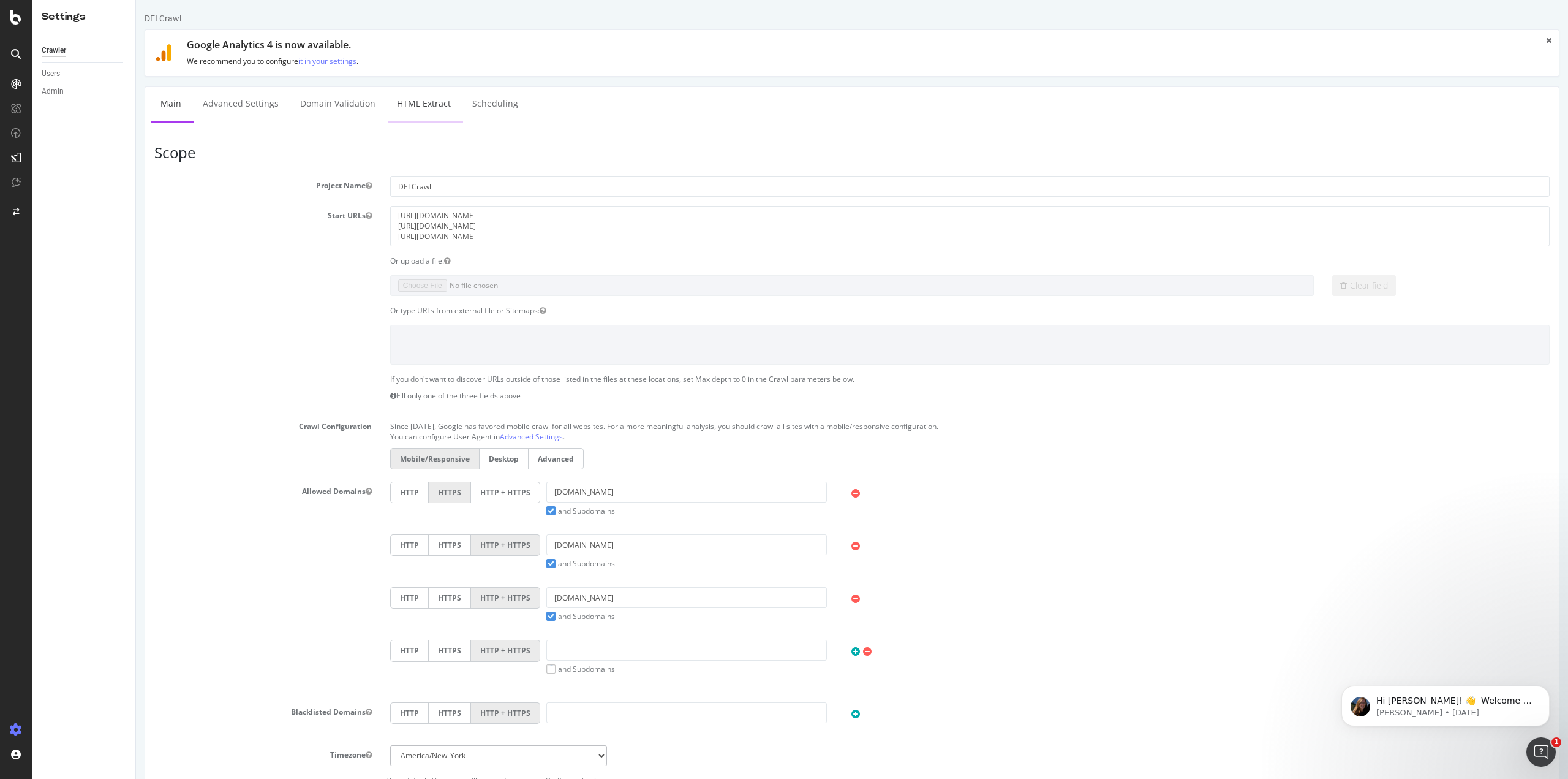
click at [430, 106] on link "HTML Extract" at bounding box center [424, 104] width 72 height 34
select select "count"
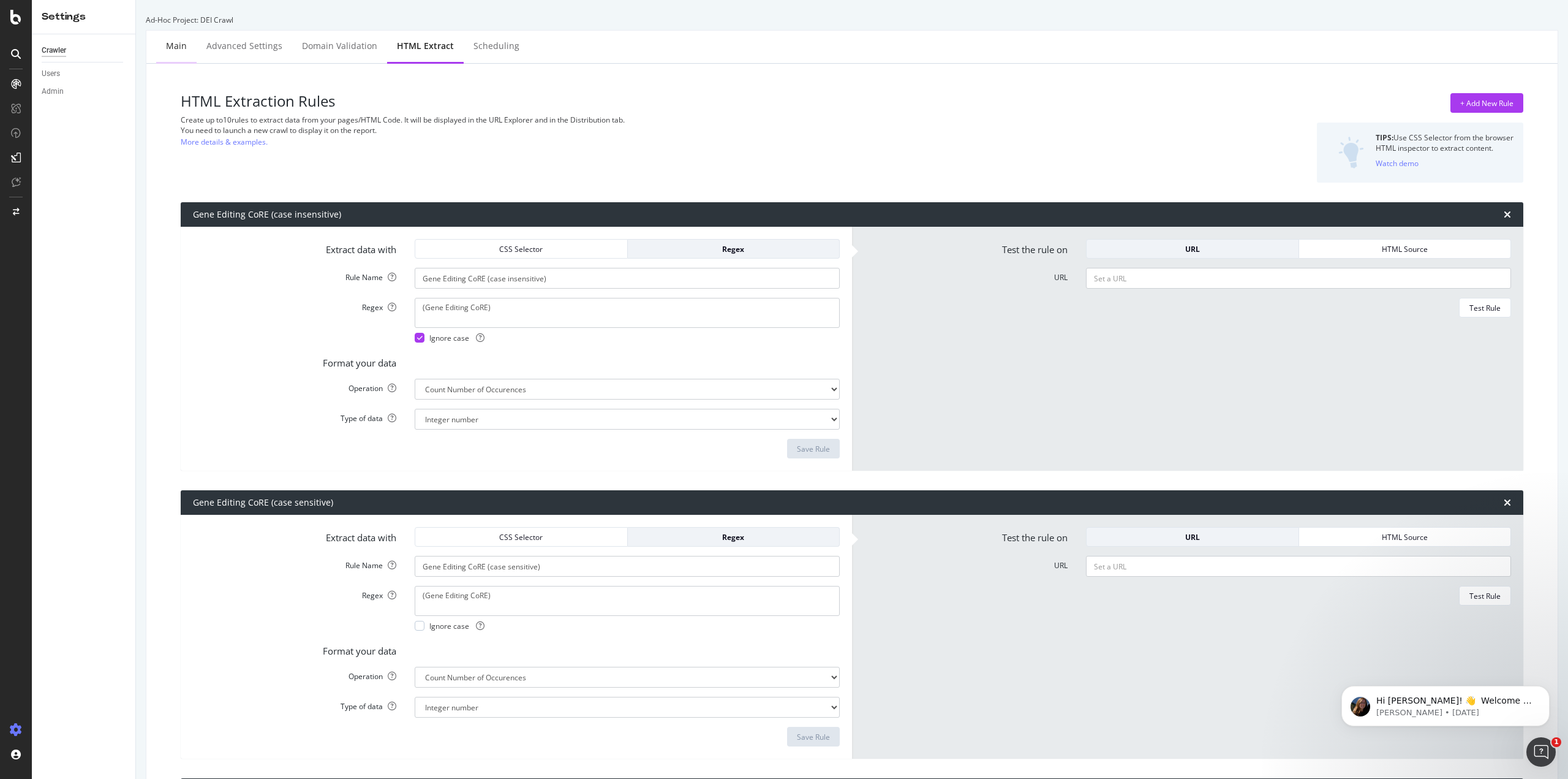
click at [177, 50] on div "Main" at bounding box center [176, 46] width 21 height 12
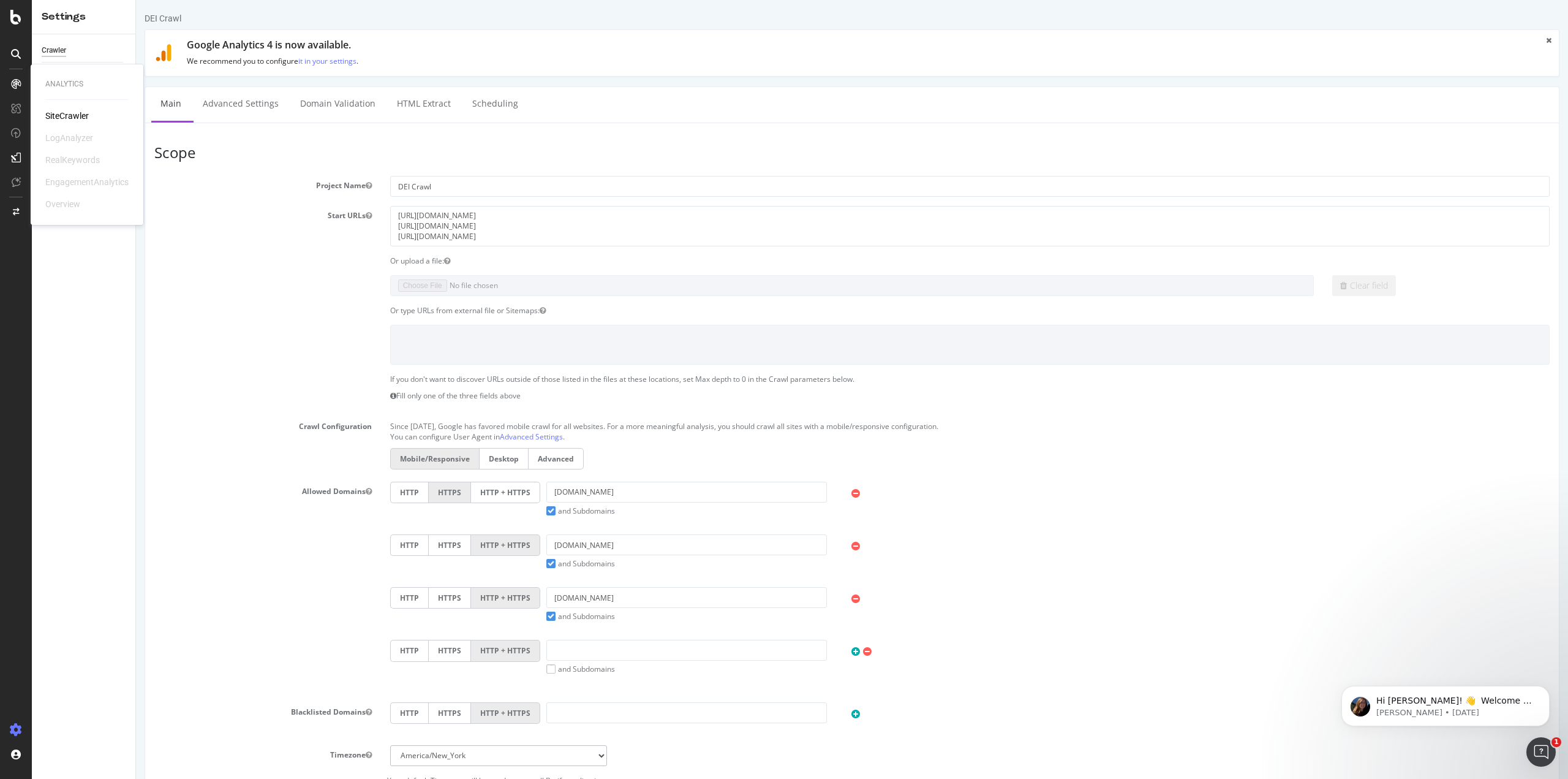
click at [50, 110] on div "SiteCrawler" at bounding box center [66, 116] width 43 height 12
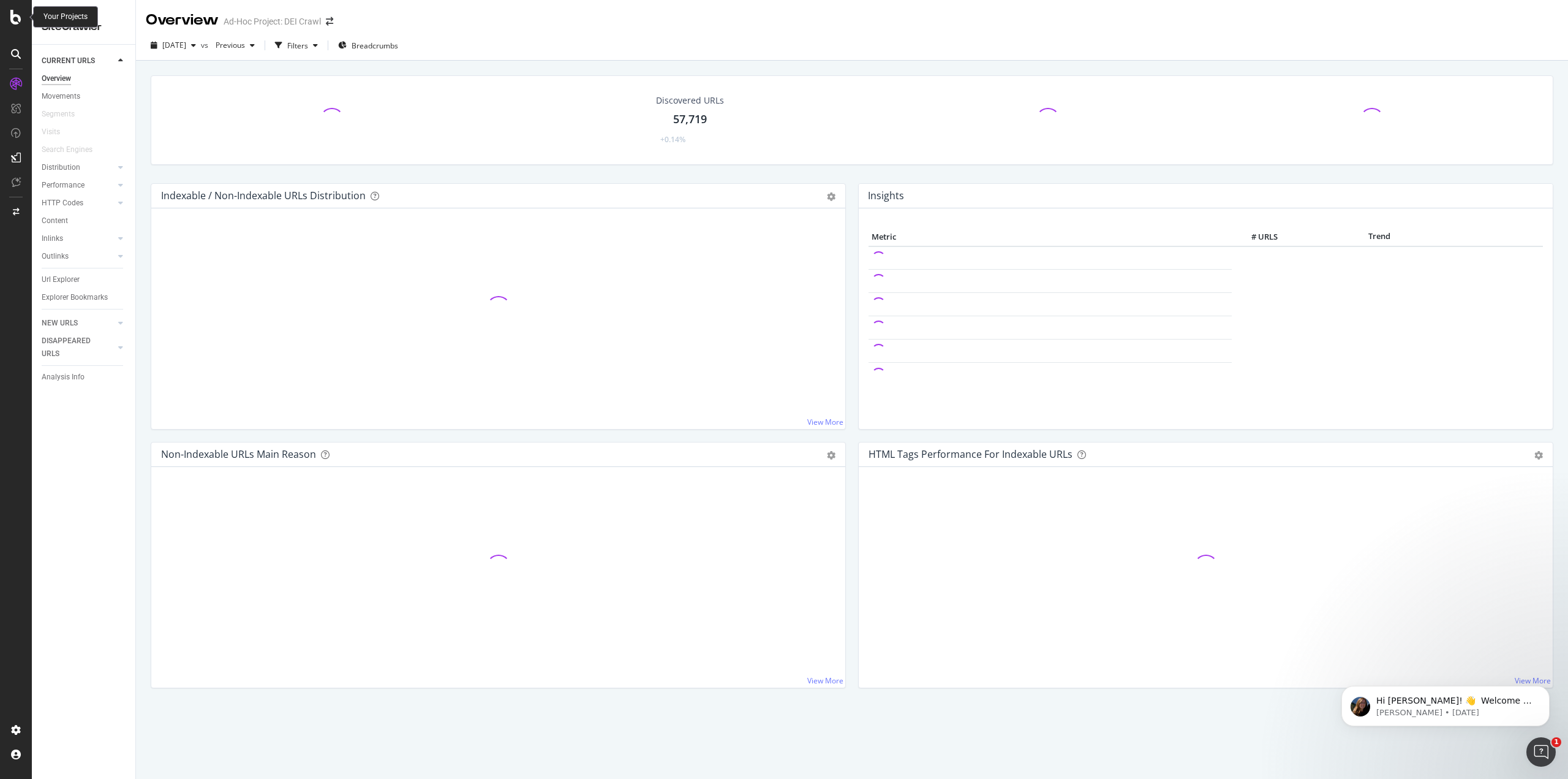
click at [12, 12] on icon at bounding box center [15, 17] width 11 height 15
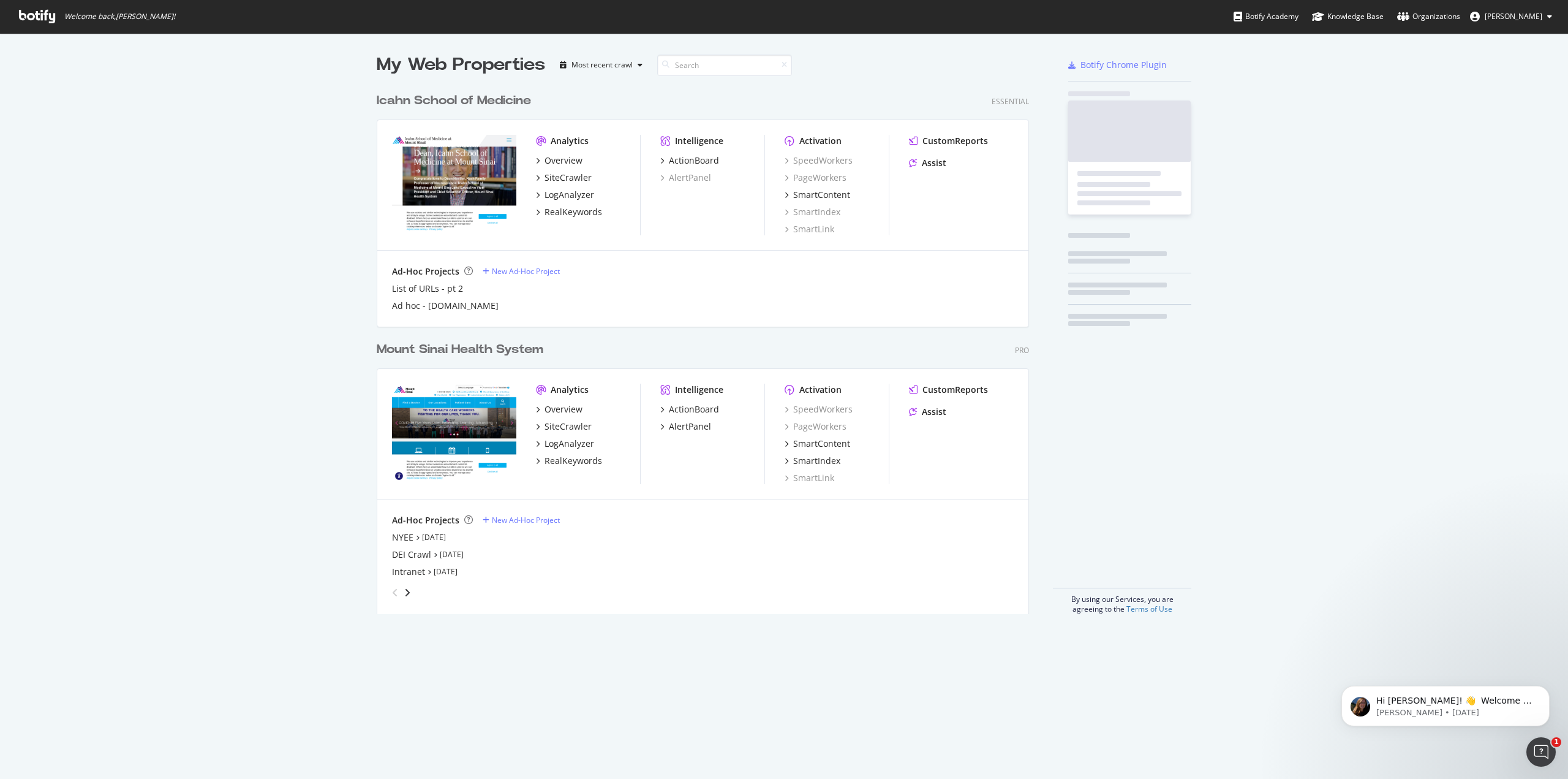
scroll to position [770, 1549]
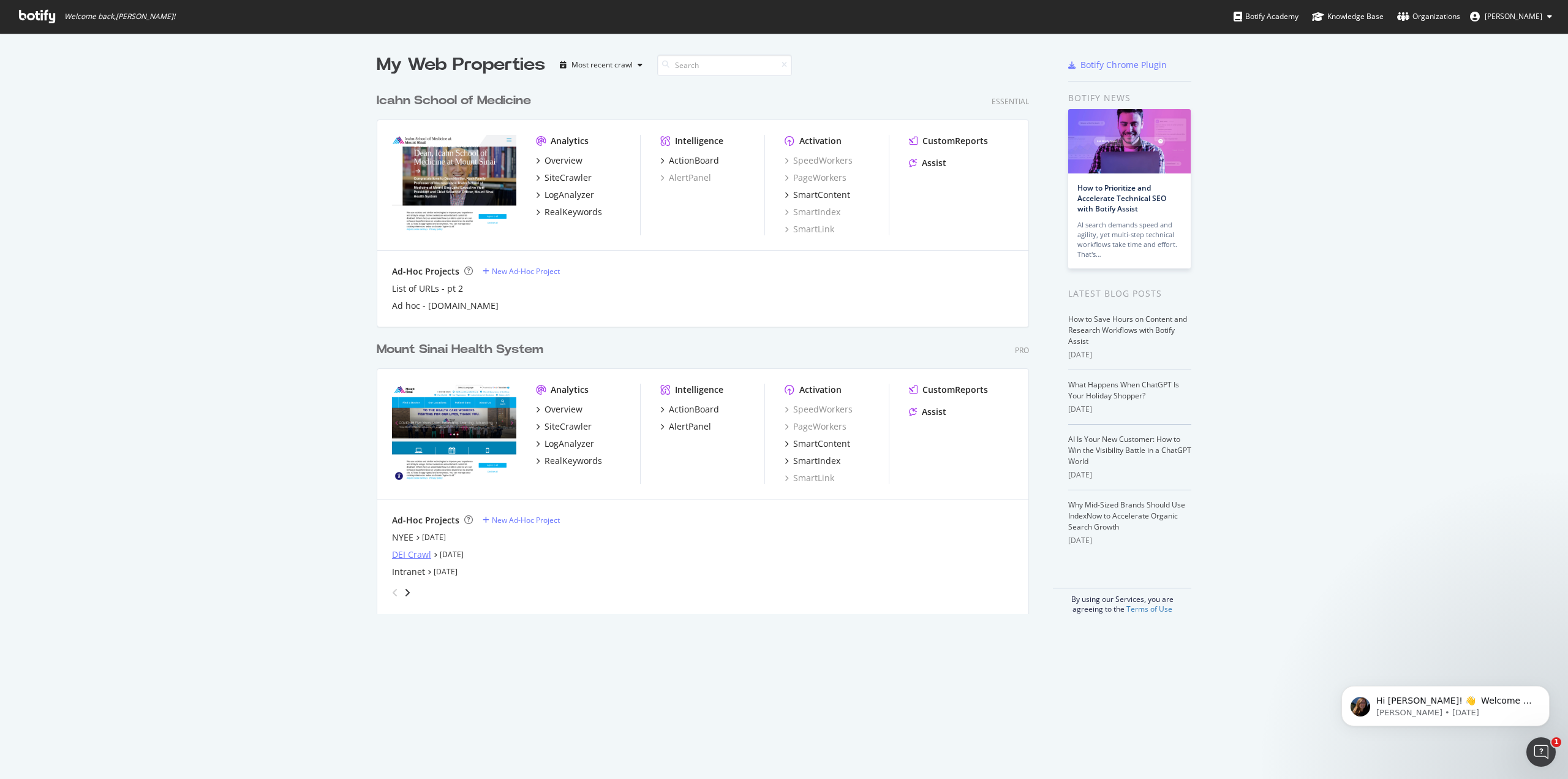
click at [408, 554] on div "DEI Crawl" at bounding box center [412, 554] width 39 height 12
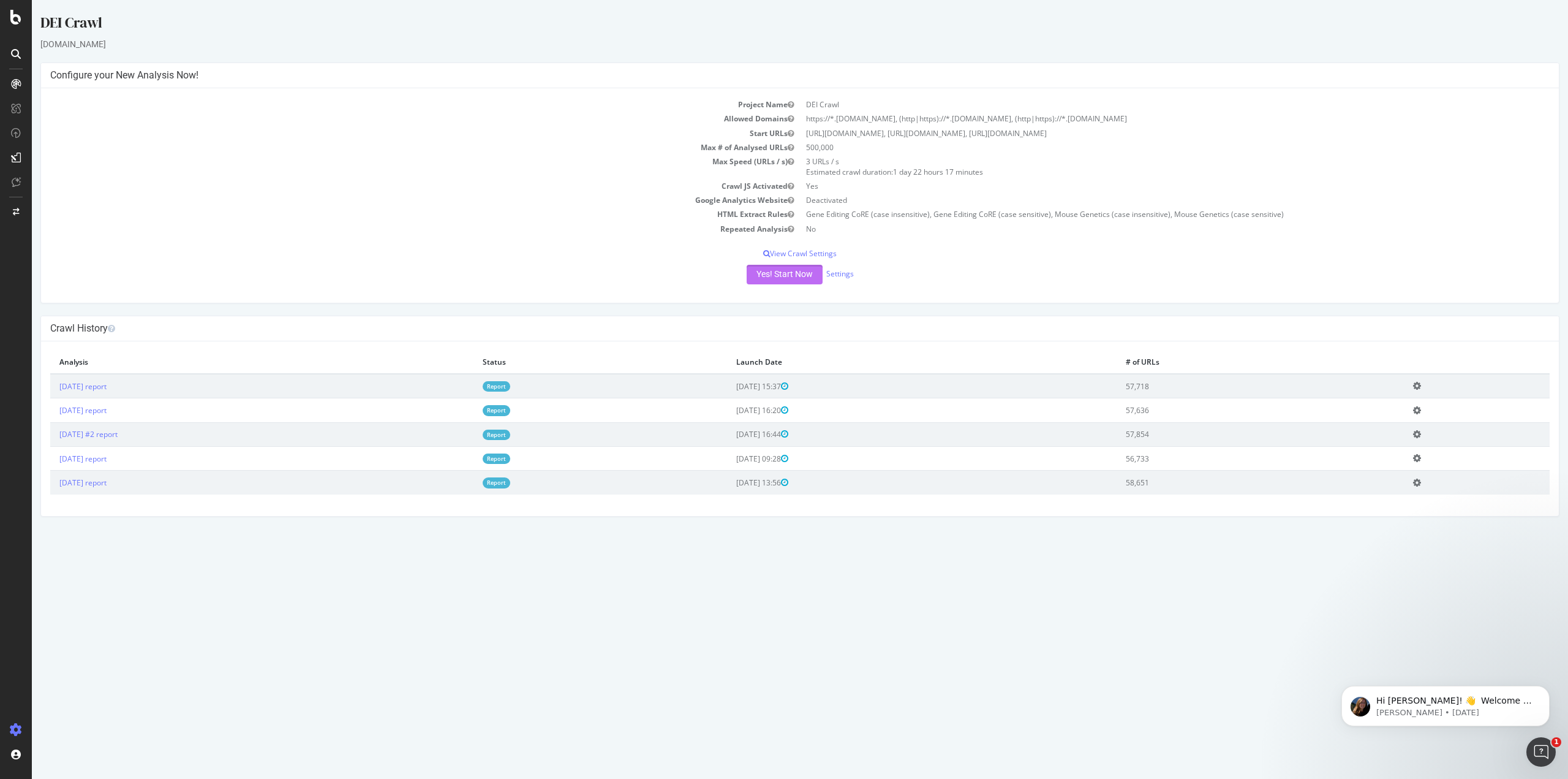
click at [803, 270] on button "Yes! Start Now" at bounding box center [784, 274] width 76 height 19
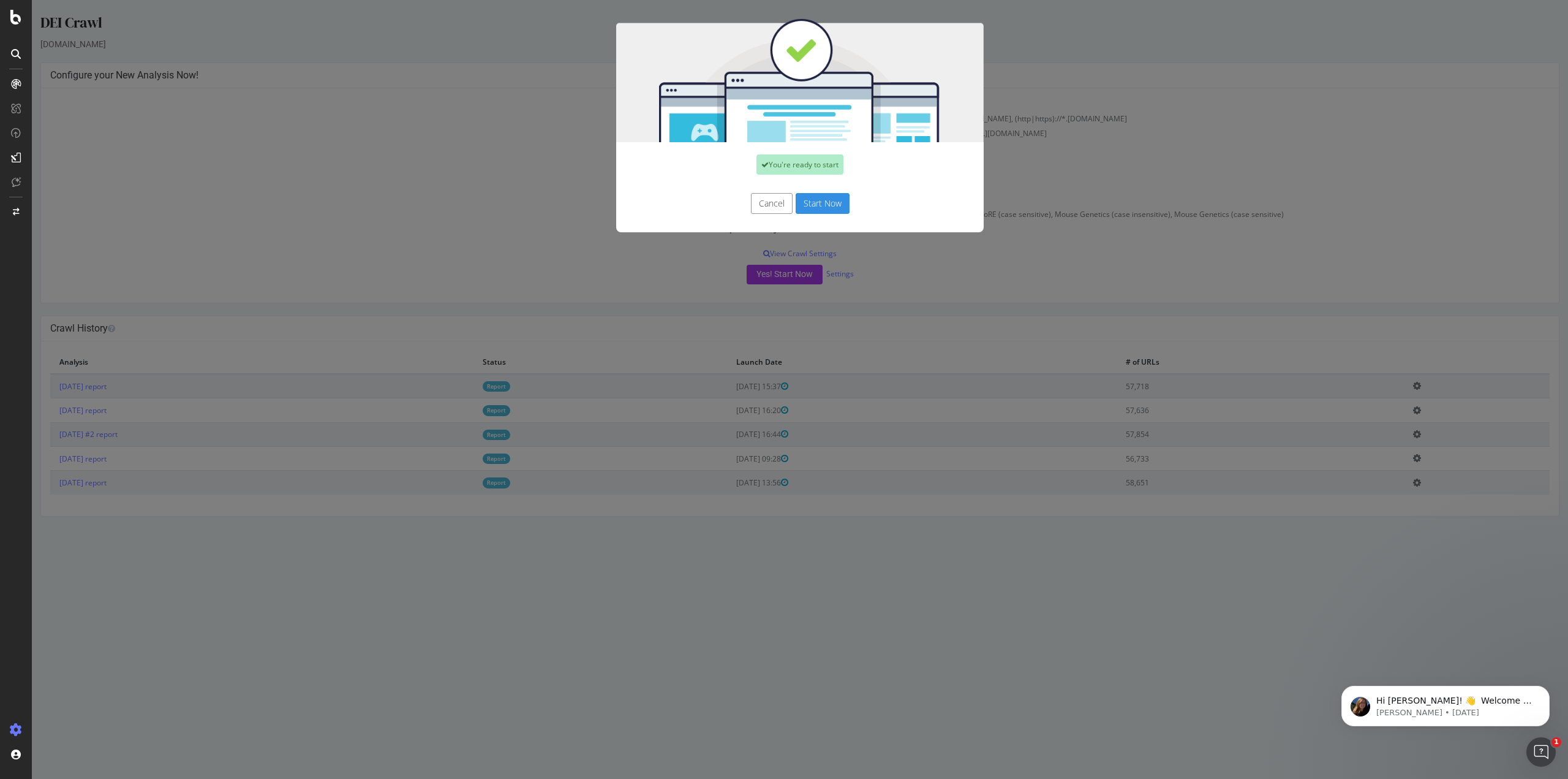
click at [814, 212] on button "Start Now" at bounding box center [822, 203] width 54 height 21
